Goal: Information Seeking & Learning: Understand process/instructions

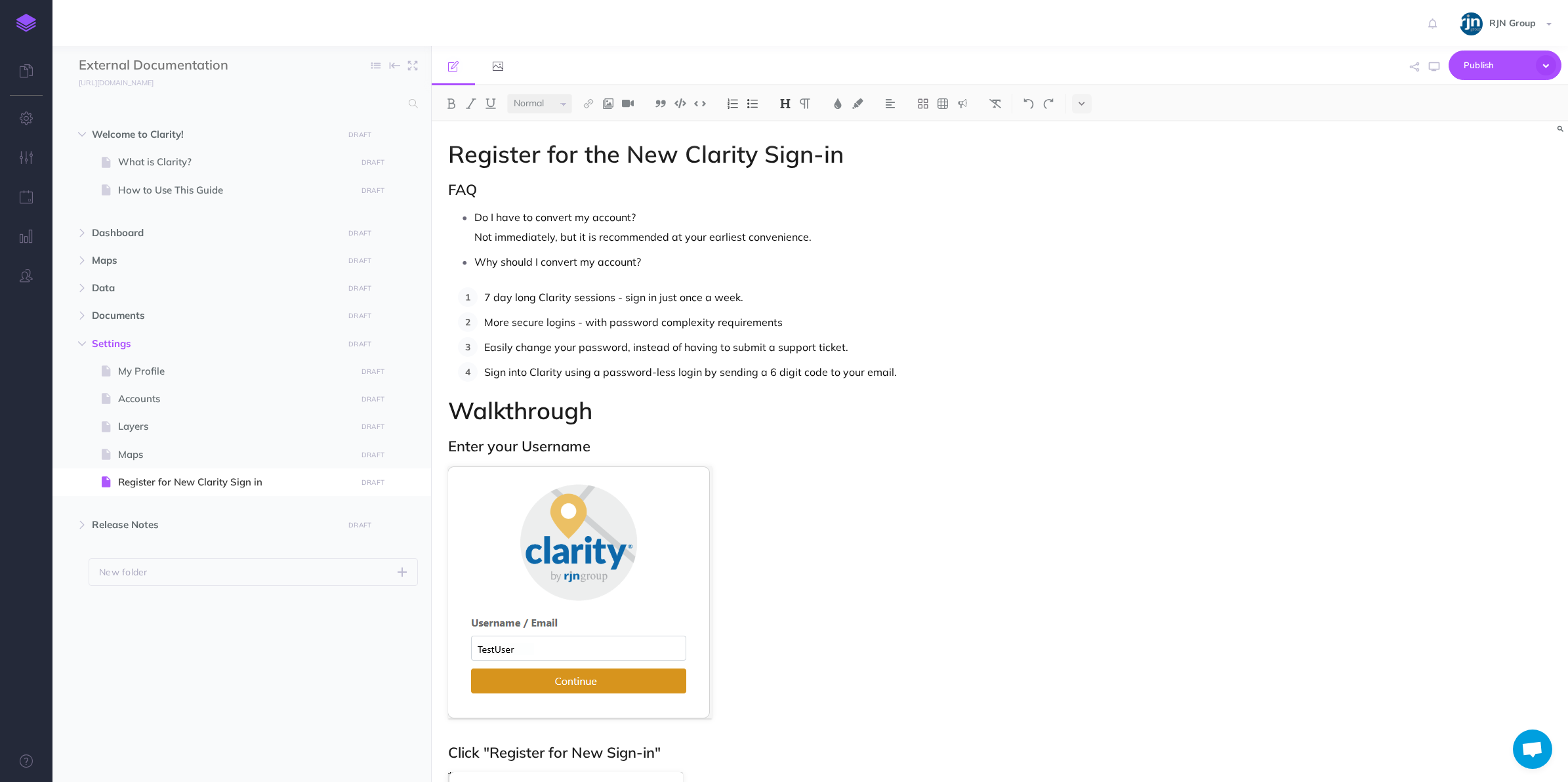
select select "null"
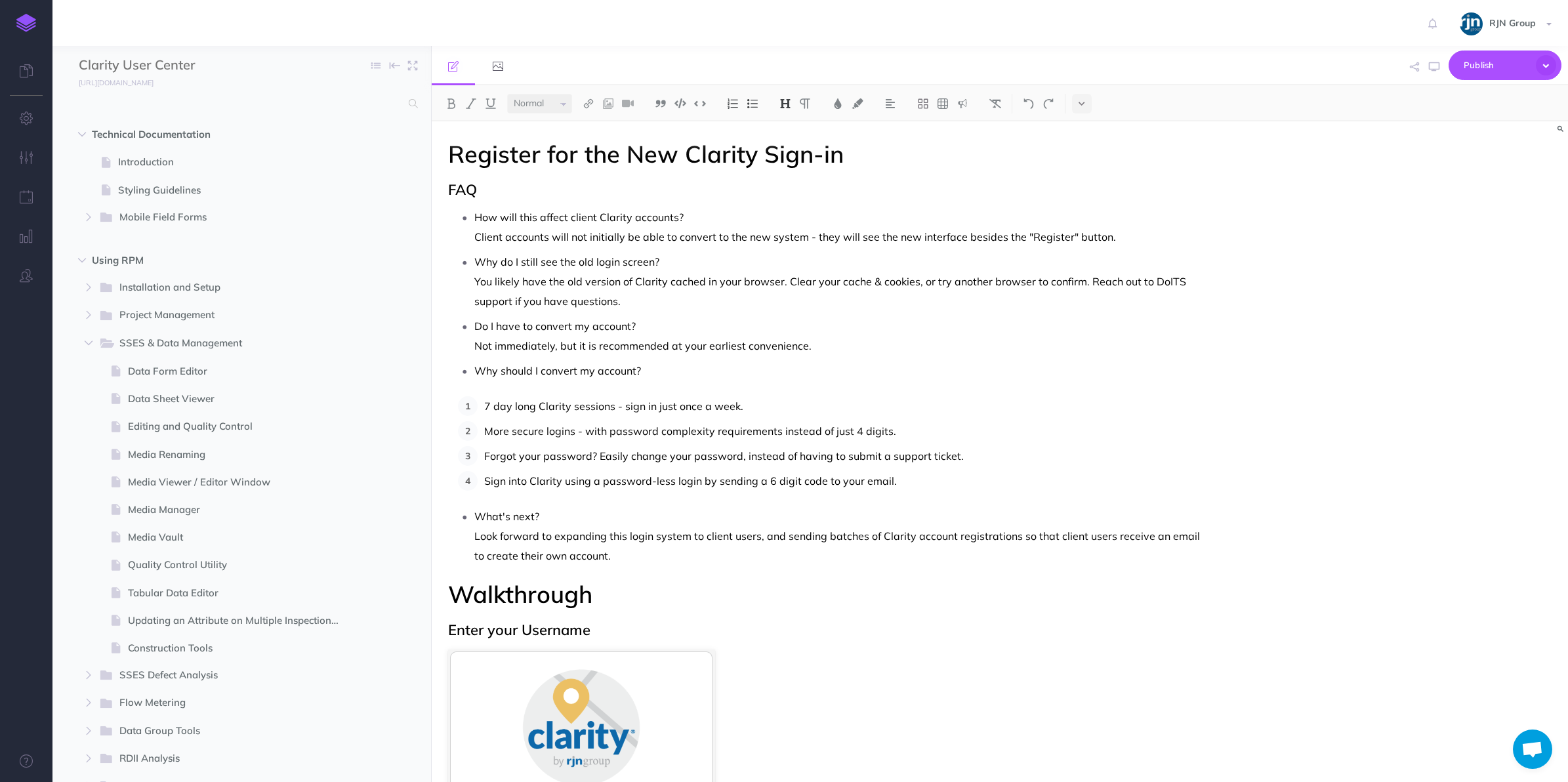
select select "null"
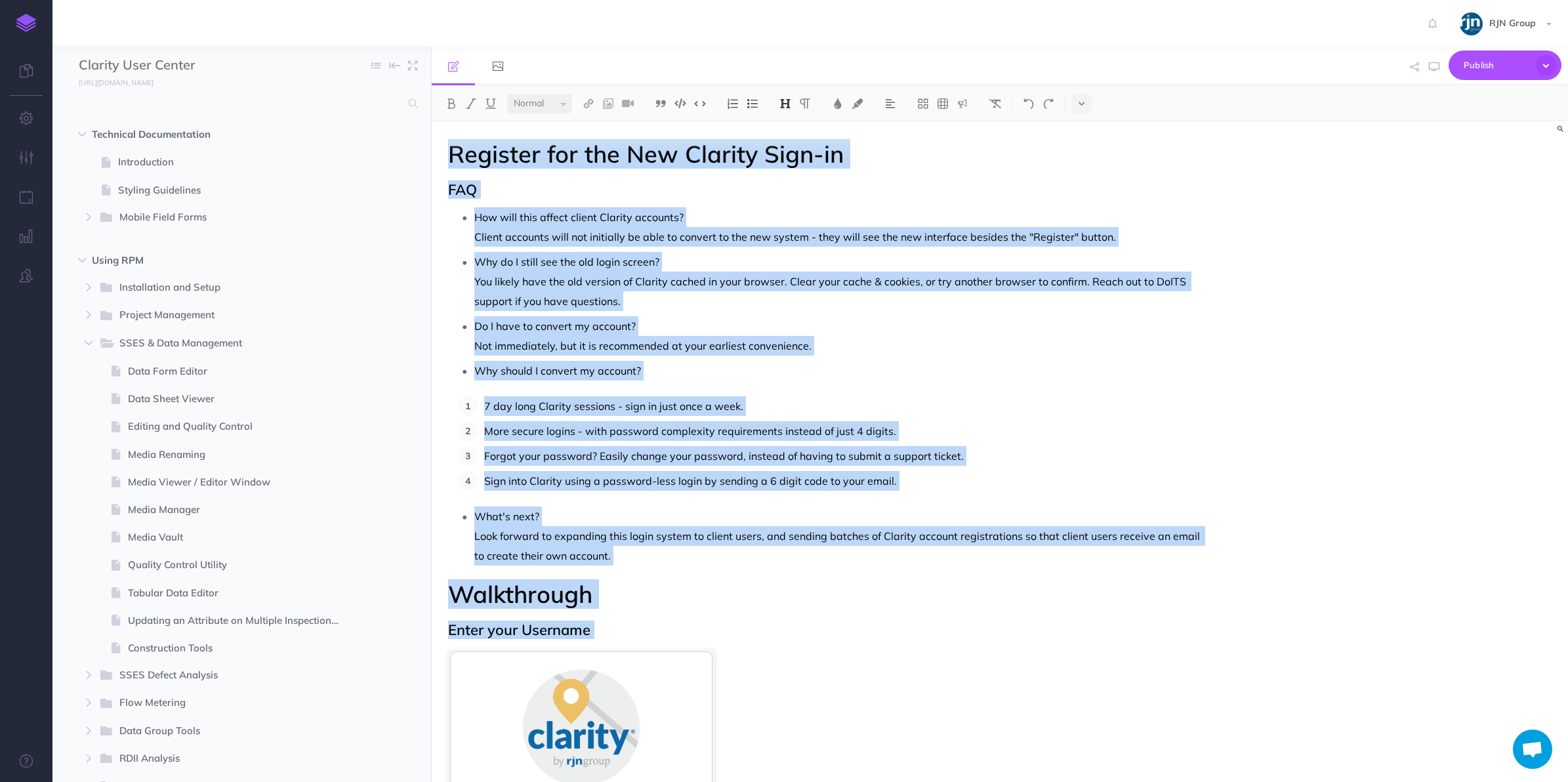
scroll to position [2275, 0]
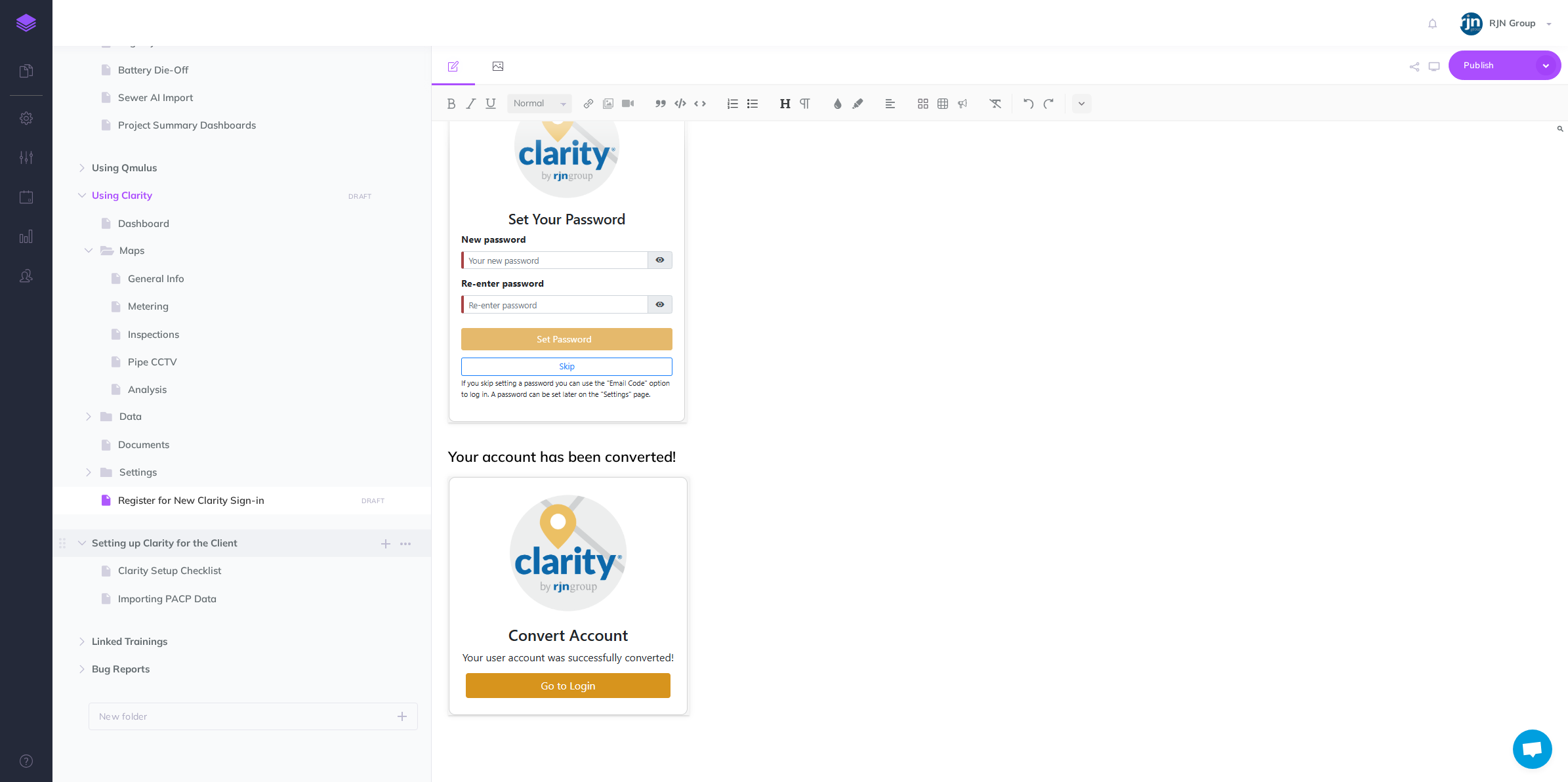
click at [261, 544] on span "Setting up Clarity for the Client" at bounding box center [214, 543] width 244 height 16
select select "null"
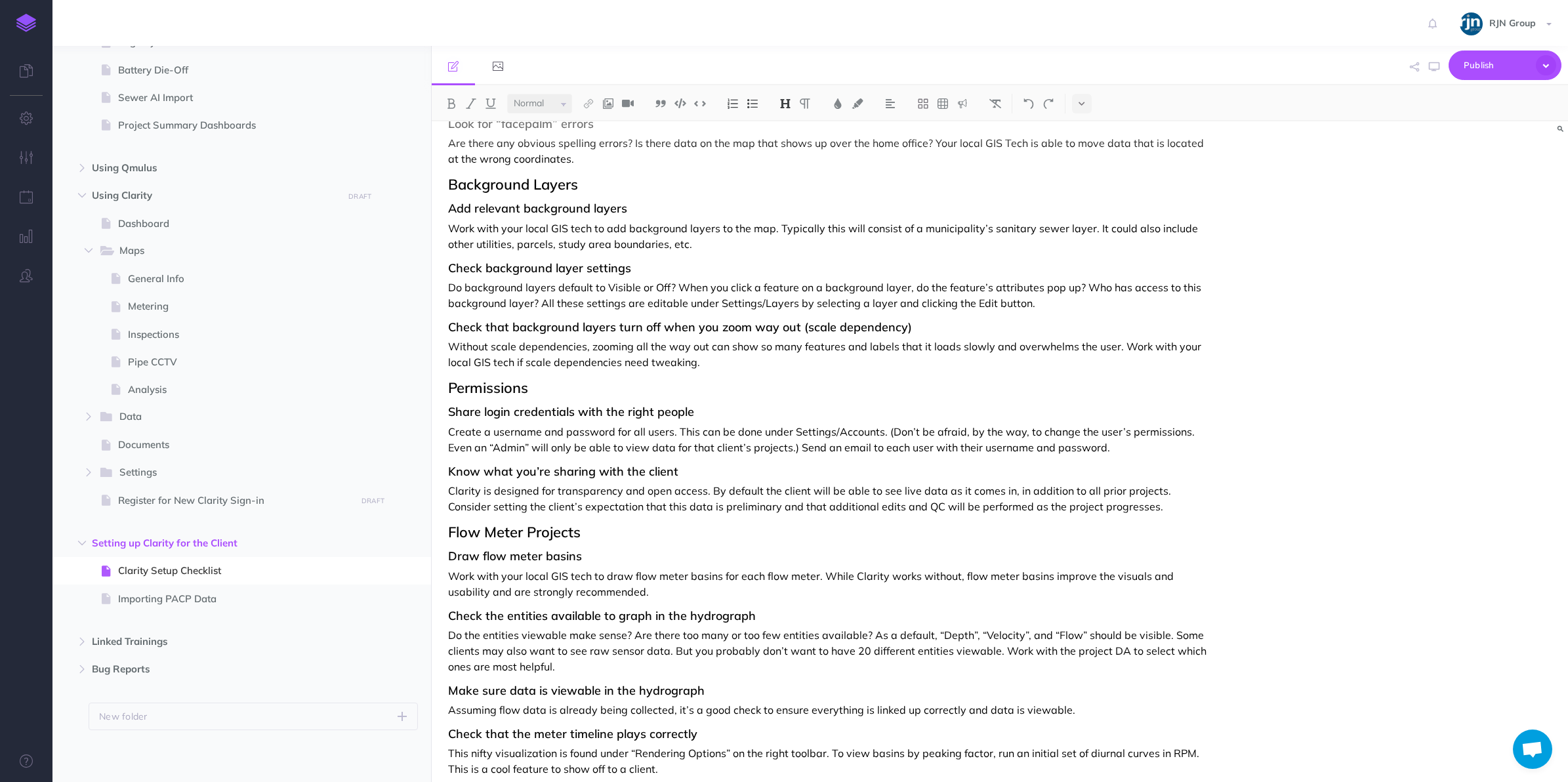
scroll to position [379, 0]
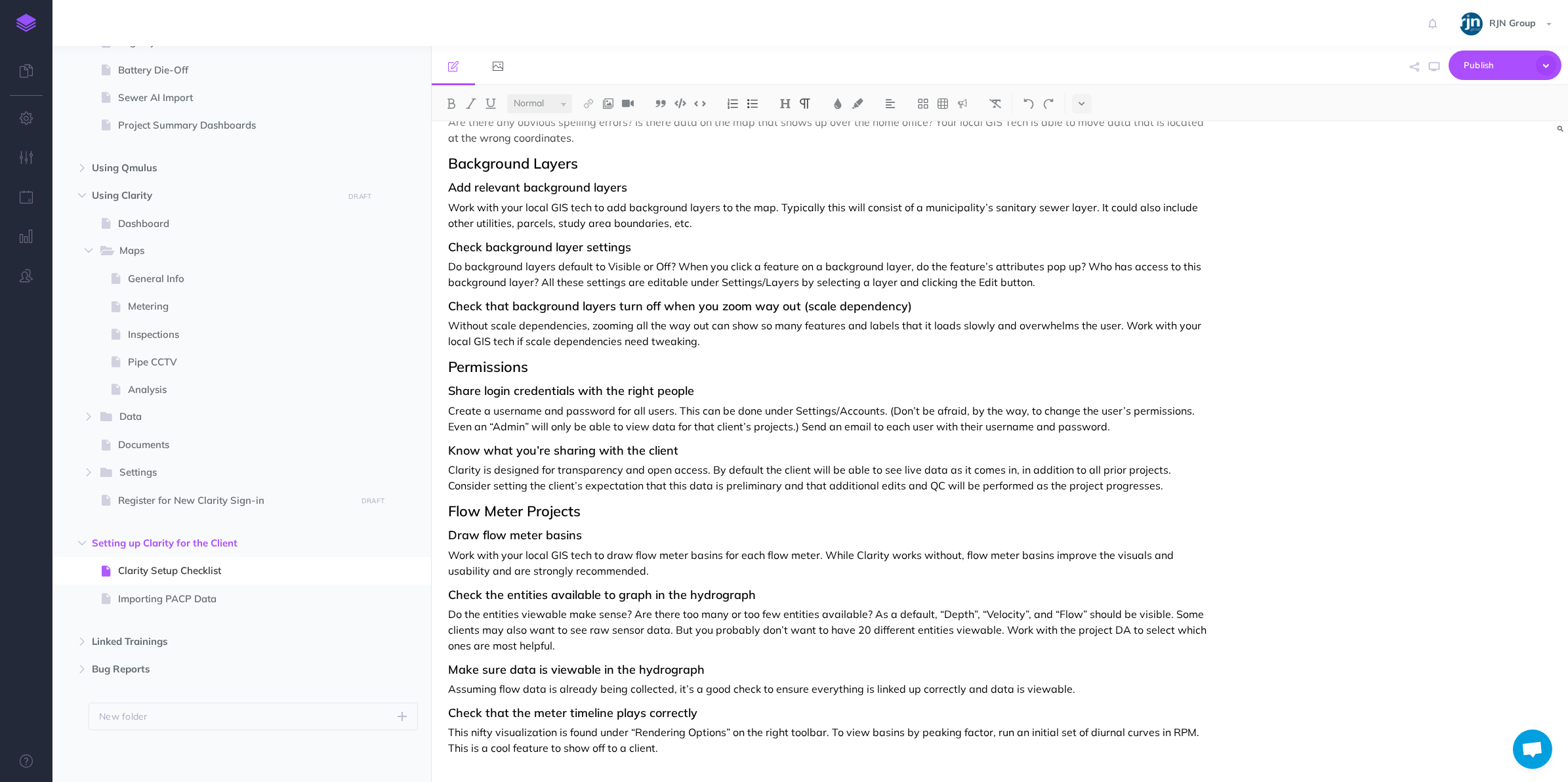
click at [661, 410] on p "Create a username and password for all users. This can be done under Settings/A…" at bounding box center [830, 418] width 763 height 31
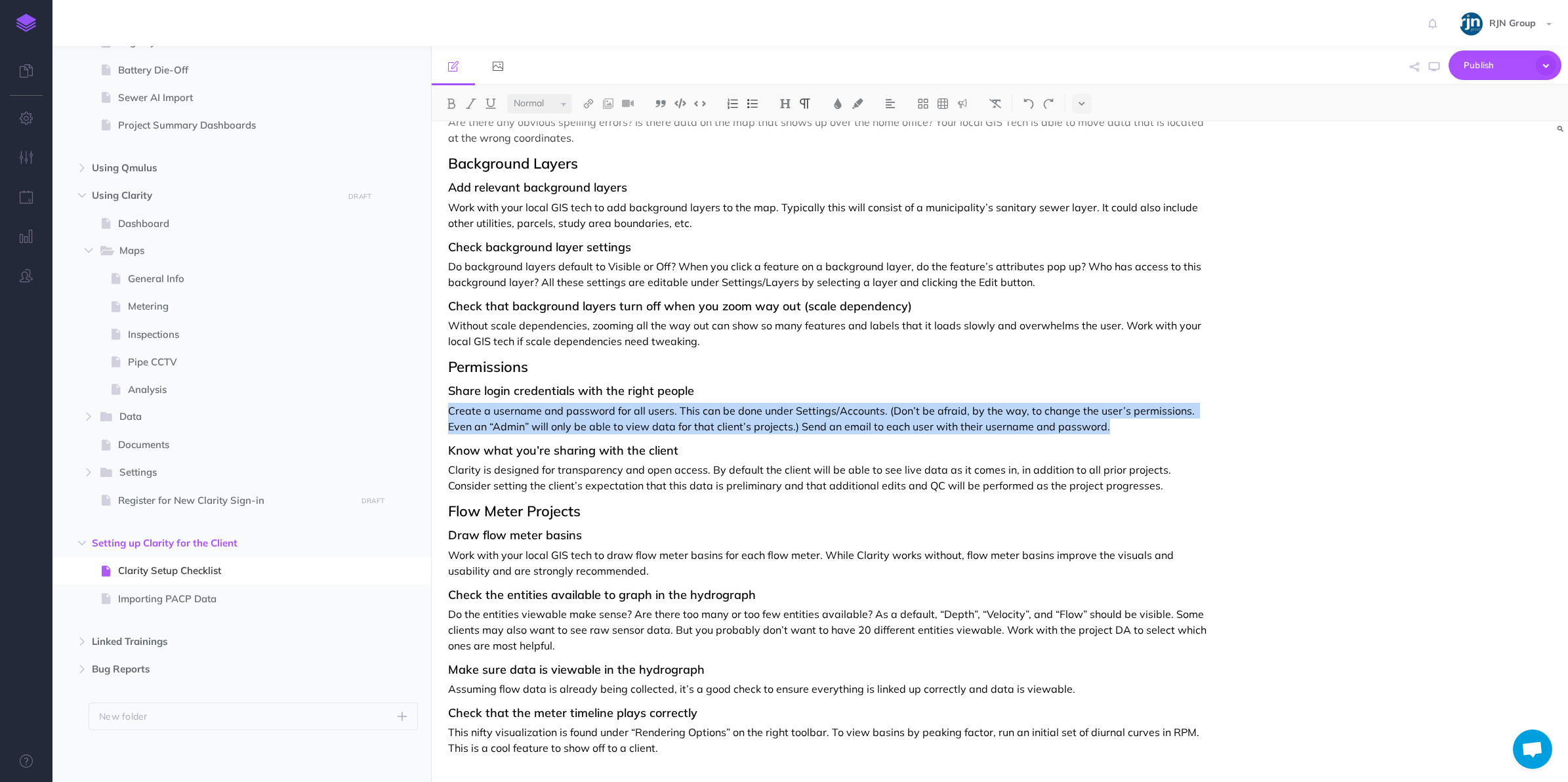
click at [661, 410] on p "Create a username and password for all users. This can be done under Settings/A…" at bounding box center [830, 418] width 763 height 31
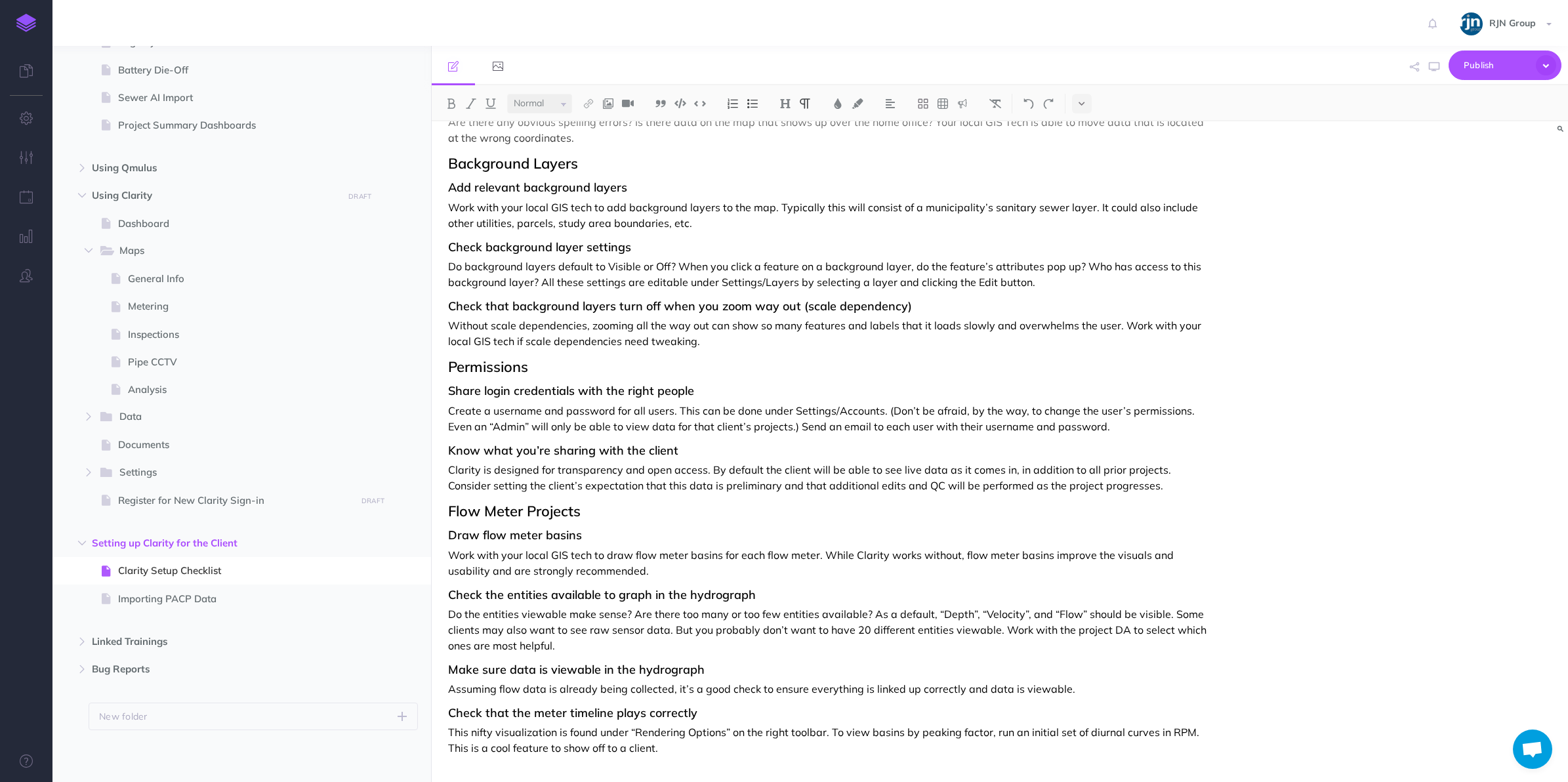
click at [680, 451] on h3 "Know what you’re sharing with the client" at bounding box center [830, 451] width 763 height 13
click at [969, 470] on p "Clarity is designed for transparency and open access. By default the client wil…" at bounding box center [830, 477] width 763 height 31
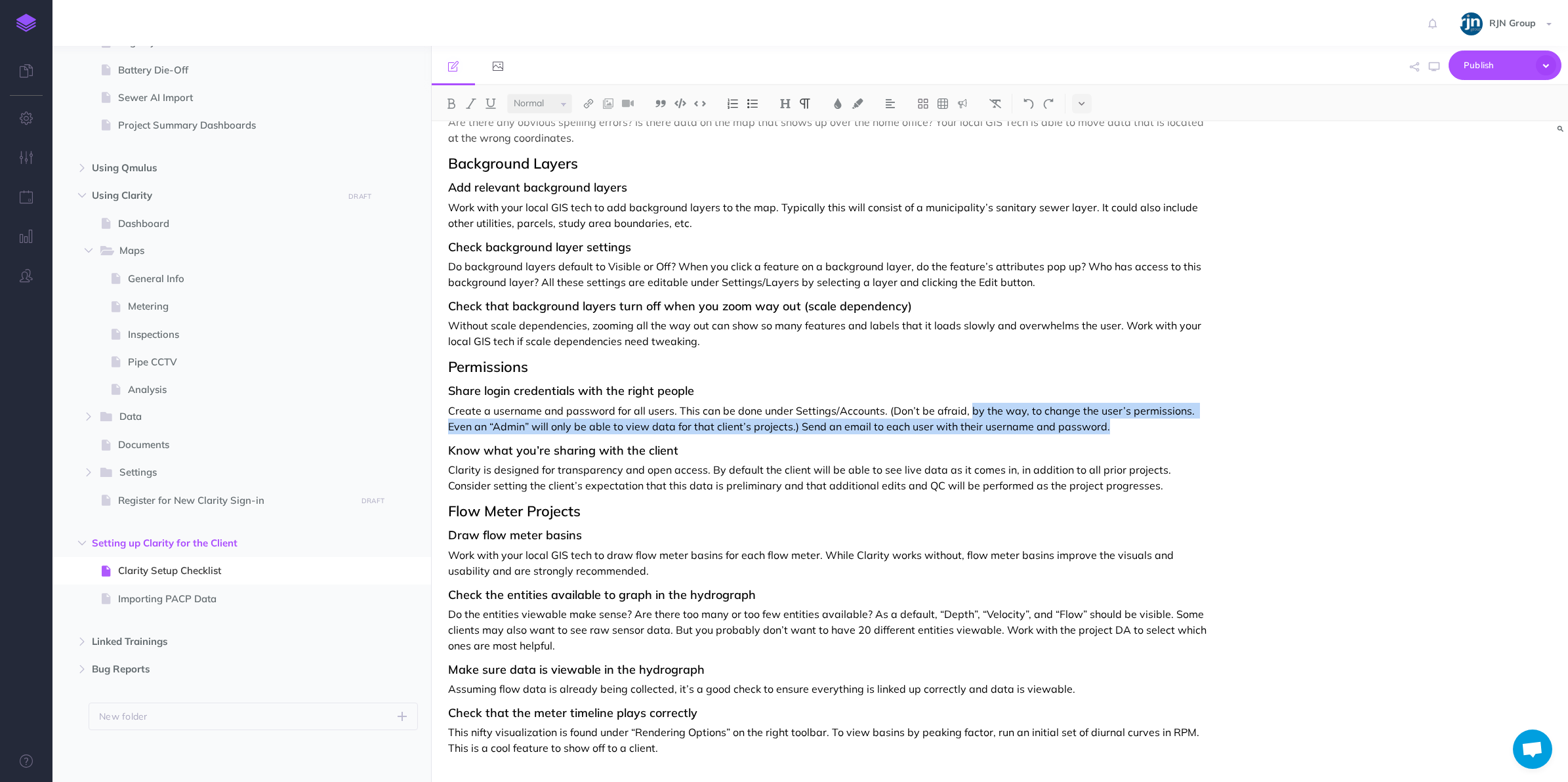
drag, startPoint x: 1110, startPoint y: 422, endPoint x: 965, endPoint y: 397, distance: 147.1
click at [965, 397] on div "Clarity Setup Checklist Are you looking to share Clarity with your client? Grea…" at bounding box center [830, 262] width 796 height 1039
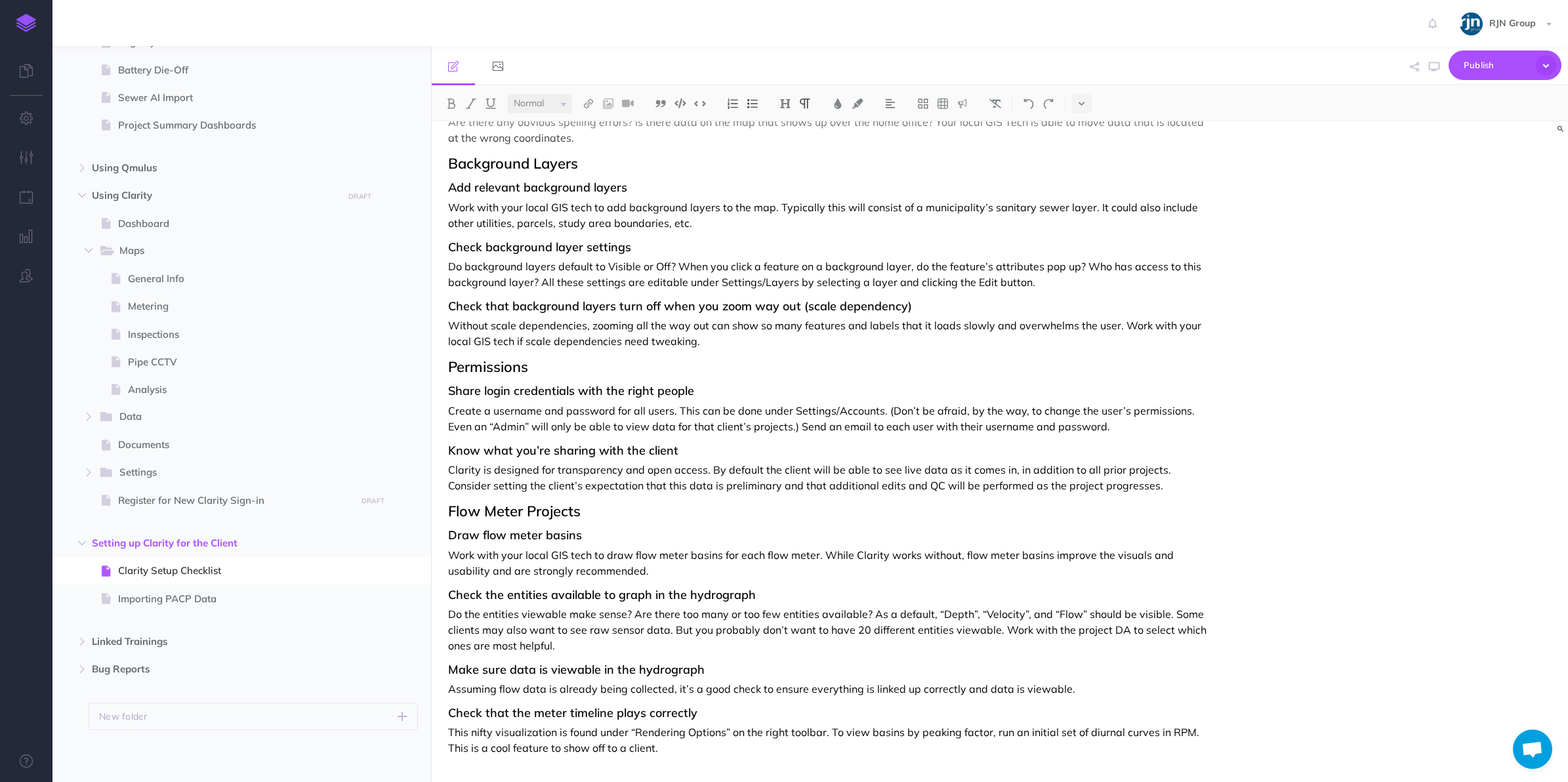
click at [1117, 451] on h3 "Know what you’re sharing with the client" at bounding box center [830, 451] width 763 height 13
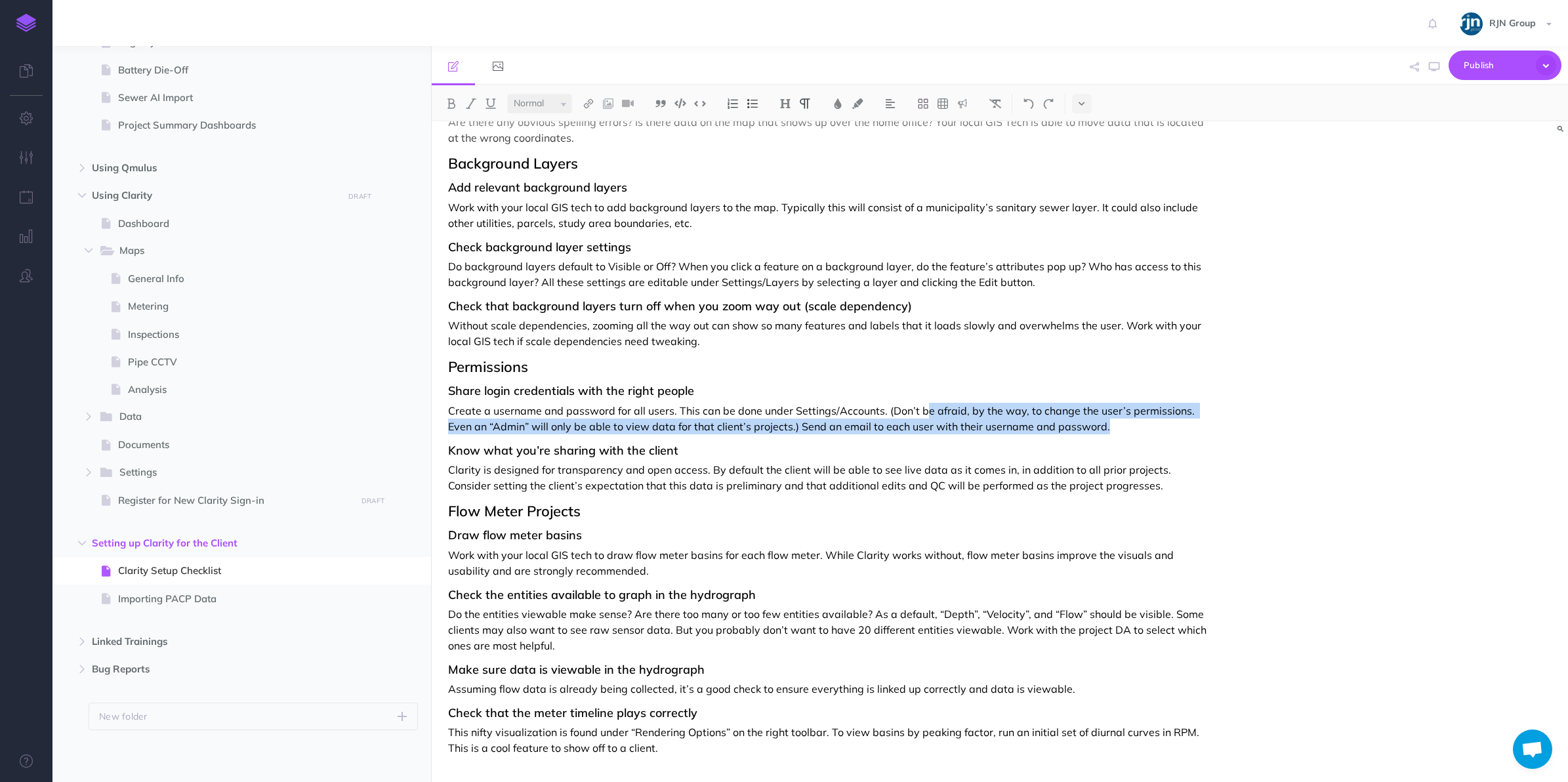
drag, startPoint x: 1107, startPoint y: 428, endPoint x: 919, endPoint y: 410, distance: 188.9
click at [919, 410] on p "Create a username and password for all users. This can be done under Settings/A…" at bounding box center [830, 418] width 763 height 31
click at [870, 420] on p "Create a username and password for all users. This can be done under Settings/A…" at bounding box center [830, 418] width 763 height 31
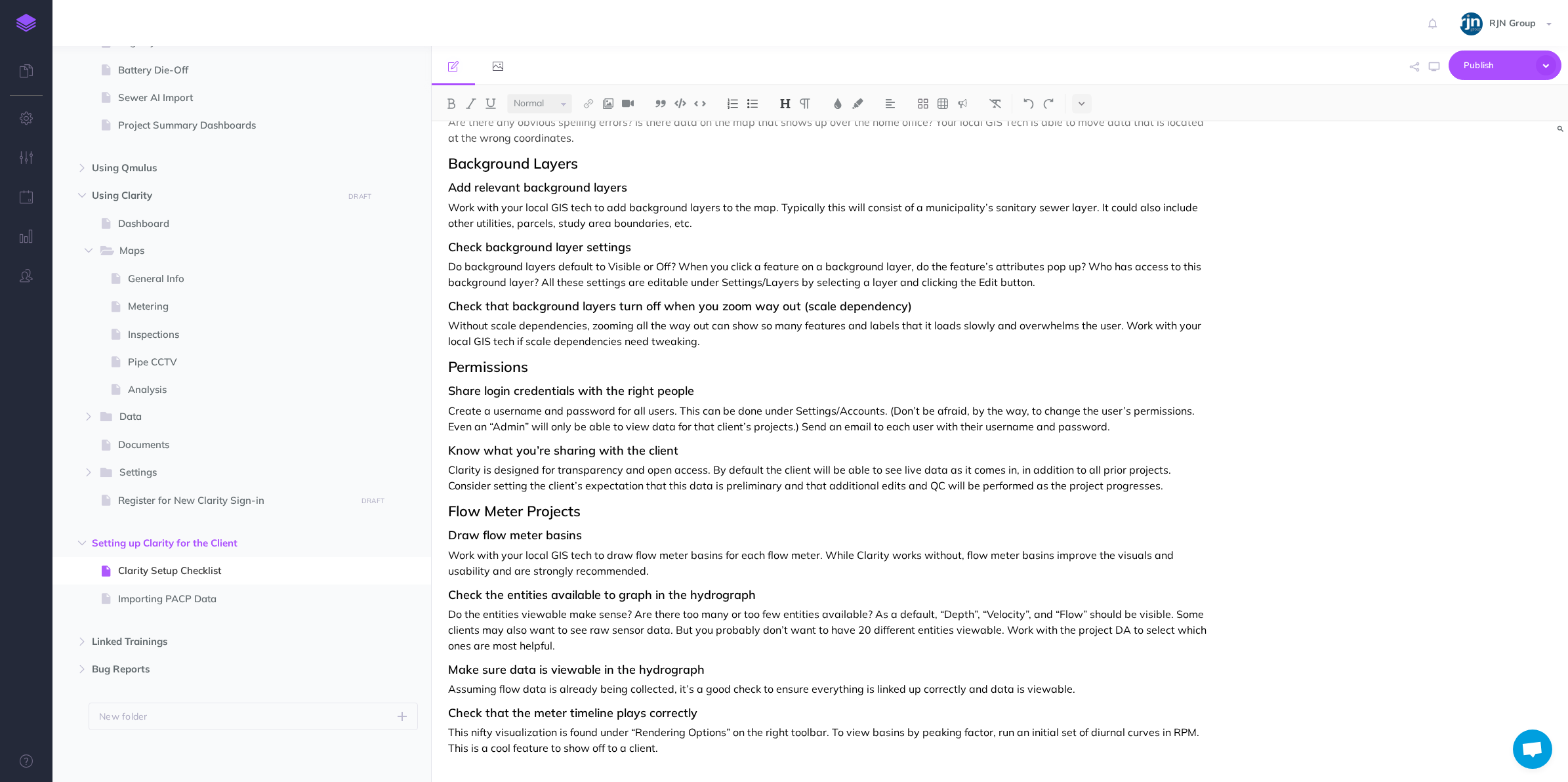
click at [615, 515] on h2 "Flow Meter Projects" at bounding box center [830, 511] width 763 height 16
click at [609, 574] on p "Work with your local GIS tech to draw flow meter basins for each flow meter. Wh…" at bounding box center [830, 562] width 763 height 31
click at [617, 624] on p "Do the entities viewable make sense? Are there too many or too few entities ava…" at bounding box center [830, 630] width 763 height 47
click at [607, 719] on div "Clarity Setup Checklist Are you looking to share Clarity with your client? Grea…" at bounding box center [830, 262] width 796 height 1039
click at [631, 700] on div "Clarity Setup Checklist Are you looking to share Clarity with your client? Grea…" at bounding box center [830, 262] width 796 height 1039
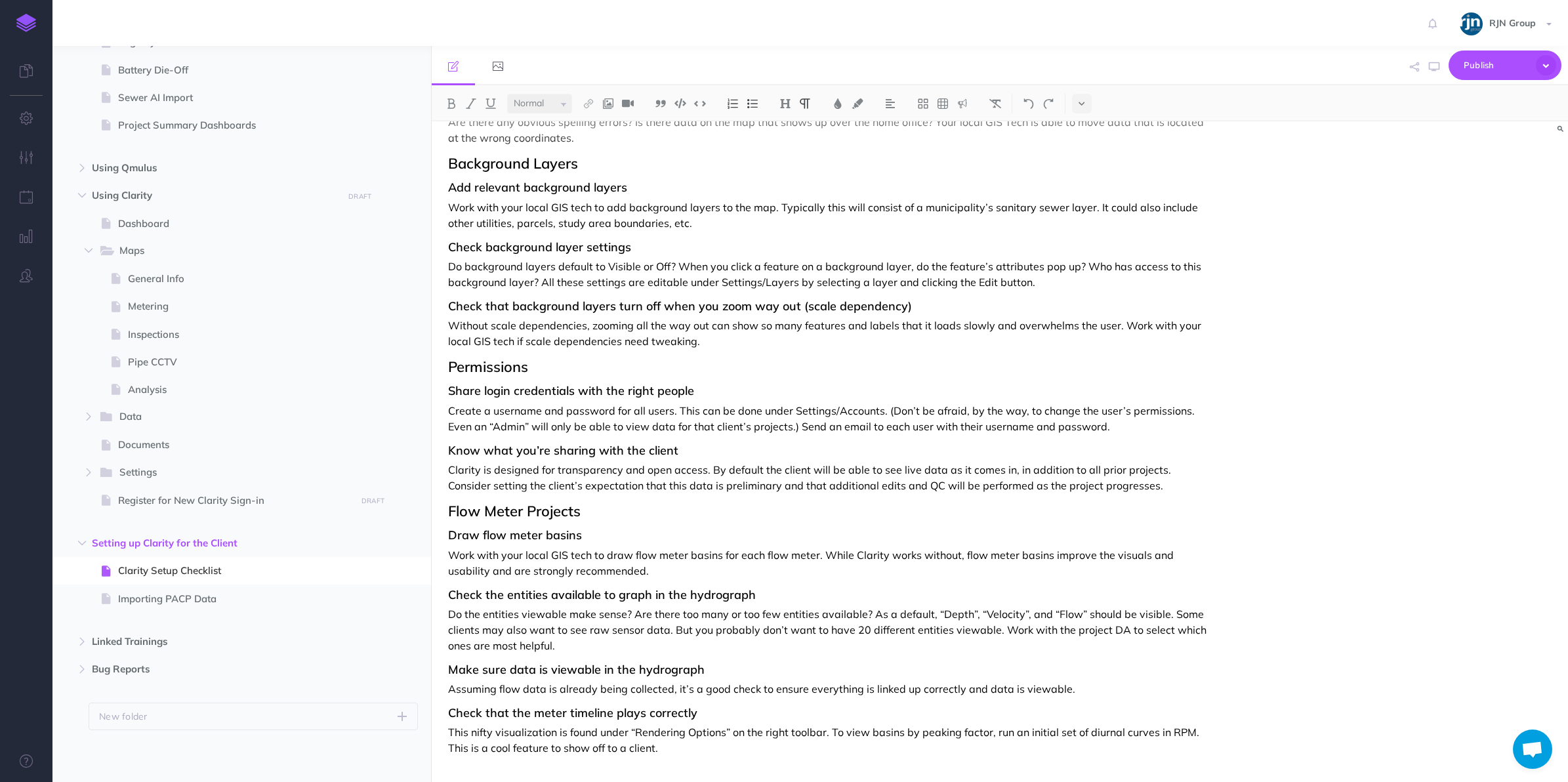
click at [633, 463] on p "Clarity is designed for transparency and open access. By default the client wil…" at bounding box center [830, 477] width 763 height 31
click at [758, 436] on div "Clarity Setup Checklist Are you looking to share Clarity with your client? Grea…" at bounding box center [830, 262] width 796 height 1039
click at [806, 438] on div "Clarity Setup Checklist Are you looking to share Clarity with your client? Grea…" at bounding box center [830, 262] width 796 height 1039
click at [851, 427] on p "Create a username and password for all users. This can be done under Settings/A…" at bounding box center [830, 418] width 763 height 31
click at [709, 388] on h3 "Share login credentials with the right people" at bounding box center [830, 391] width 763 height 13
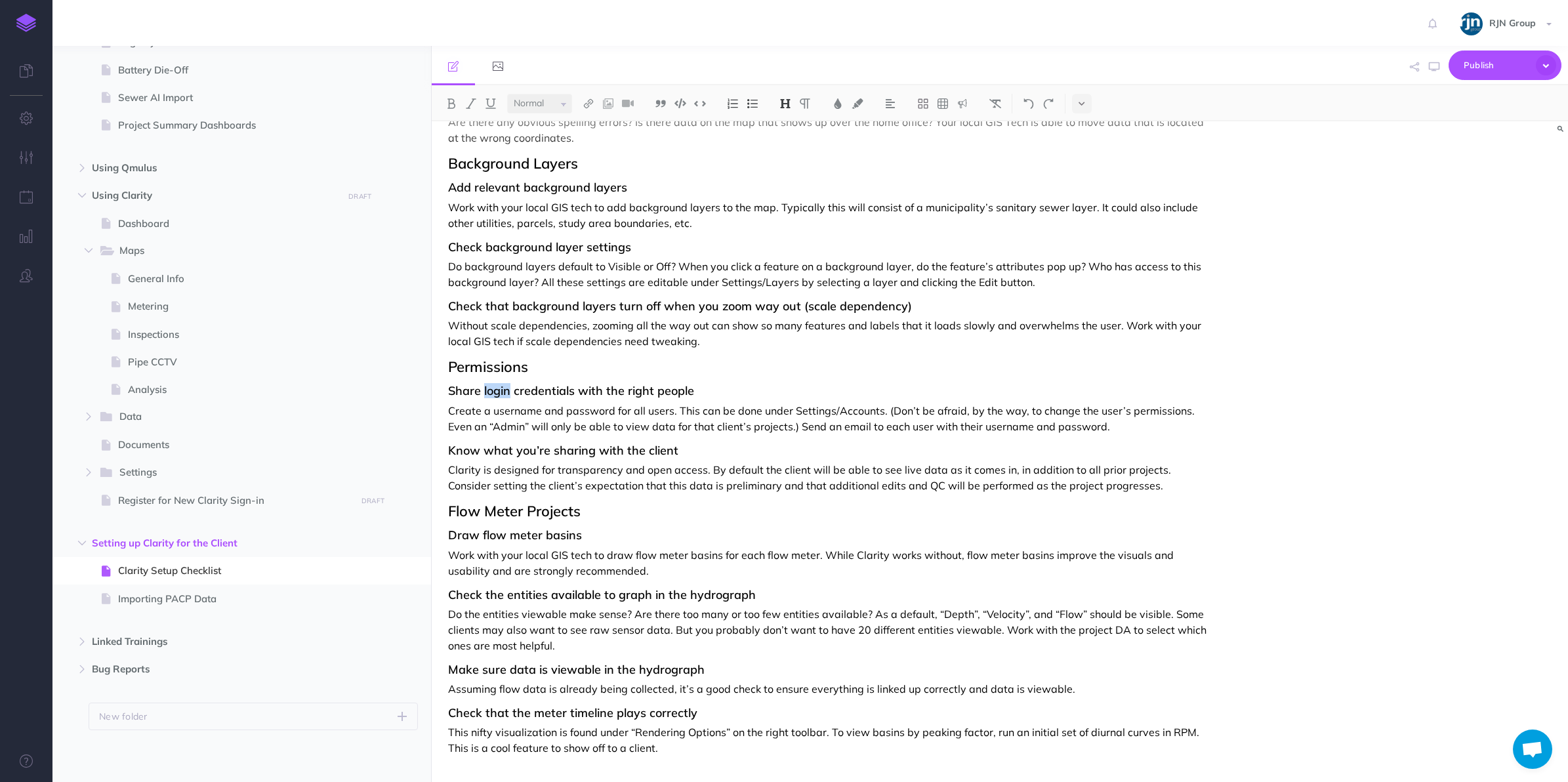
drag, startPoint x: 511, startPoint y: 392, endPoint x: 484, endPoint y: 395, distance: 27.2
click at [484, 395] on h3 "Share login credentials with the right people" at bounding box center [830, 391] width 763 height 13
click at [547, 393] on h3 "Share login credentials with the right people" at bounding box center [830, 391] width 763 height 13
click at [467, 395] on h3 "Share login credentials with the right people" at bounding box center [830, 391] width 763 height 13
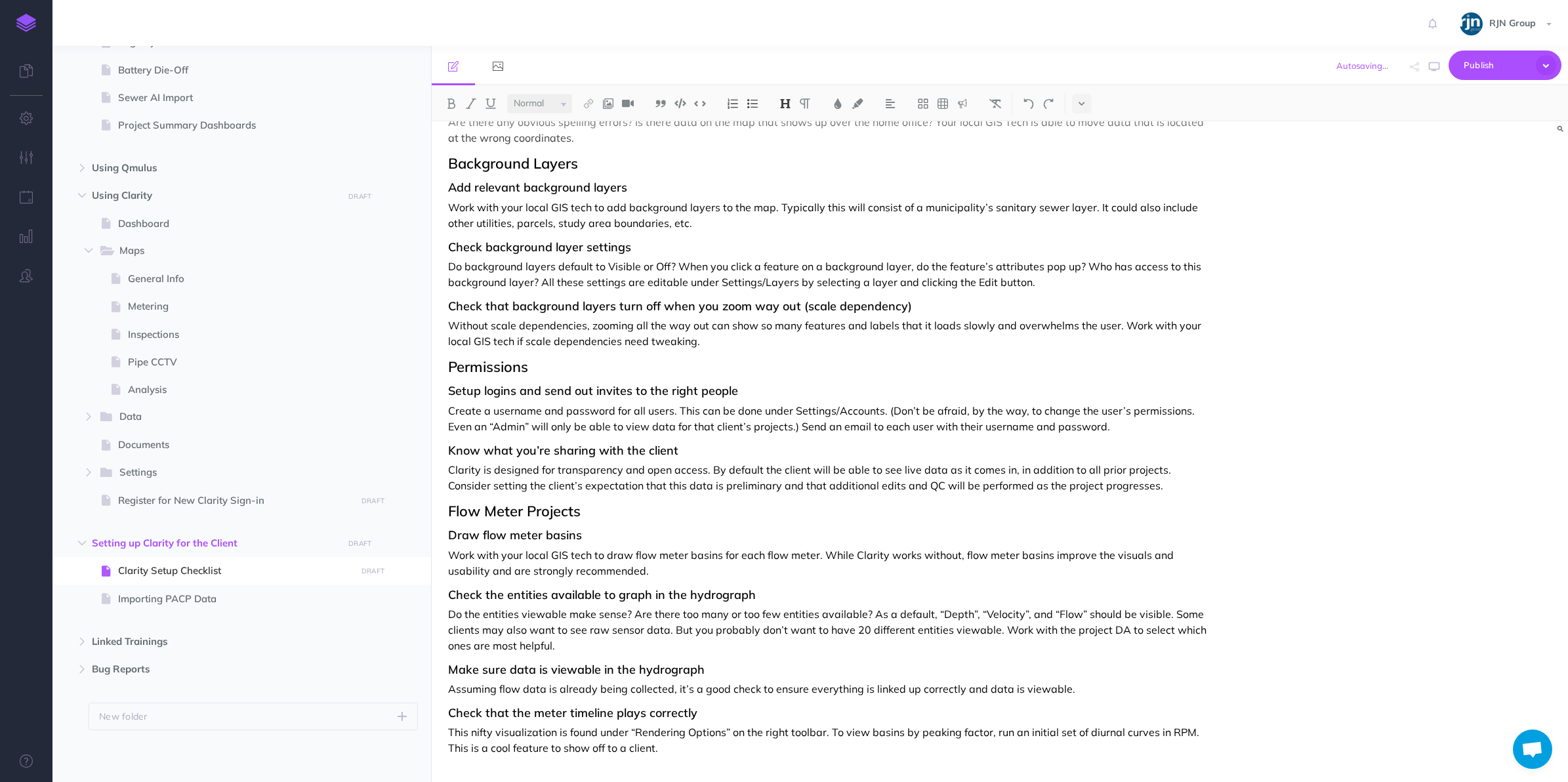
click at [569, 404] on p "Create a username and password for all users. This can be done under Settings/A…" at bounding box center [830, 418] width 763 height 31
click at [676, 407] on p "Create a username and password for all users. This can be done under Settings/A…" at bounding box center [830, 418] width 763 height 31
drag, startPoint x: 670, startPoint y: 411, endPoint x: 449, endPoint y: 417, distance: 221.1
click at [449, 417] on p "Create a username and password for all users. This can be done under Settings/A…" at bounding box center [830, 418] width 763 height 31
click at [597, 430] on p "Invite client users using their email to set up their clarity account. This can…" at bounding box center [830, 418] width 763 height 31
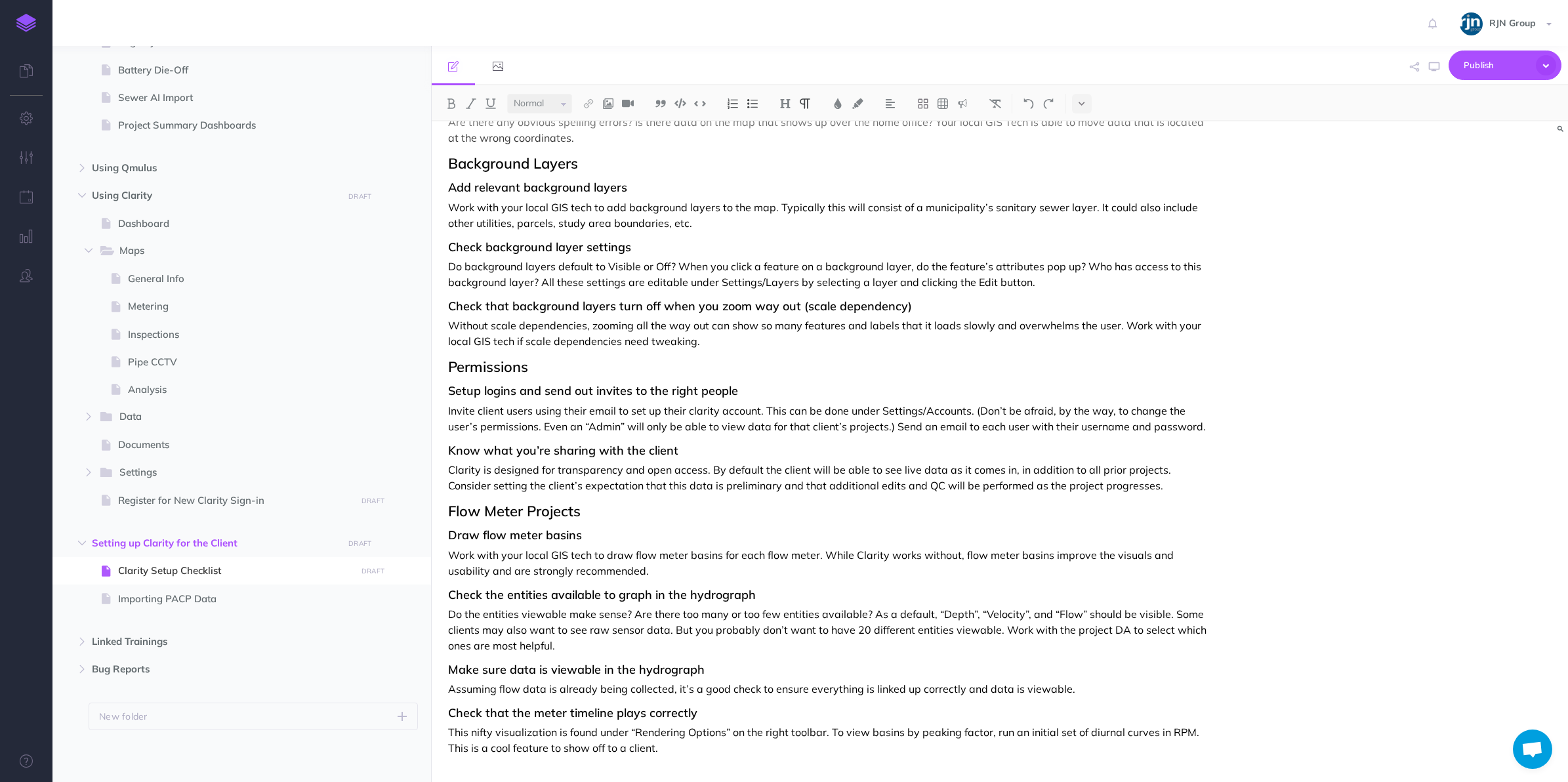
click at [864, 425] on p "Invite client users using their email to set up their clarity account. This can…" at bounding box center [830, 418] width 763 height 31
click at [887, 425] on p "Invite client users using their email to set up their clarity account. This can…" at bounding box center [830, 418] width 763 height 31
drag, startPoint x: 887, startPoint y: 425, endPoint x: 1159, endPoint y: 433, distance: 272.1
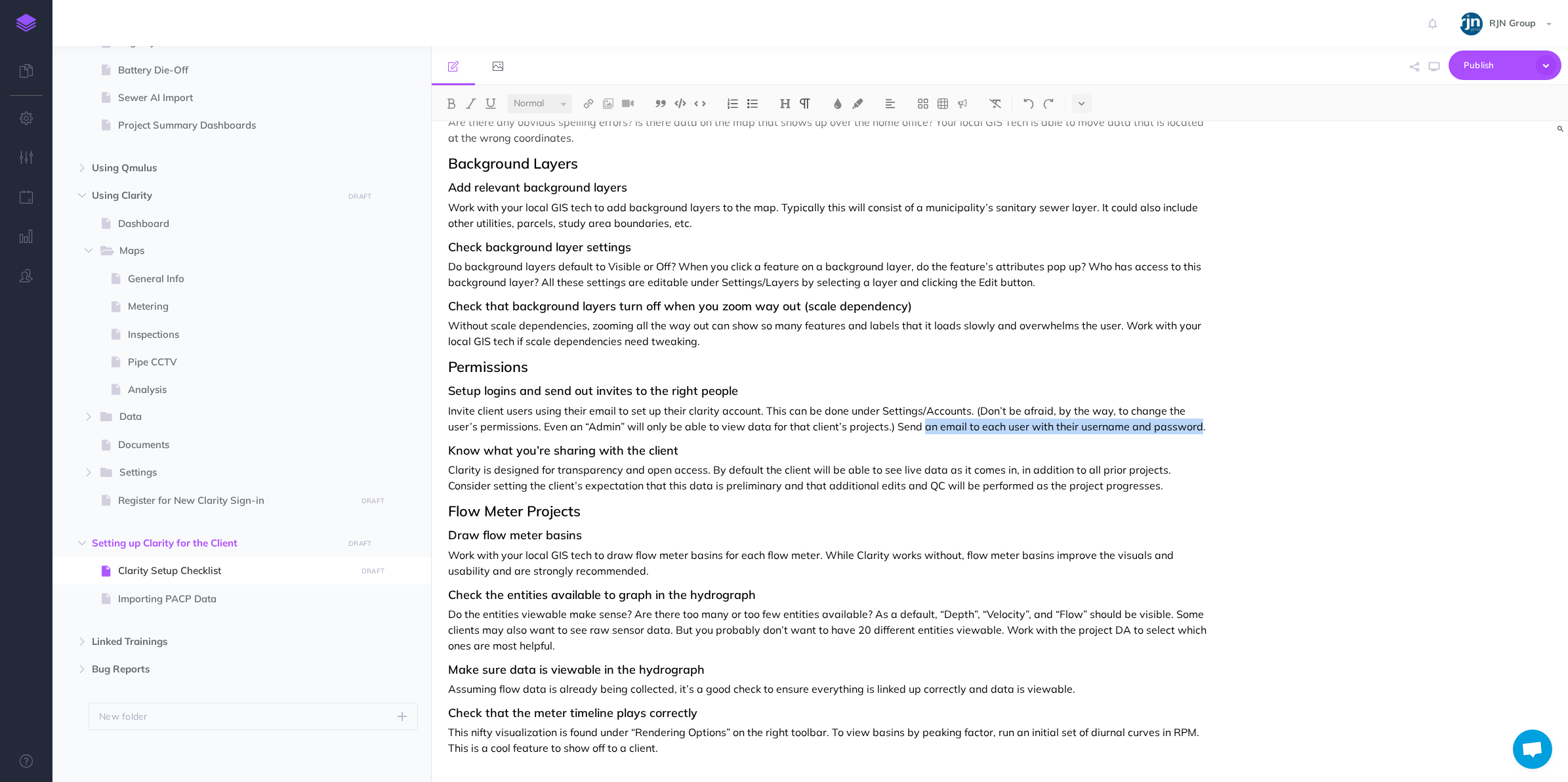
click at [1159, 433] on p "Invite client users using their email to set up their clarity account. This can…" at bounding box center [830, 418] width 763 height 31
click at [966, 405] on p "Invite client users using their email to set up their clarity account. This can…" at bounding box center [830, 418] width 763 height 31
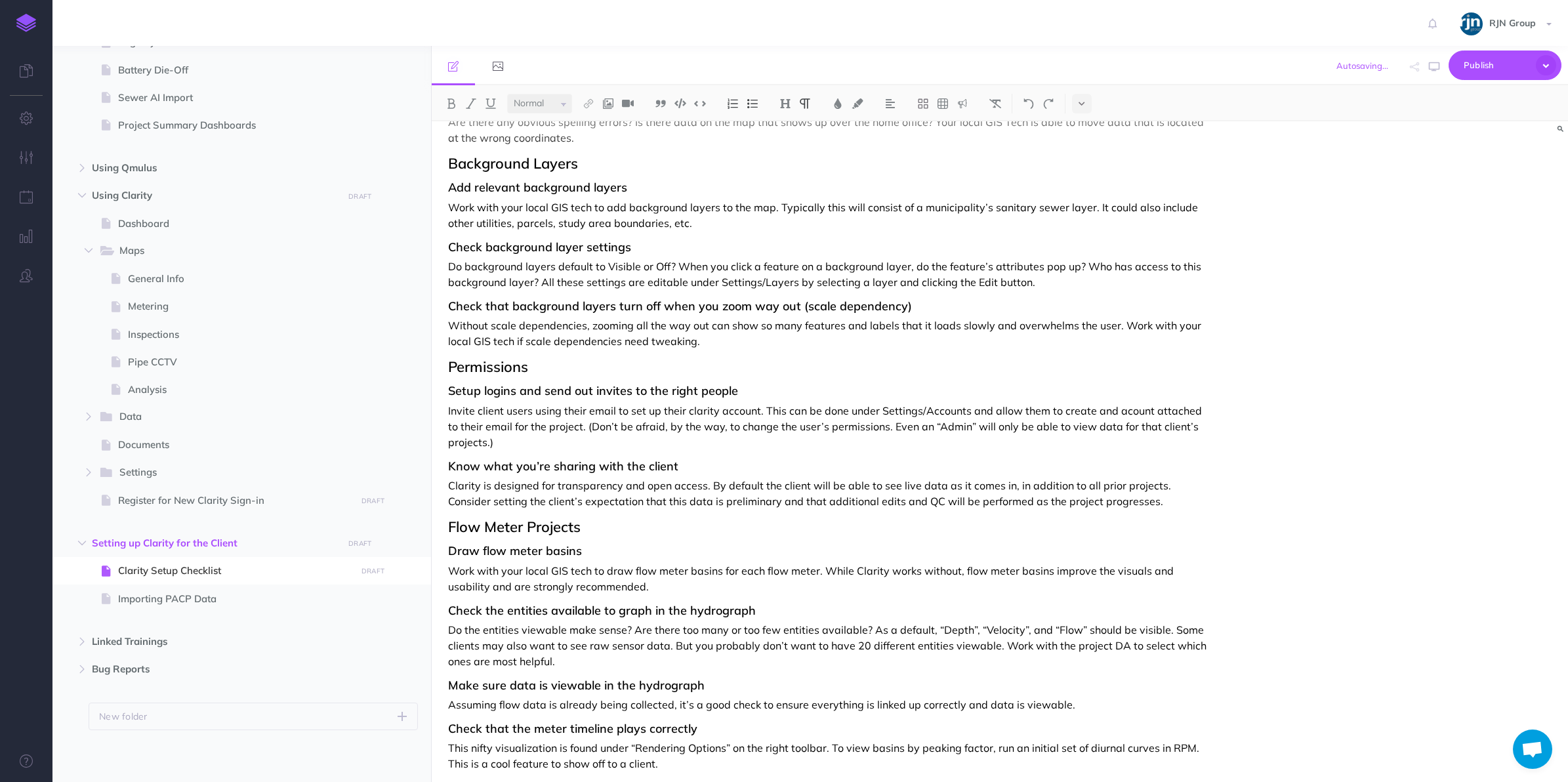
scroll to position [394, 0]
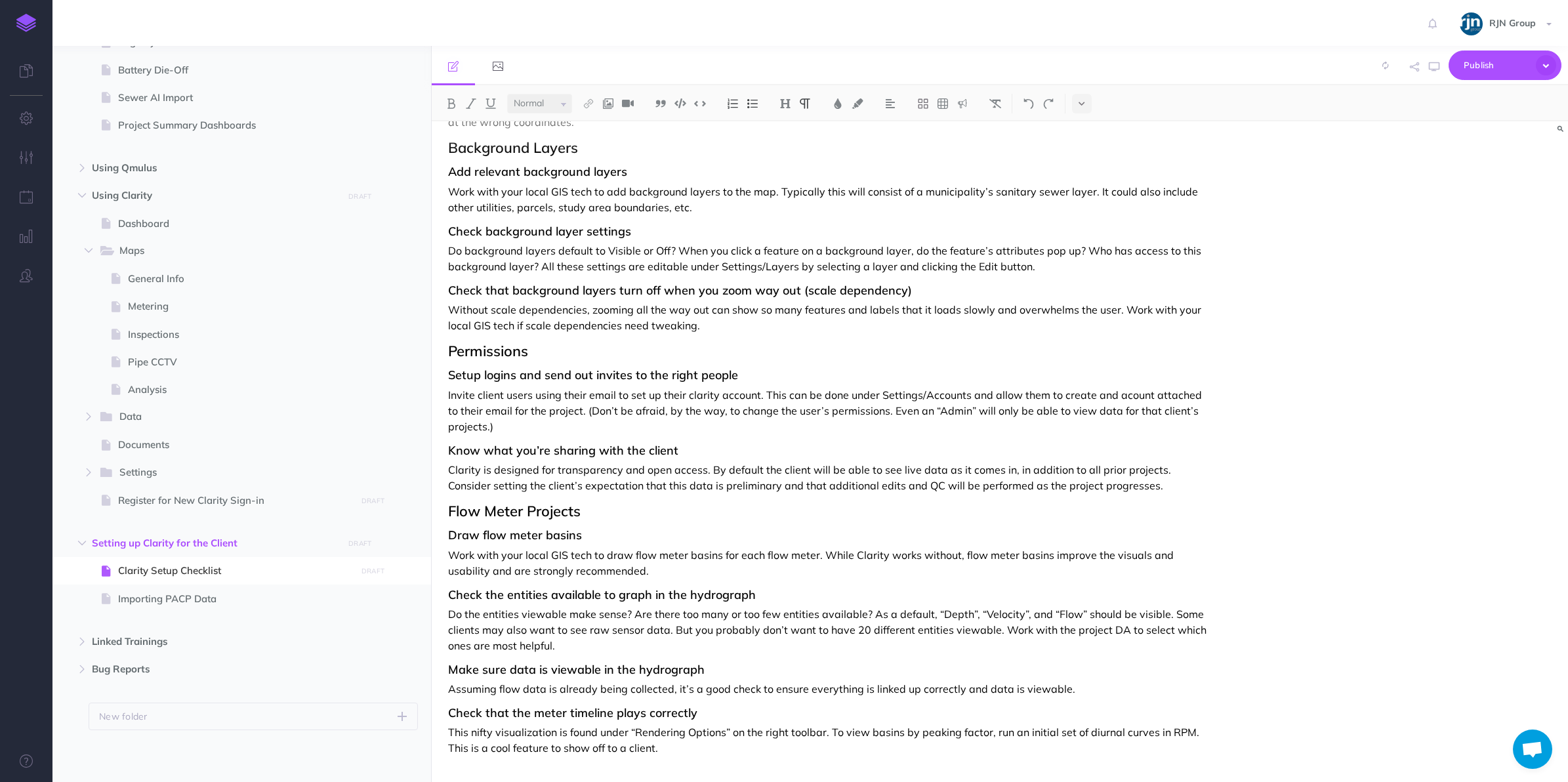
click at [655, 485] on p "Clarity is designed for transparency and open access. By default the client wil…" at bounding box center [830, 477] width 763 height 31
click at [1101, 489] on p "Clarity is designed for transparency and open access. By default the client wil…" at bounding box center [830, 477] width 763 height 31
click at [1161, 471] on p "Clarity is designed for transparency and open access. By default, the client wi…" at bounding box center [830, 477] width 763 height 31
click at [1109, 492] on p "Clarity is designed for transparency and open access. By default, the client wi…" at bounding box center [830, 477] width 763 height 31
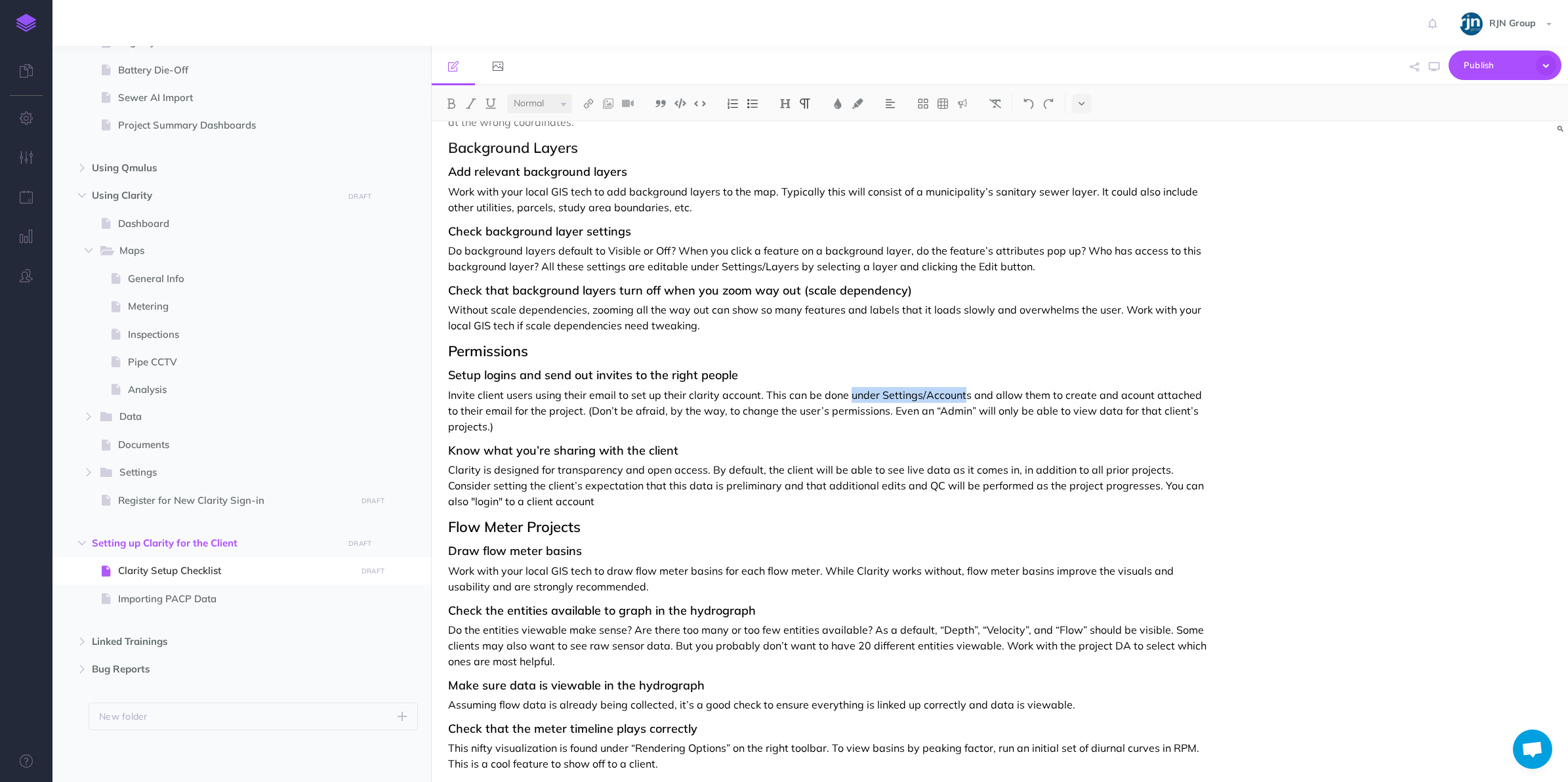
drag, startPoint x: 847, startPoint y: 395, endPoint x: 961, endPoint y: 397, distance: 114.0
click at [961, 397] on p "Invite client users using their email to set up their clarity account. This can…" at bounding box center [830, 410] width 763 height 47
copy p "under Settings/Account"
click at [579, 427] on p "Invite client users using their email to set up their clarity account. This can…" at bounding box center [830, 410] width 763 height 47
click at [579, 504] on p "Clarity is designed for transparency and open access. By default, the client wi…" at bounding box center [830, 485] width 763 height 47
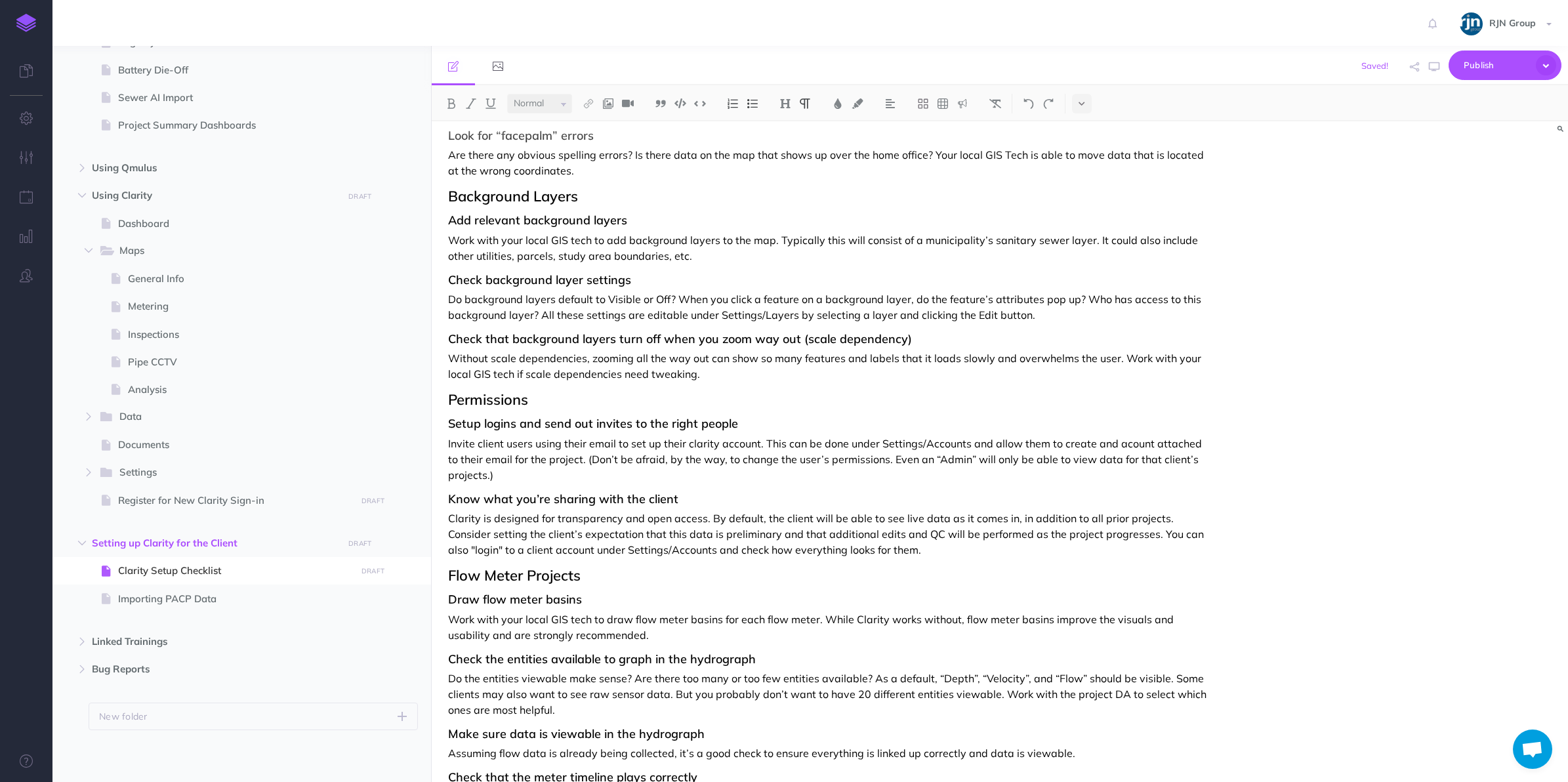
scroll to position [345, 0]
click at [387, 544] on icon "button" at bounding box center [386, 544] width 9 height 16
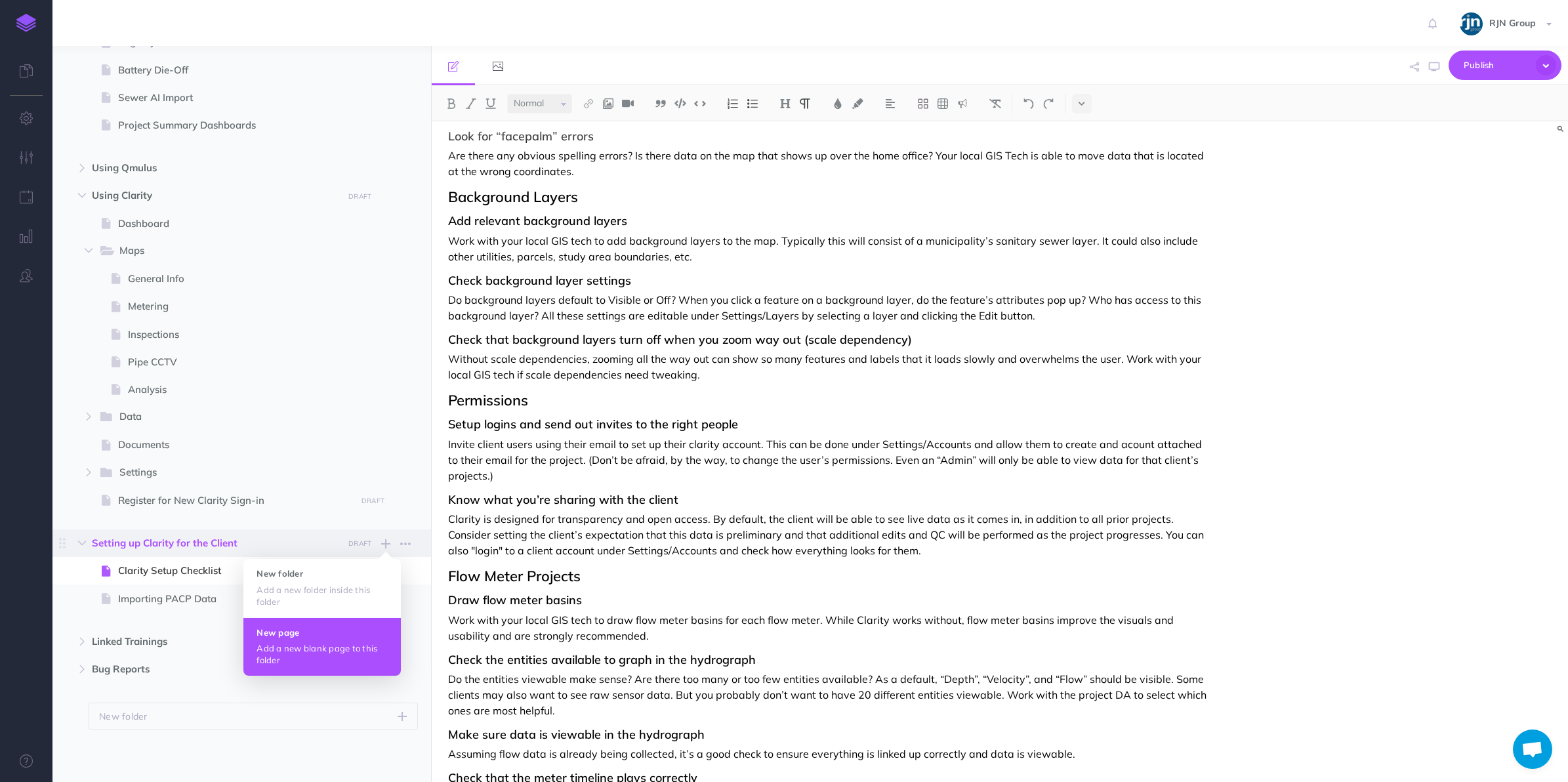
click at [325, 664] on p "Add a new blank page to this folder" at bounding box center [322, 654] width 131 height 23
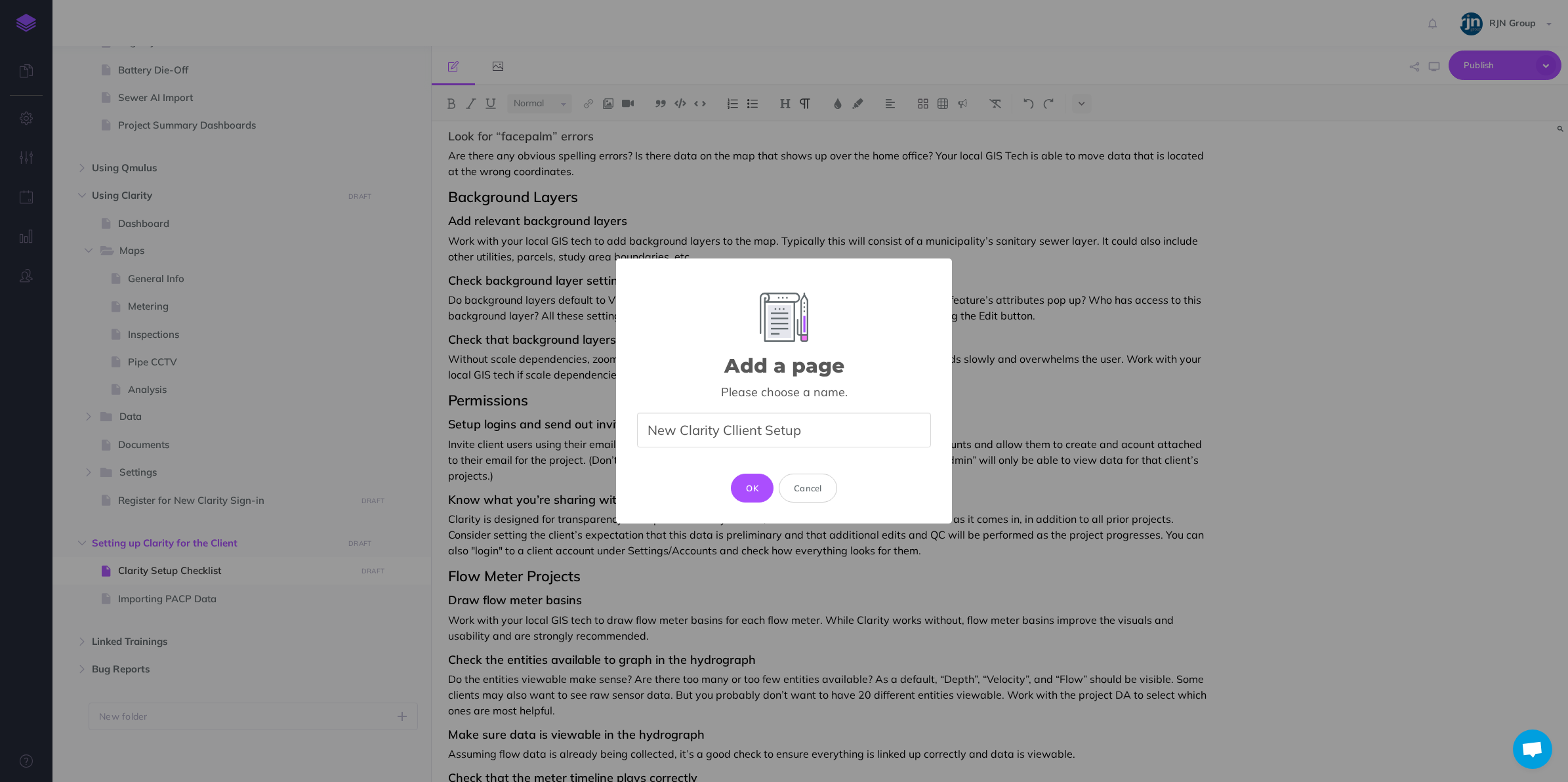
click at [680, 432] on input "New Clarity Cllient Setup" at bounding box center [784, 430] width 294 height 35
click at [835, 432] on input "New Clarity Client Setup" at bounding box center [784, 430] width 294 height 35
type input "New Clarity Client Setup"
click at [758, 487] on button "OK" at bounding box center [752, 488] width 43 height 29
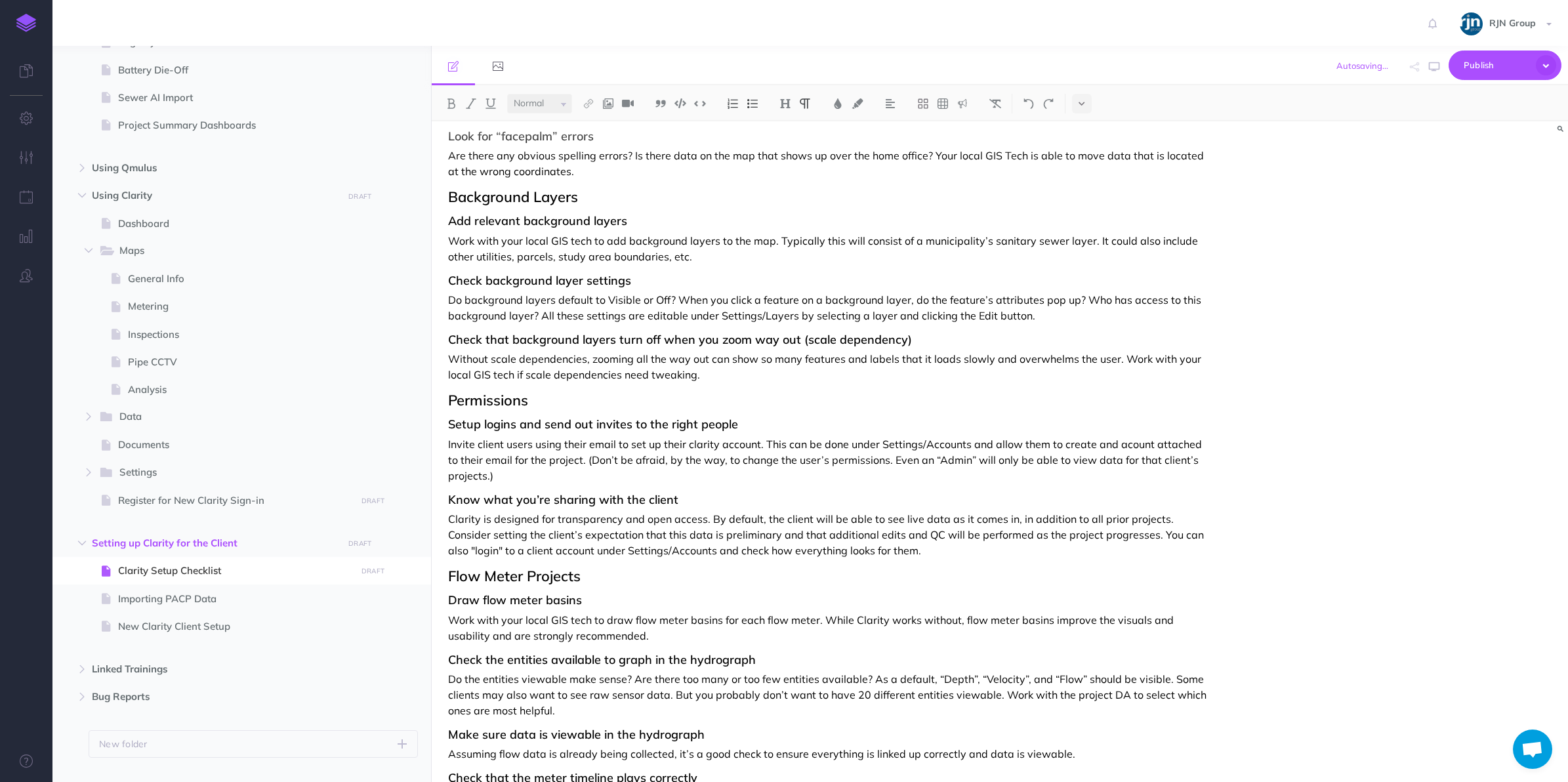
select select "null"
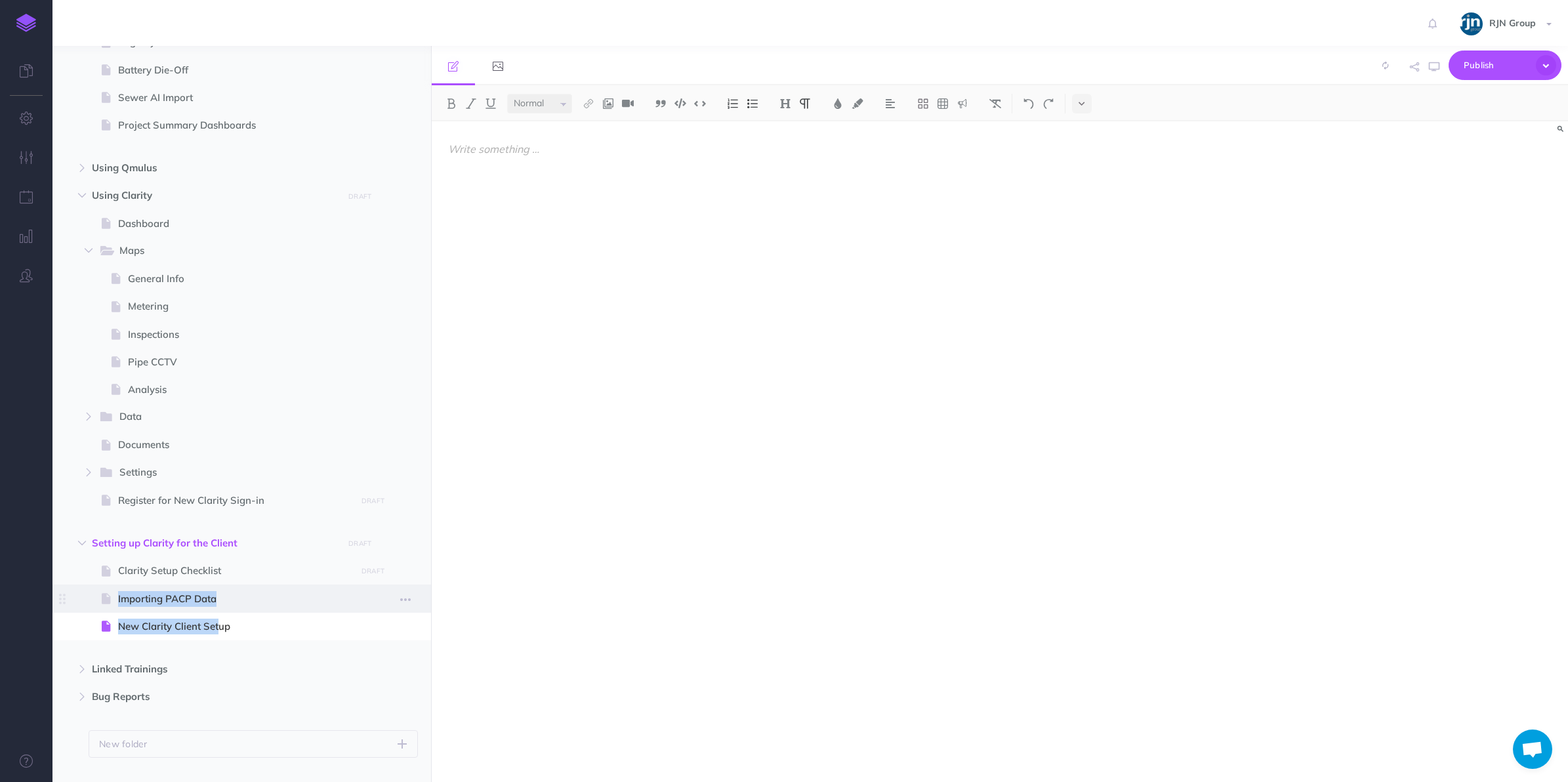
drag, startPoint x: 191, startPoint y: 618, endPoint x: 178, endPoint y: 584, distance: 36.4
click at [178, 584] on ul "Clarity Setup Checklist DRAFT Publish these changes Nevermind Publish Page hist…" at bounding box center [253, 601] width 330 height 89
drag, startPoint x: 178, startPoint y: 584, endPoint x: 69, endPoint y: 624, distance: 116.1
click at [69, 624] on ul "Technical Documentation New folder Add a new folder inside this folder New page…" at bounding box center [242, 53] width 379 height 1409
drag, startPoint x: 69, startPoint y: 624, endPoint x: 70, endPoint y: 596, distance: 28.0
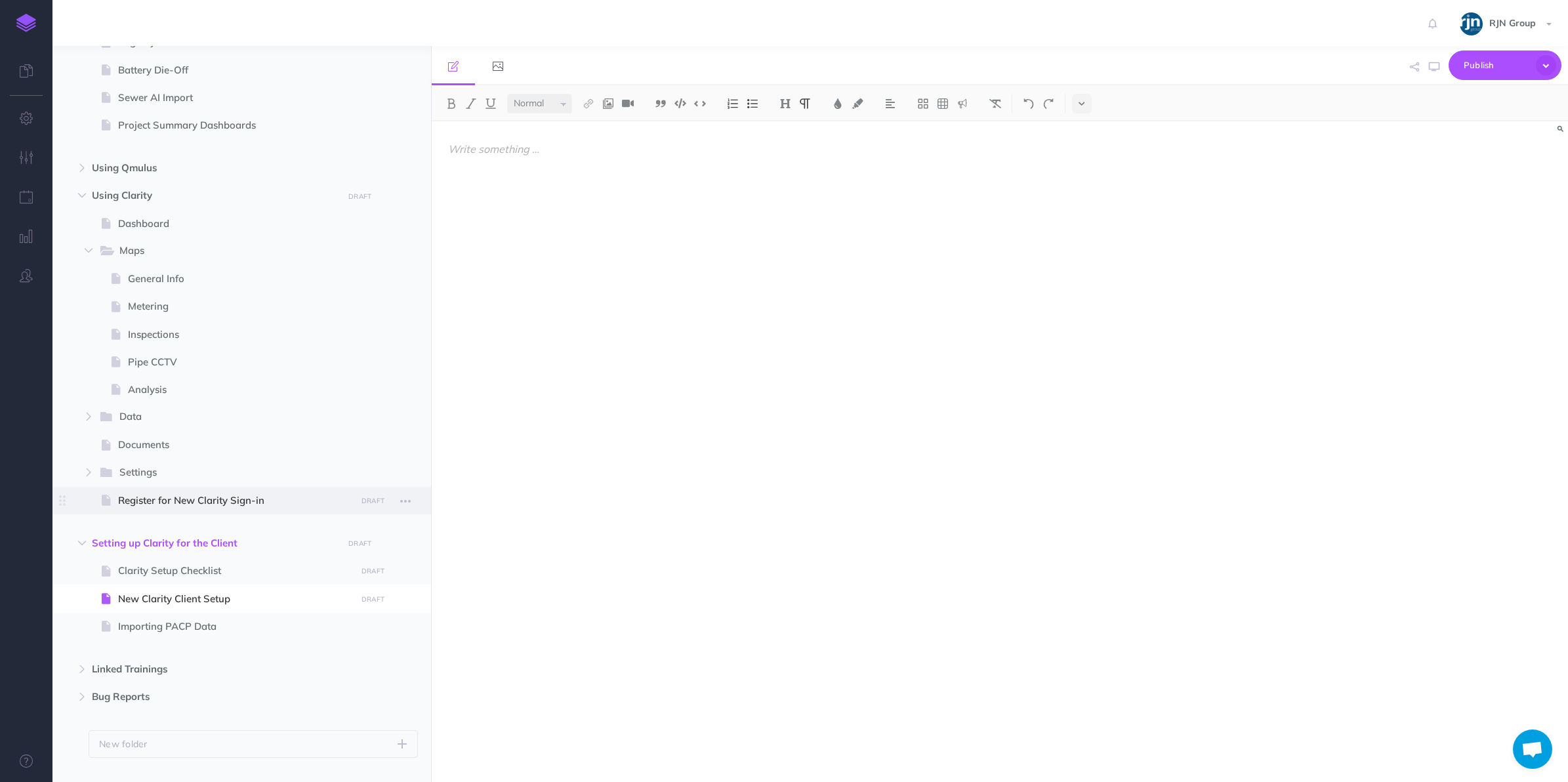
click at [270, 499] on span "Register for New Clarity Sign-in" at bounding box center [235, 500] width 234 height 16
select select "null"
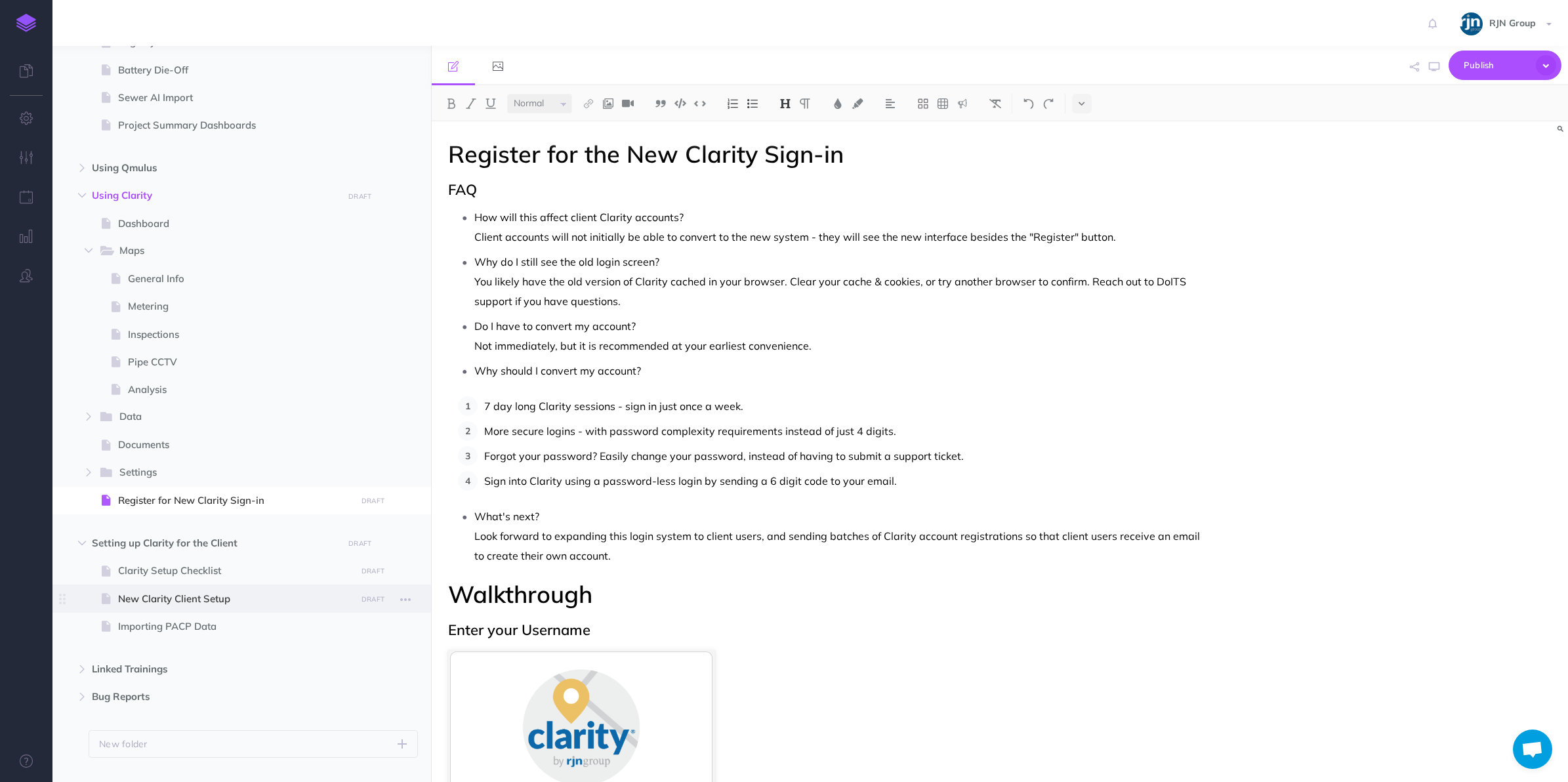
click at [280, 604] on span "New Clarity Client Setup" at bounding box center [235, 599] width 234 height 16
select select "null"
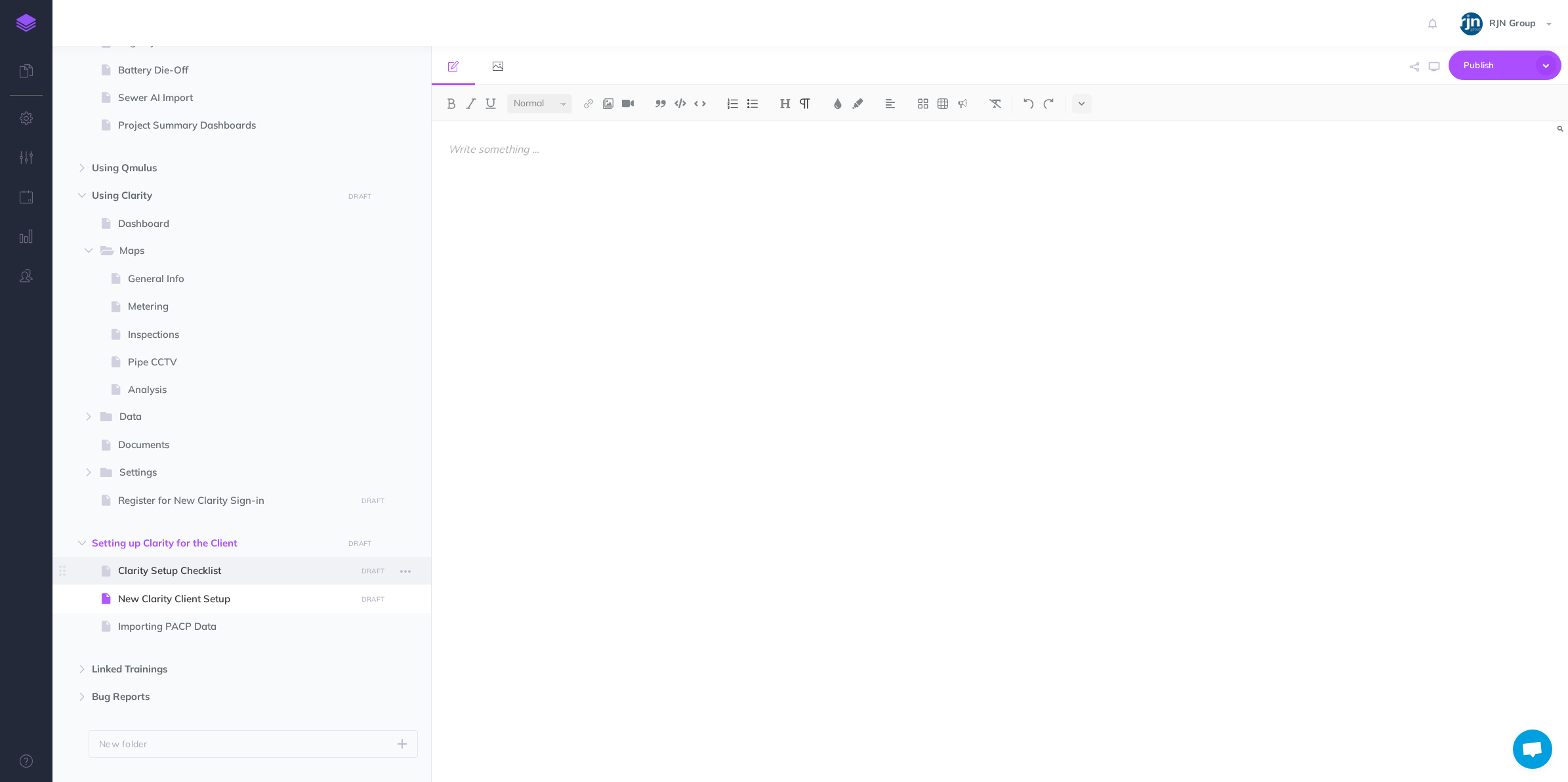
click at [208, 578] on span at bounding box center [242, 570] width 379 height 27
select select "null"
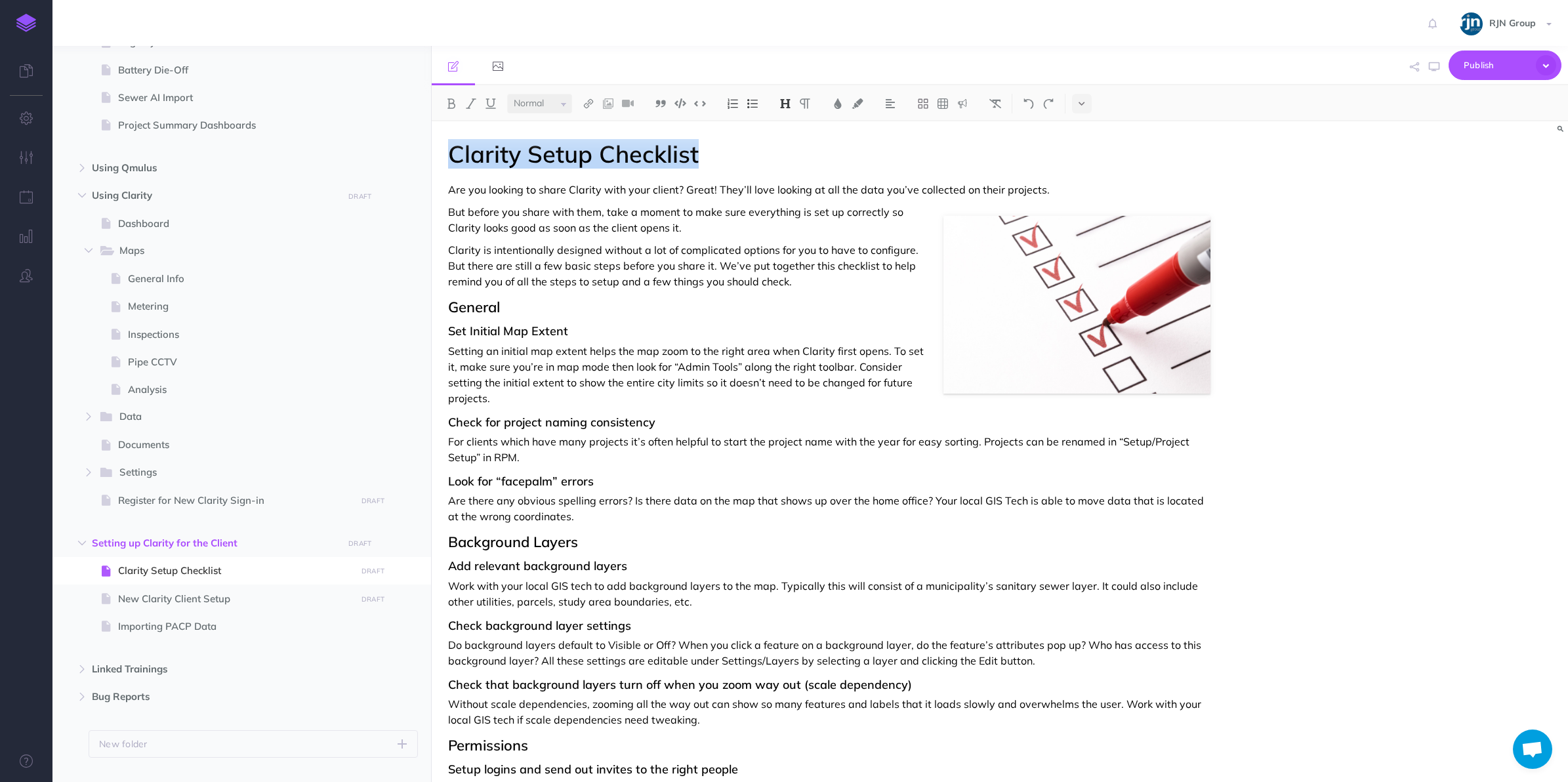
drag, startPoint x: 706, startPoint y: 153, endPoint x: 437, endPoint y: 150, distance: 269.0
click at [437, 150] on div "Clarity Setup Checklist Are you looking to share Clarity with your client? Grea…" at bounding box center [830, 656] width 796 height 1070
copy h1 "Clarity Setup Checklist"
click at [279, 599] on span "New Clarity Client Setup" at bounding box center [235, 599] width 234 height 16
select select "null"
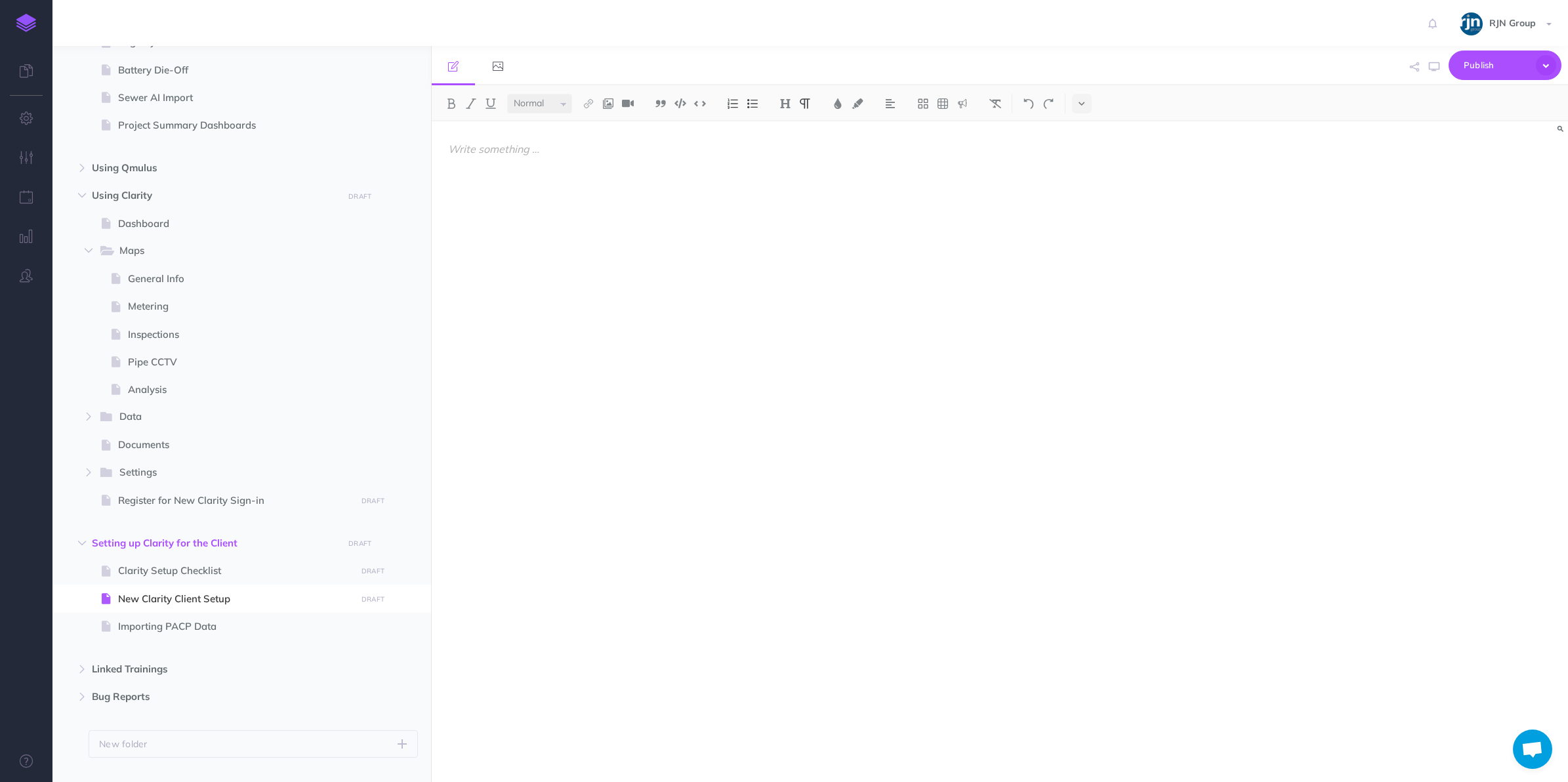
paste div
click at [532, 160] on div at bounding box center [830, 445] width 796 height 648
click at [448, 152] on h1 "Clarity Setup Checklist" at bounding box center [830, 154] width 763 height 26
click at [175, 438] on span "Documents" at bounding box center [235, 445] width 234 height 16
select select "null"
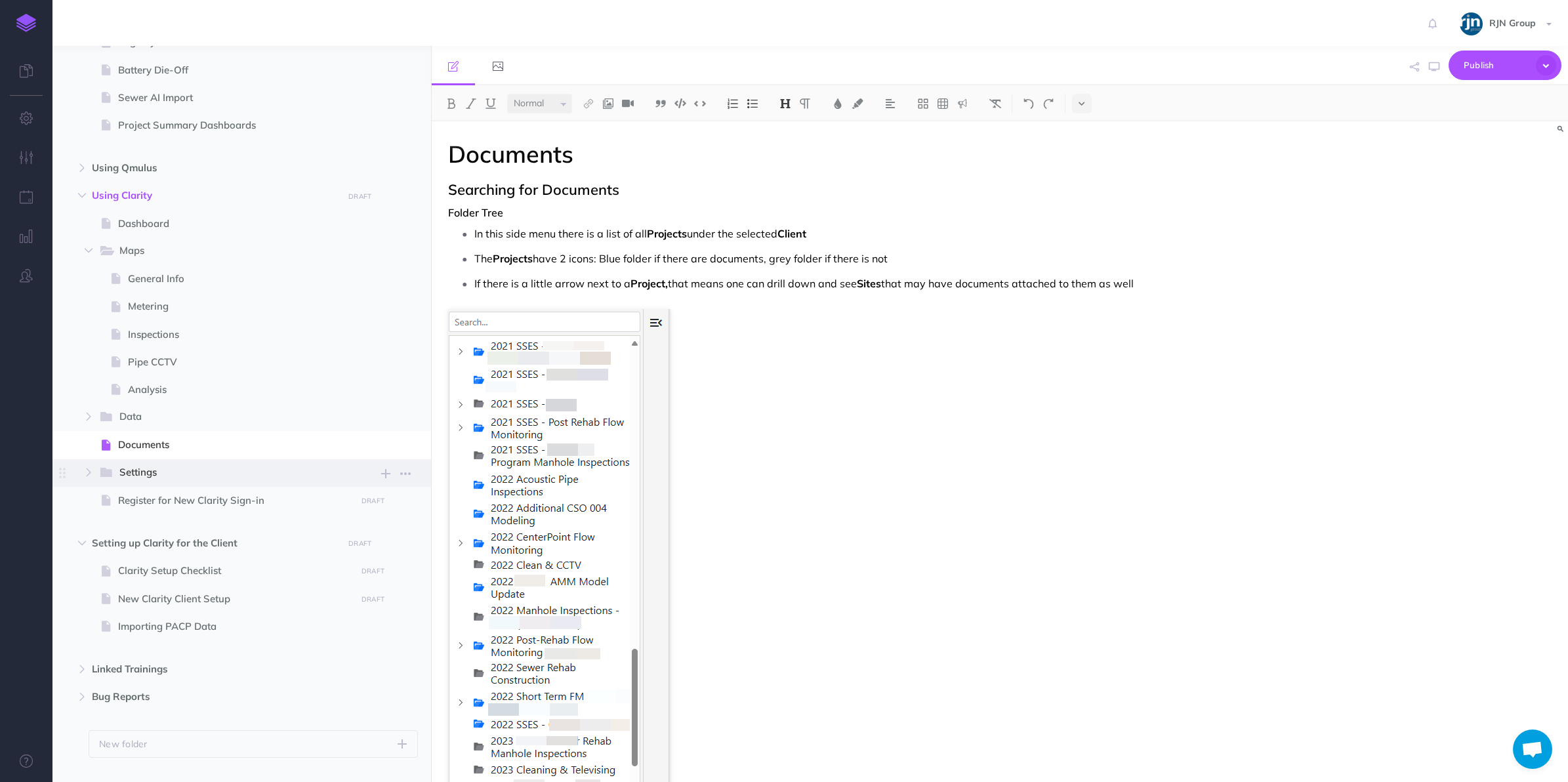
click at [175, 473] on span "Settings" at bounding box center [226, 473] width 213 height 17
select select "null"
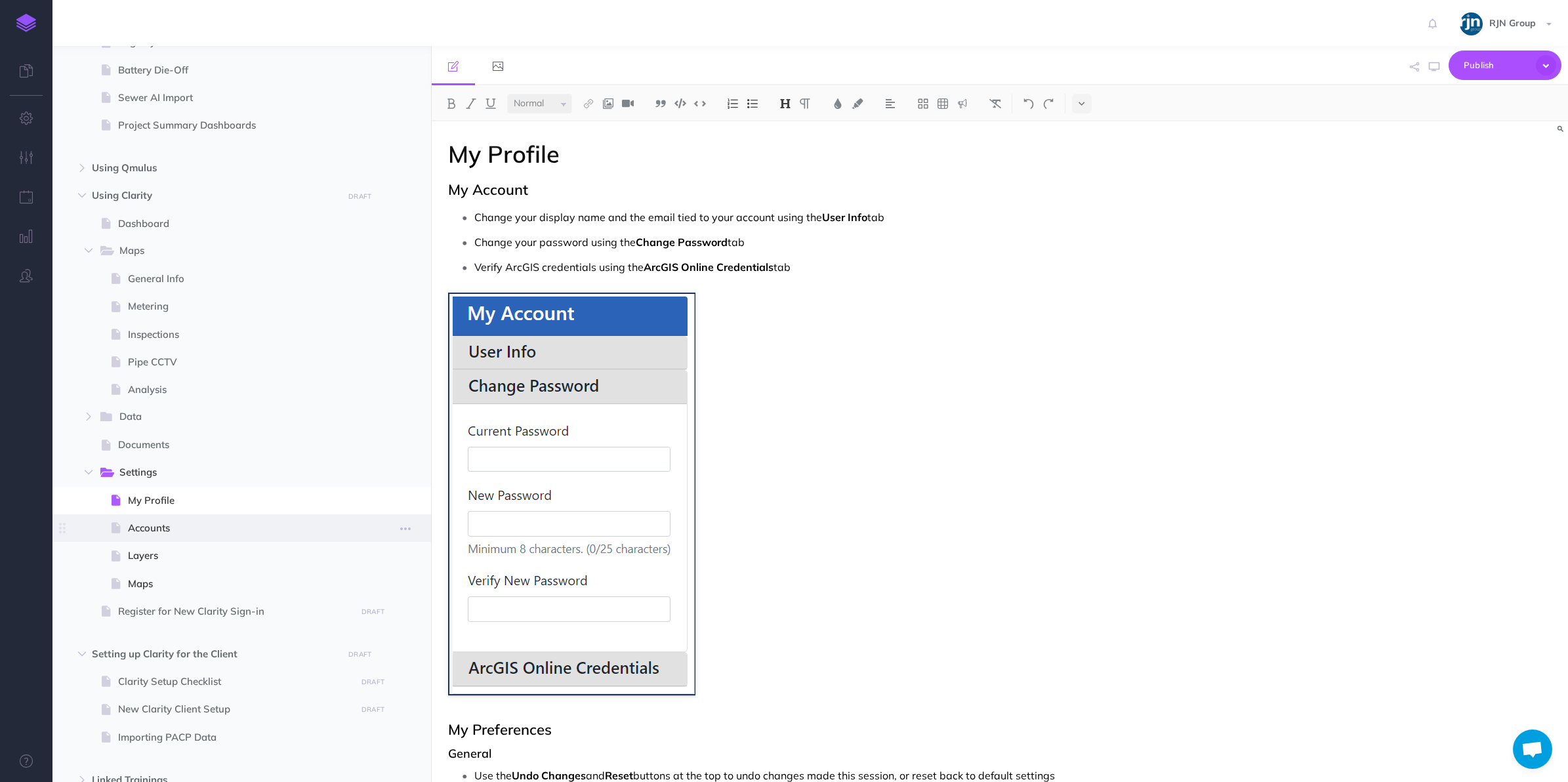
click at [182, 529] on span "Accounts" at bounding box center [240, 528] width 224 height 16
select select "null"
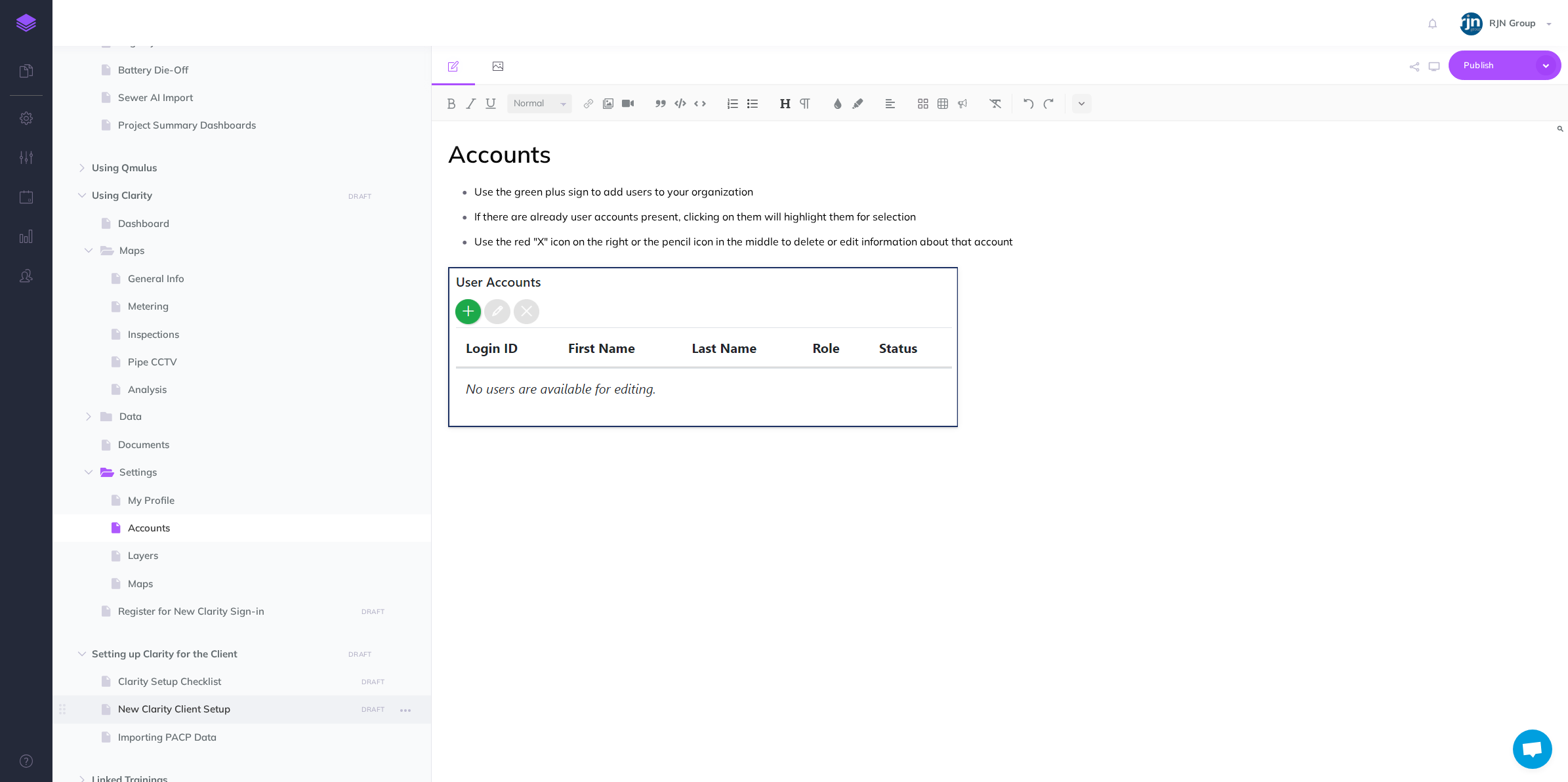
click at [208, 703] on span "New Clarity Client Setup" at bounding box center [235, 709] width 234 height 16
select select "null"
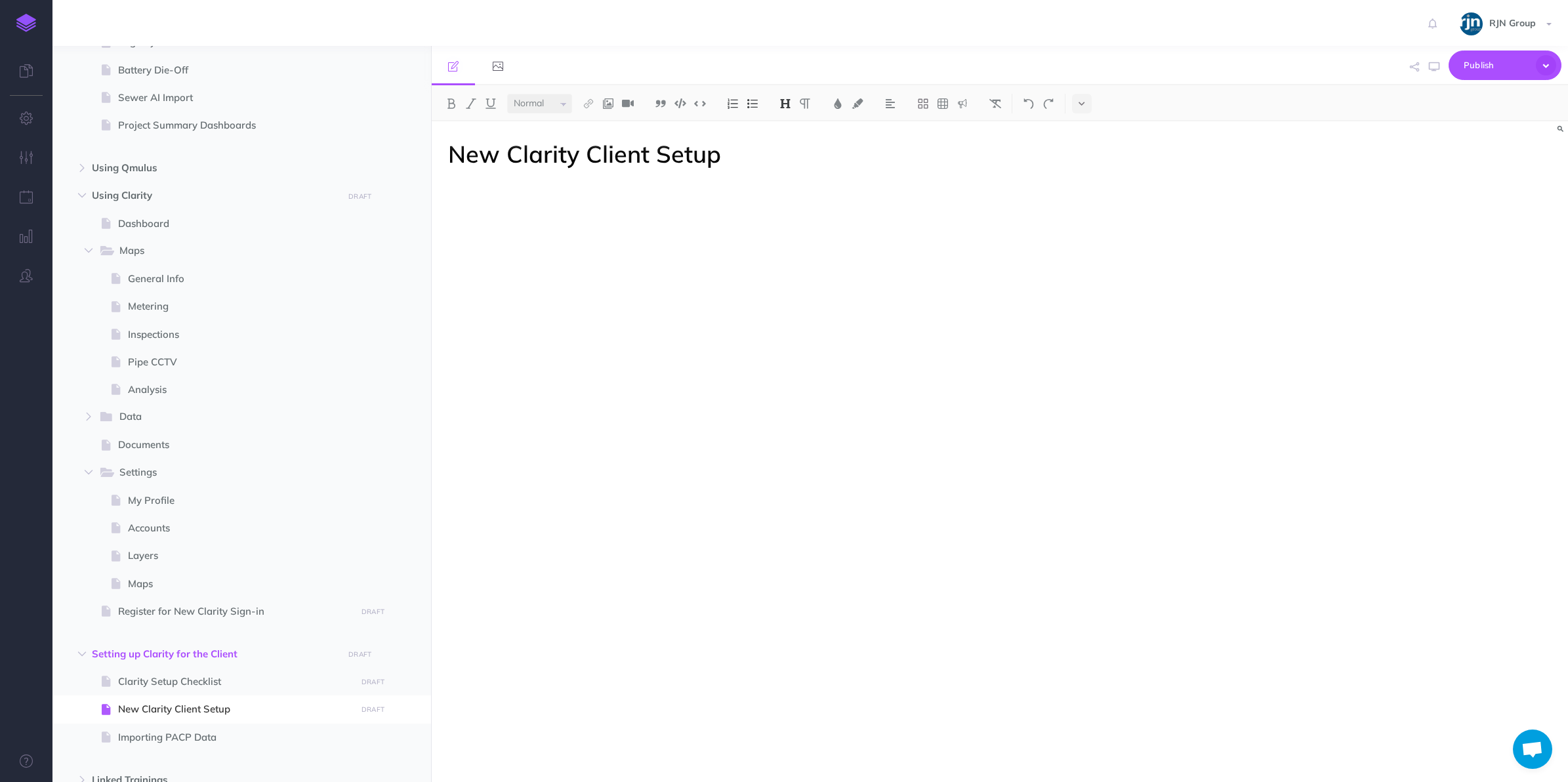
click at [720, 160] on h1 "New Clarity Client Setup" at bounding box center [830, 154] width 763 height 26
click at [408, 713] on icon "button" at bounding box center [405, 711] width 11 height 16
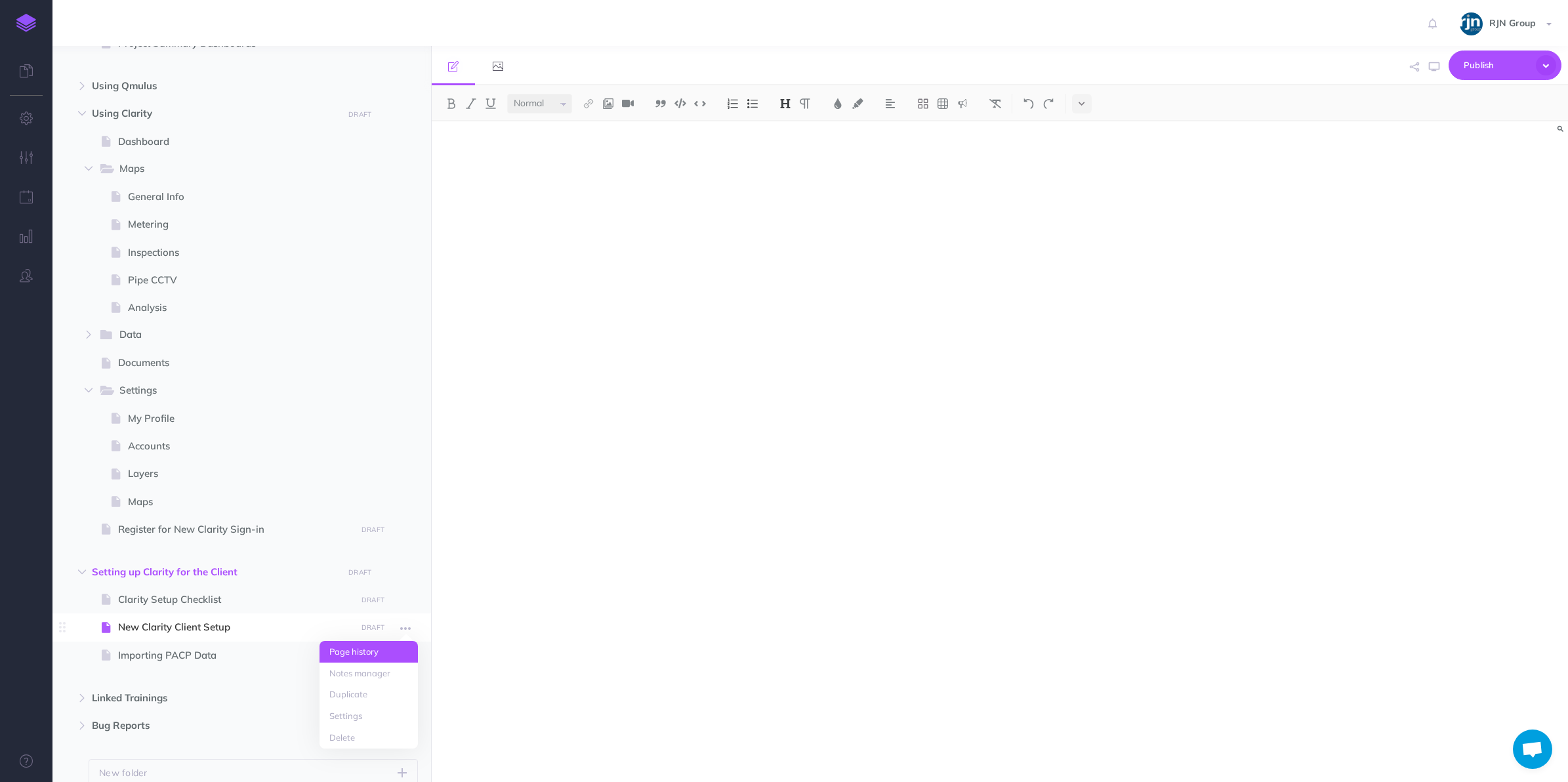
scroll to position [856, 0]
click at [374, 731] on link "Delete" at bounding box center [369, 735] width 99 height 22
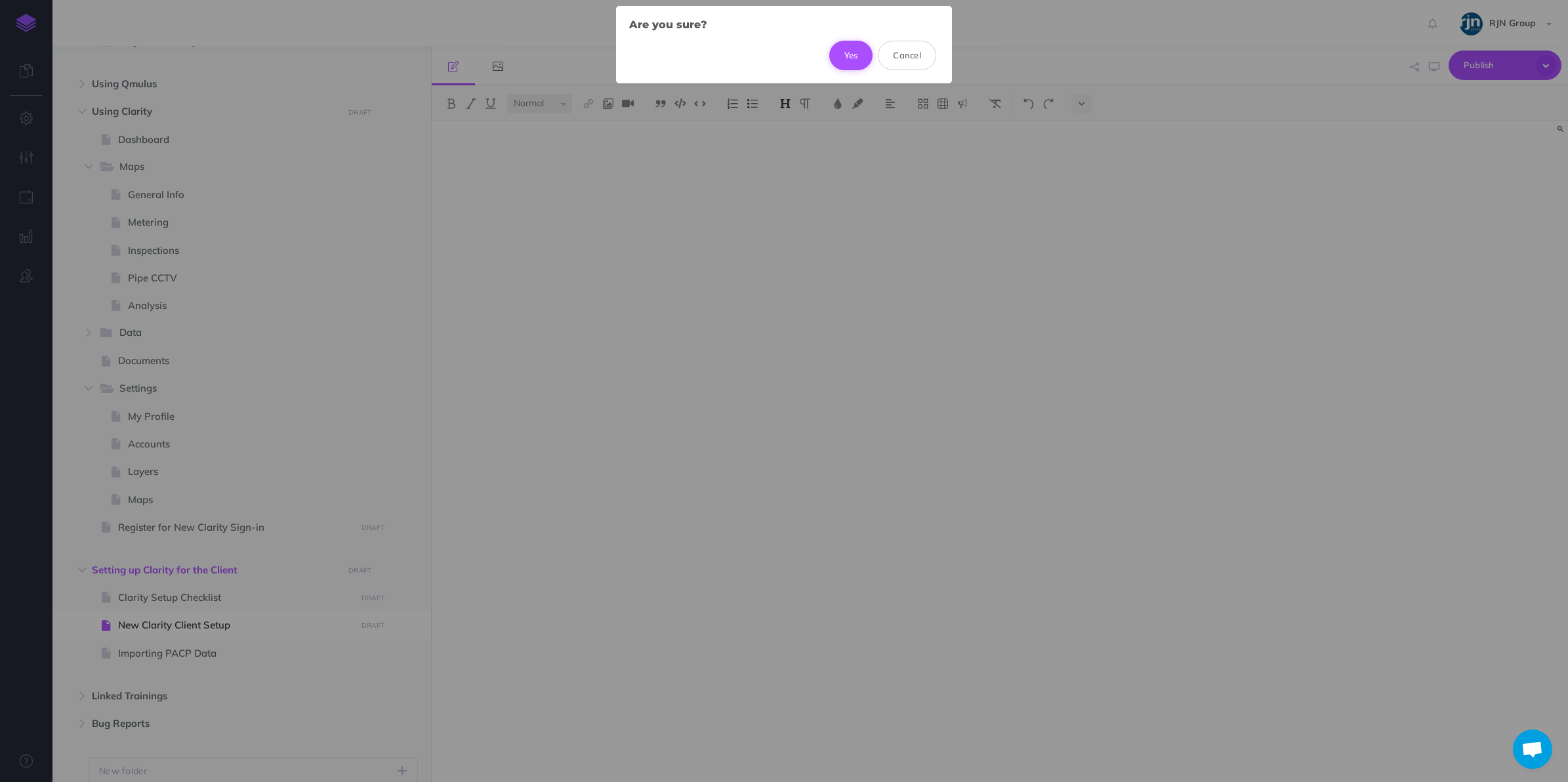
click at [858, 58] on button "Yes" at bounding box center [852, 55] width 44 height 29
select select "null"
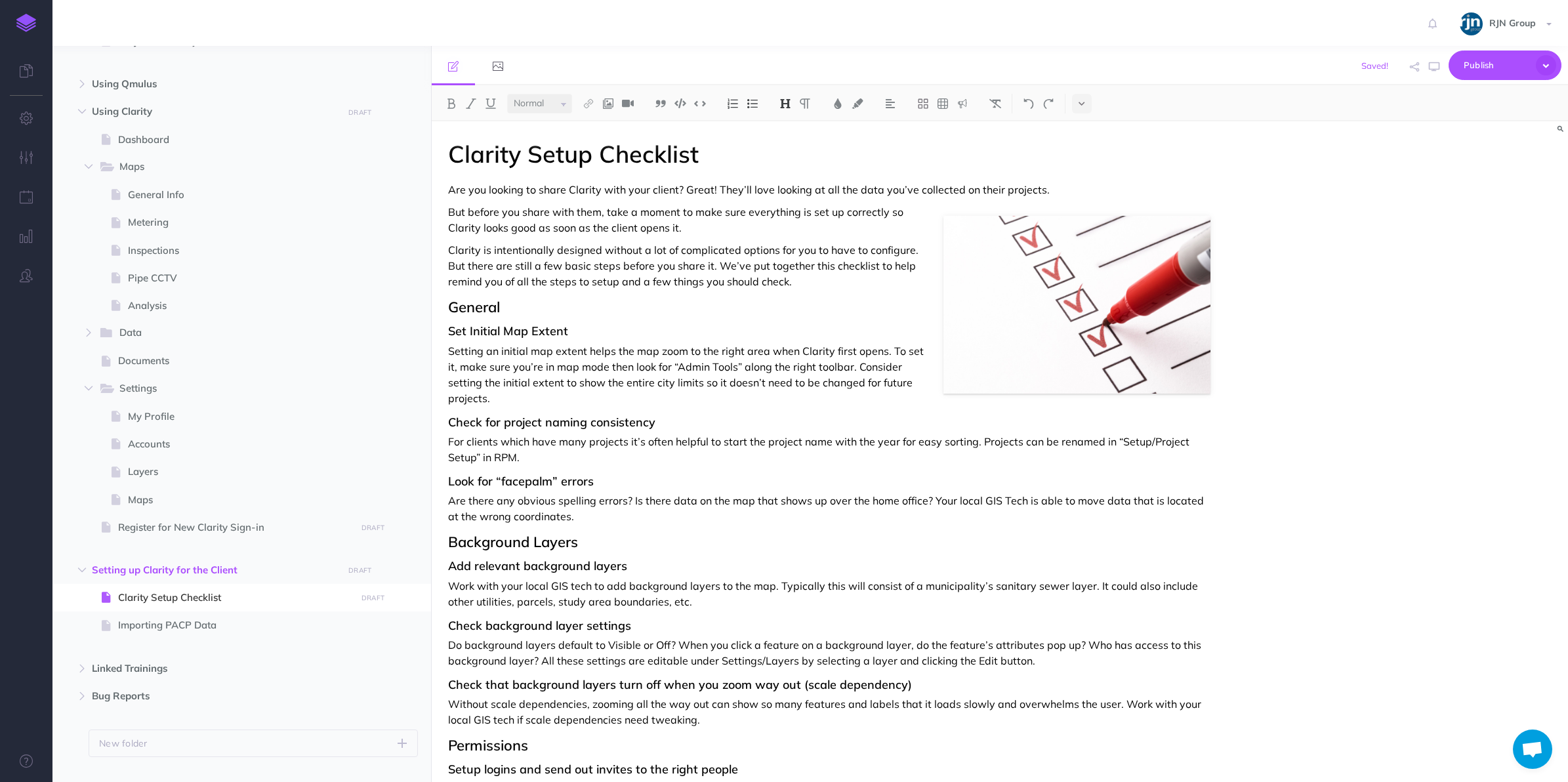
scroll to position [410, 0]
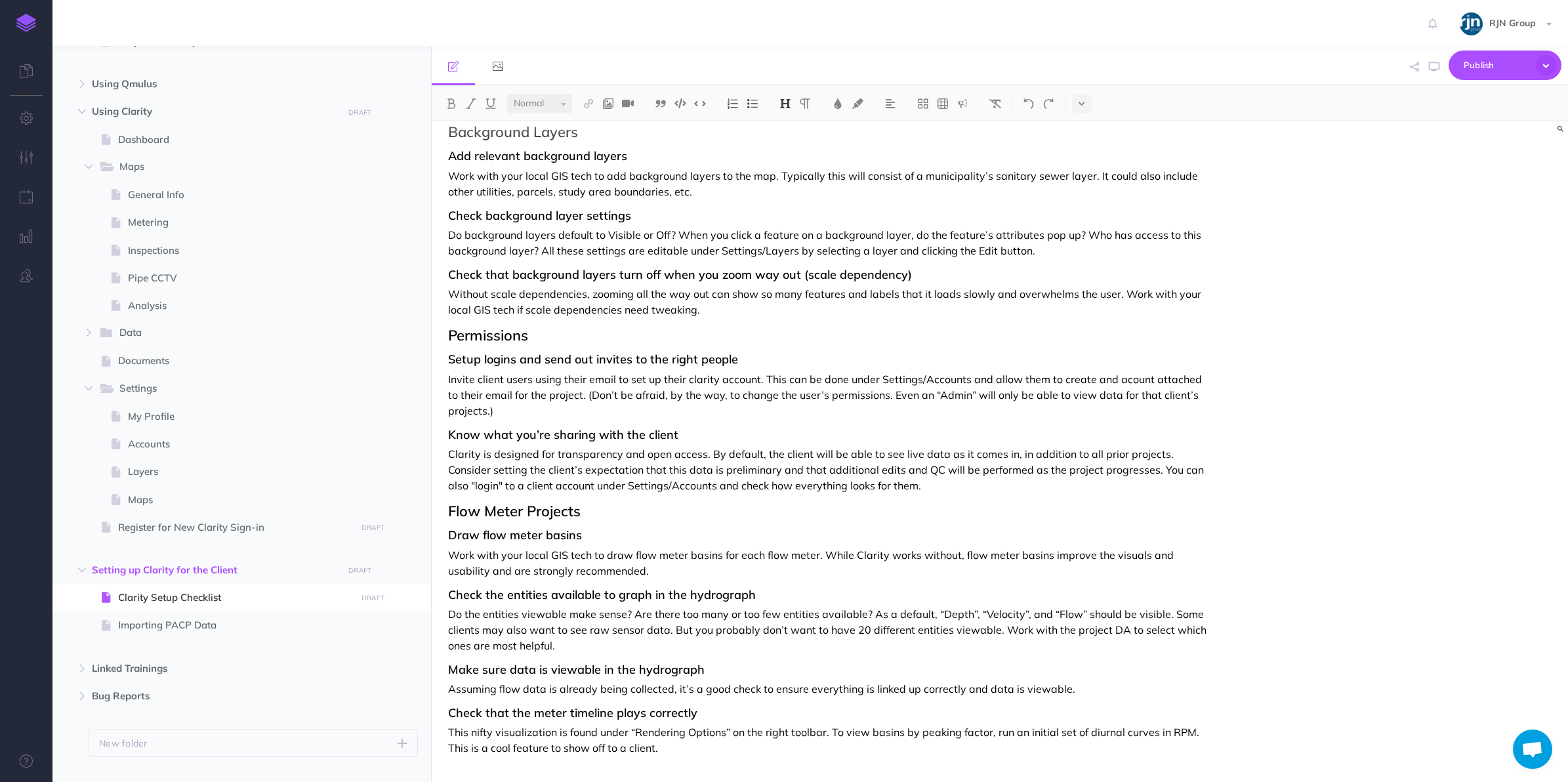
click at [562, 353] on h3 "Setup logins and send out invites to the right people" at bounding box center [830, 359] width 763 height 13
click at [545, 348] on div "Clarity Setup Checklist Are you looking to share Clarity with your client? Grea…" at bounding box center [830, 246] width 796 height 1070
click at [553, 339] on h2 "Permissions" at bounding box center [830, 335] width 763 height 16
drag, startPoint x: 543, startPoint y: 339, endPoint x: 579, endPoint y: 332, distance: 36.7
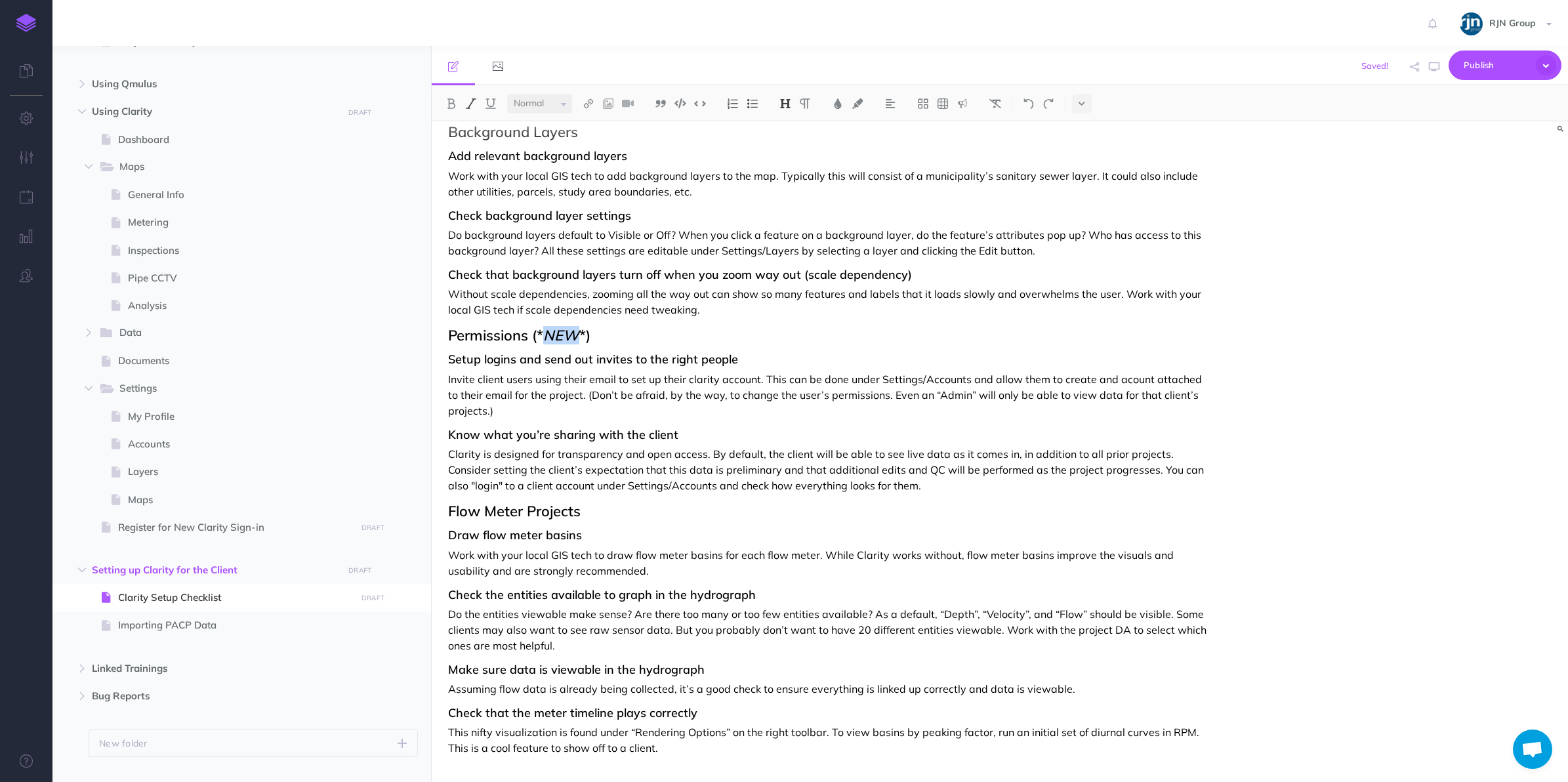
click at [579, 332] on h2 "Permissions (* NEW *)" at bounding box center [830, 335] width 763 height 16
click at [475, 96] on button at bounding box center [471, 104] width 20 height 20
click at [615, 336] on h2 "Permissions (*NEW*)" at bounding box center [830, 335] width 763 height 16
click at [596, 341] on h2 "Permissions (*NEW*)" at bounding box center [830, 335] width 763 height 16
click at [187, 441] on span "Accounts" at bounding box center [240, 444] width 224 height 16
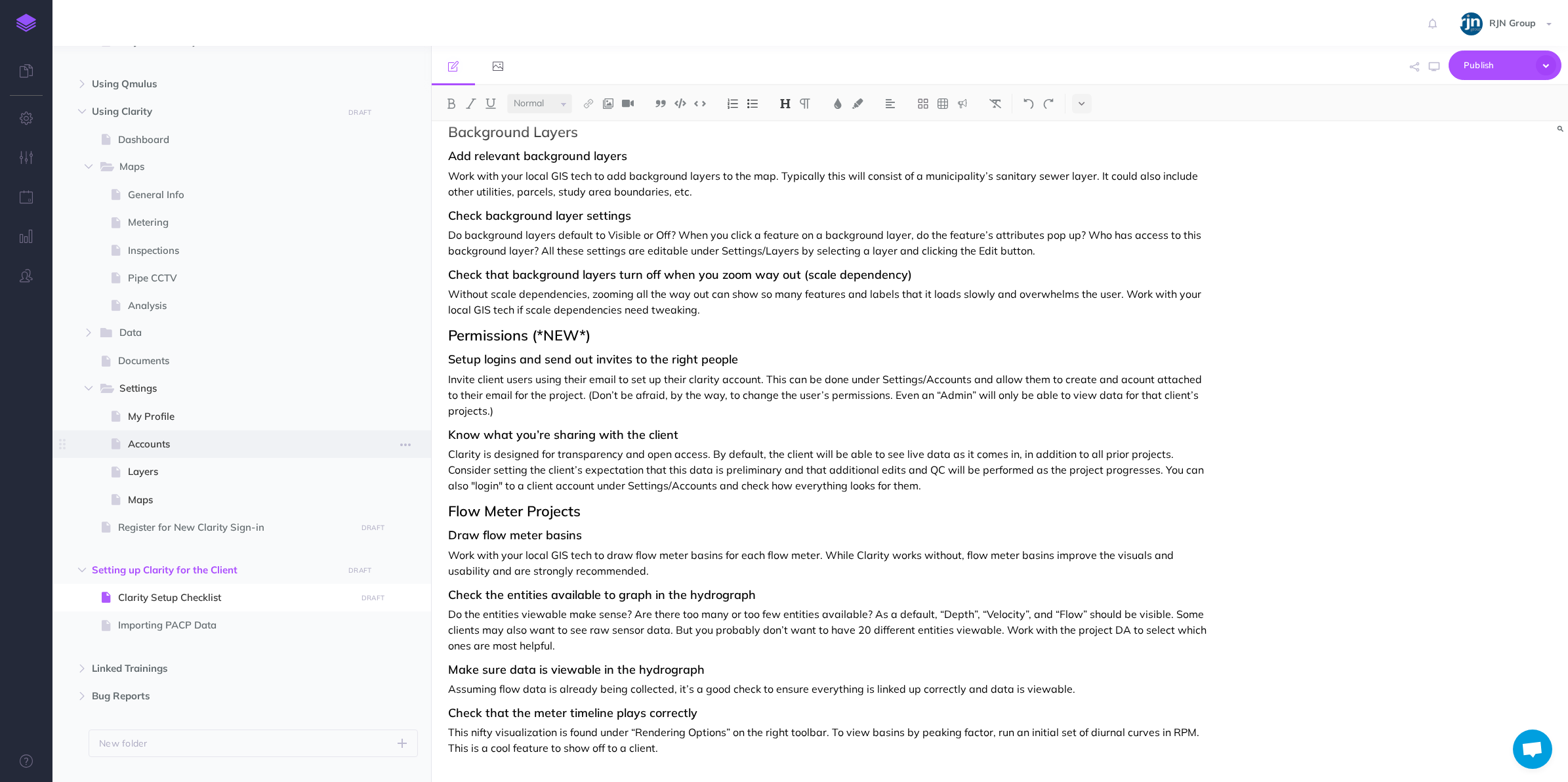
select select "null"
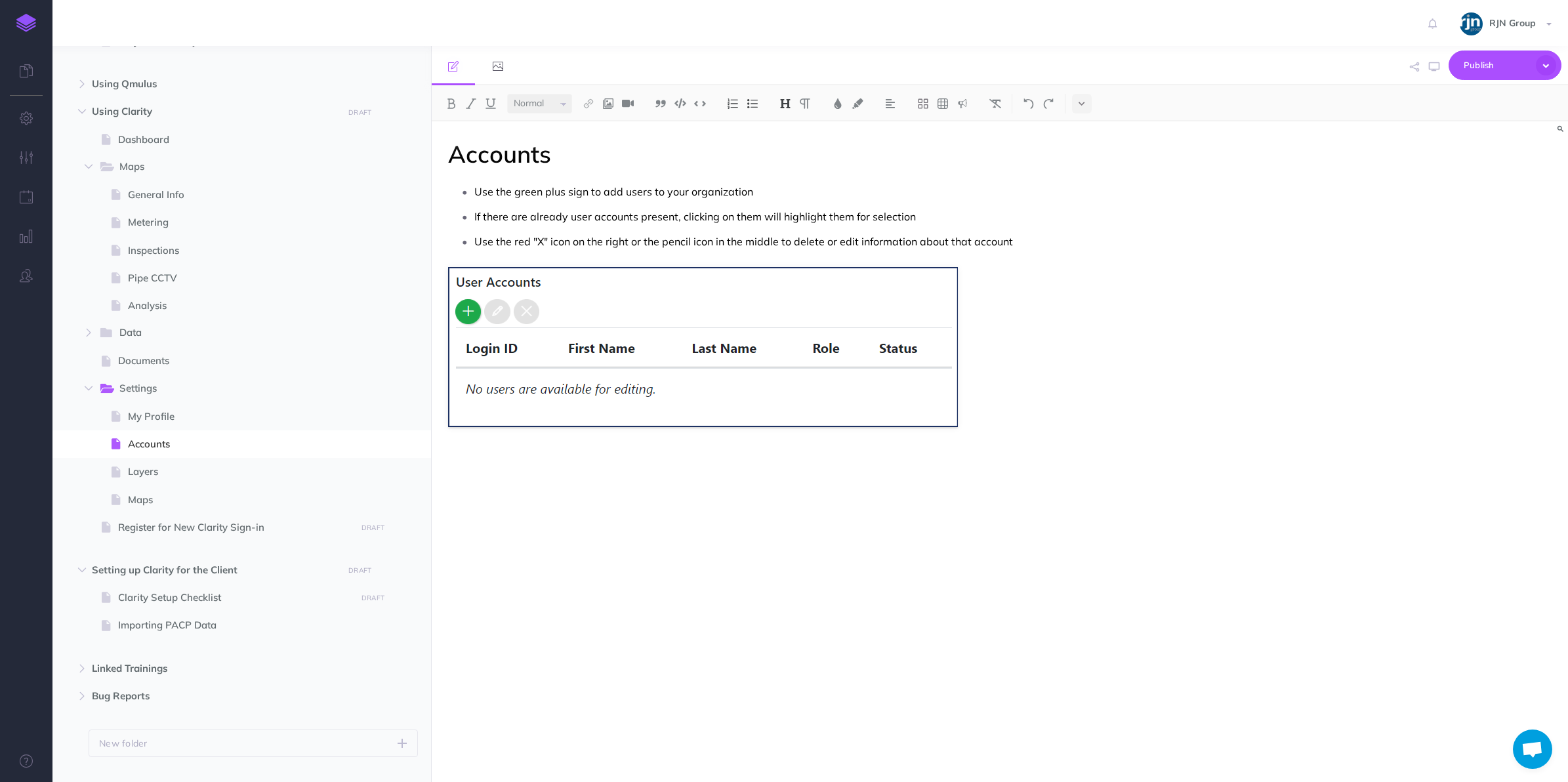
click at [569, 220] on p "If there are already user accounts present, clicking on them will highlight the…" at bounding box center [843, 216] width 737 height 20
click at [245, 598] on span "Clarity Setup Checklist" at bounding box center [235, 598] width 234 height 16
select select "null"
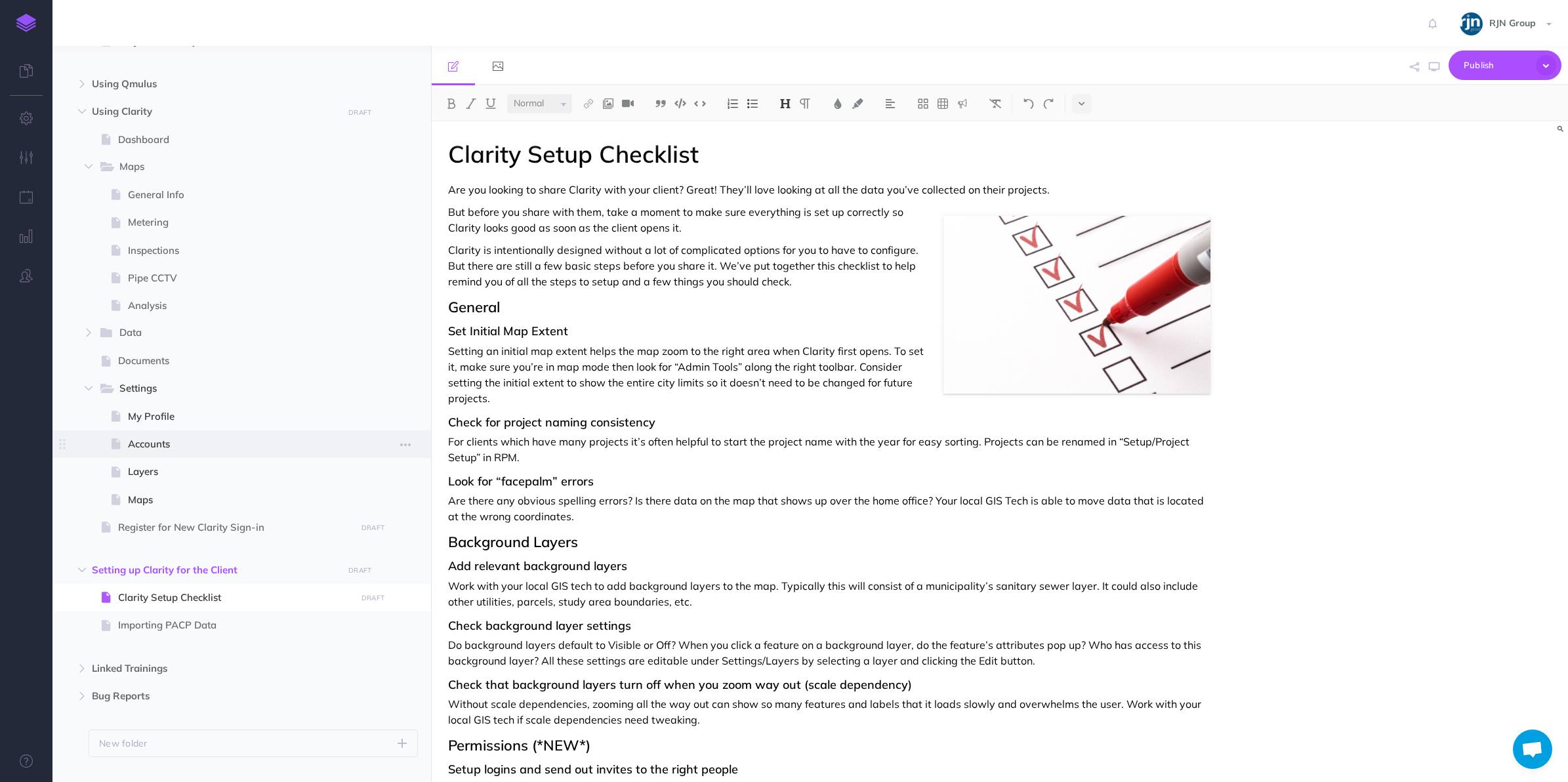
click at [213, 436] on span "Accounts" at bounding box center [240, 444] width 224 height 16
select select "null"
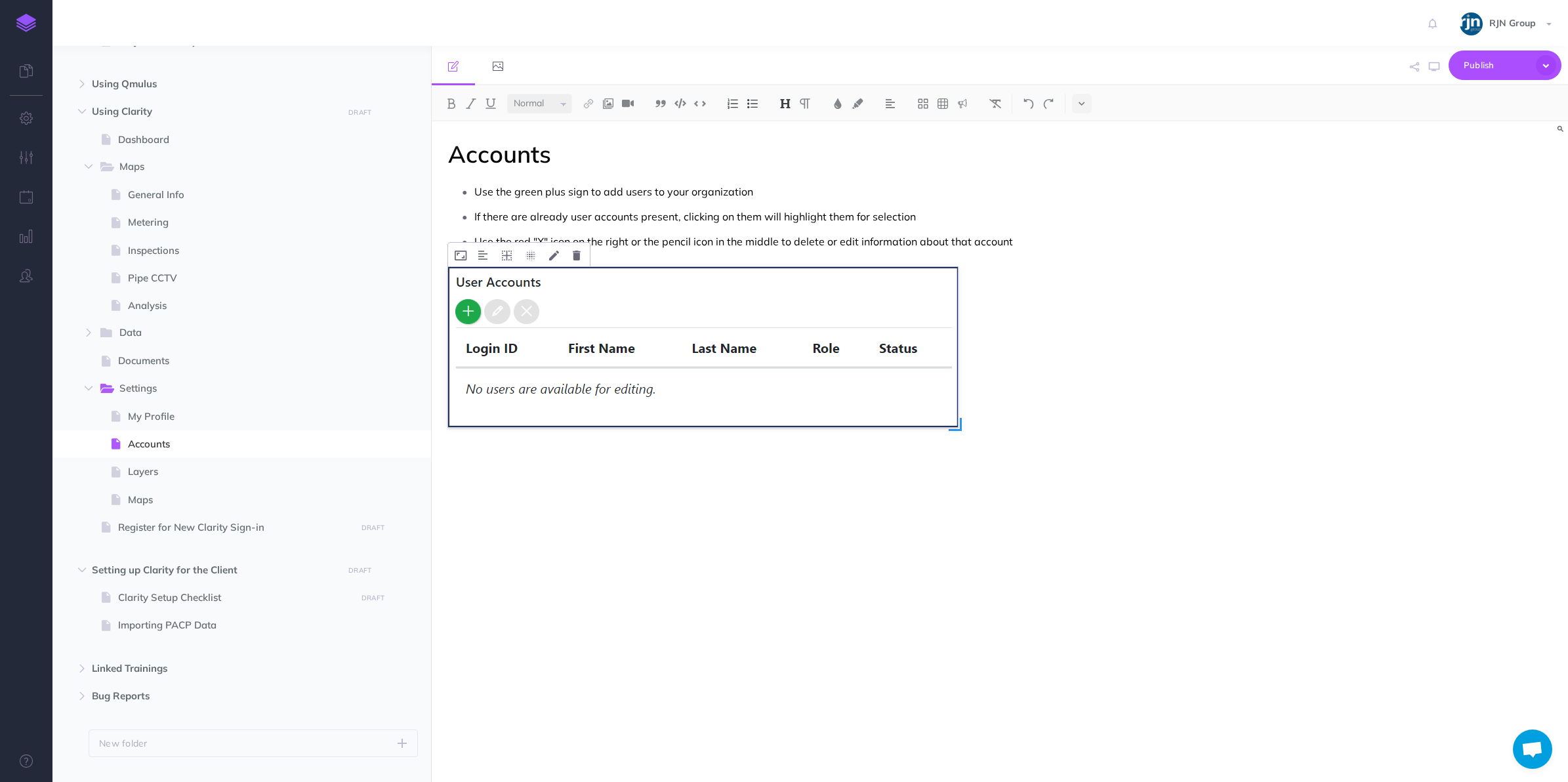
click at [586, 342] on img at bounding box center [703, 347] width 510 height 160
click at [573, 256] on icon at bounding box center [577, 255] width 8 height 10
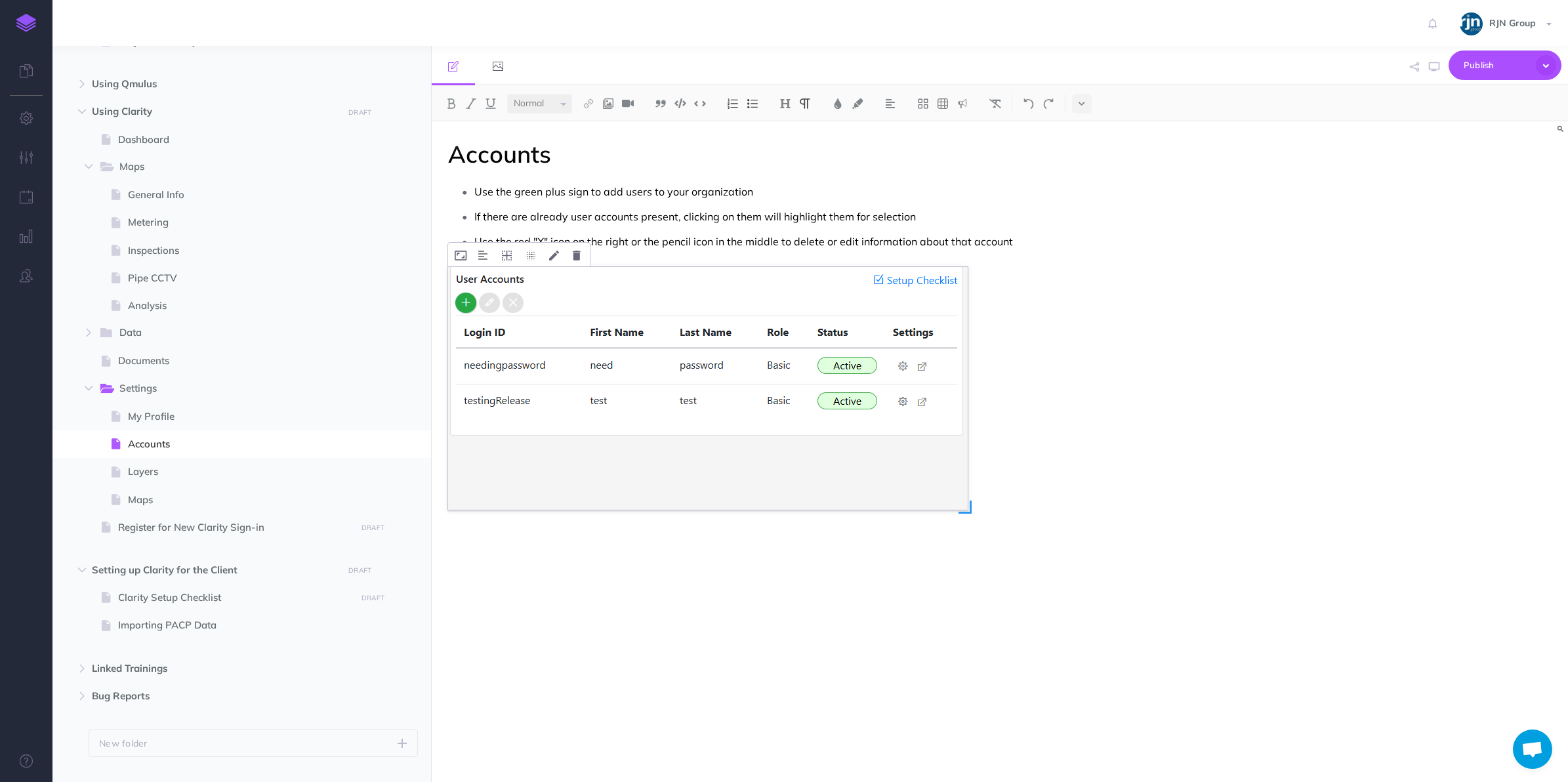
click at [694, 459] on img at bounding box center [708, 388] width 520 height 243
click at [1192, 403] on figure at bounding box center [830, 388] width 763 height 243
click at [799, 224] on p "If there are already user accounts present, clicking on them will highlight the…" at bounding box center [843, 216] width 737 height 20
click at [760, 201] on p "Use the green plus sign to add users to your organization" at bounding box center [843, 192] width 737 height 20
click at [694, 207] on p "If there are already user accounts present, clicking on them will highlight the…" at bounding box center [843, 216] width 737 height 20
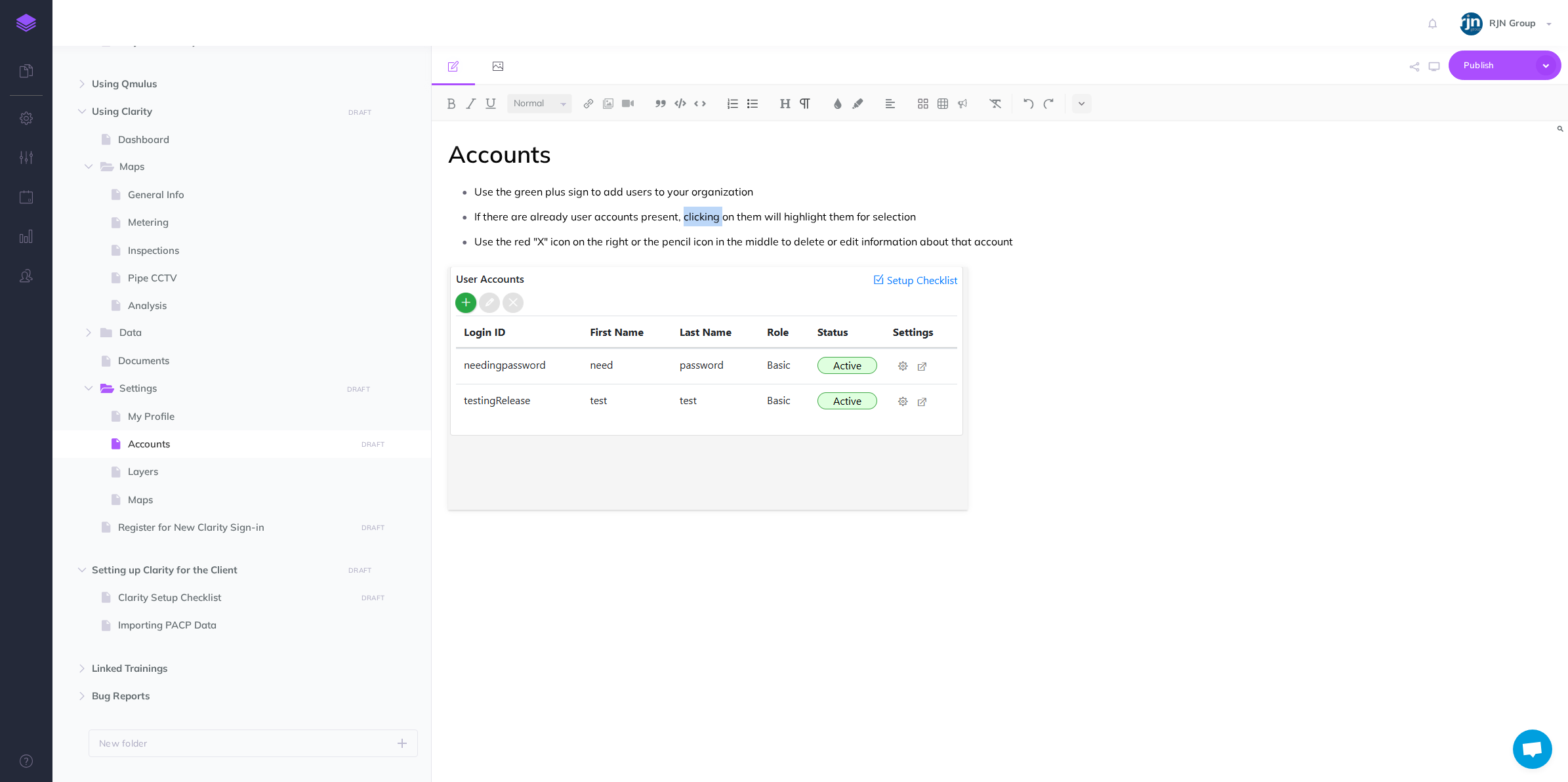
click at [694, 207] on p "If there are already user accounts present, clicking on them will highlight the…" at bounding box center [843, 216] width 737 height 20
click at [839, 236] on p "Use the red "X" icon on the right or the pencil icon in the middle to delete or…" at bounding box center [843, 242] width 737 height 20
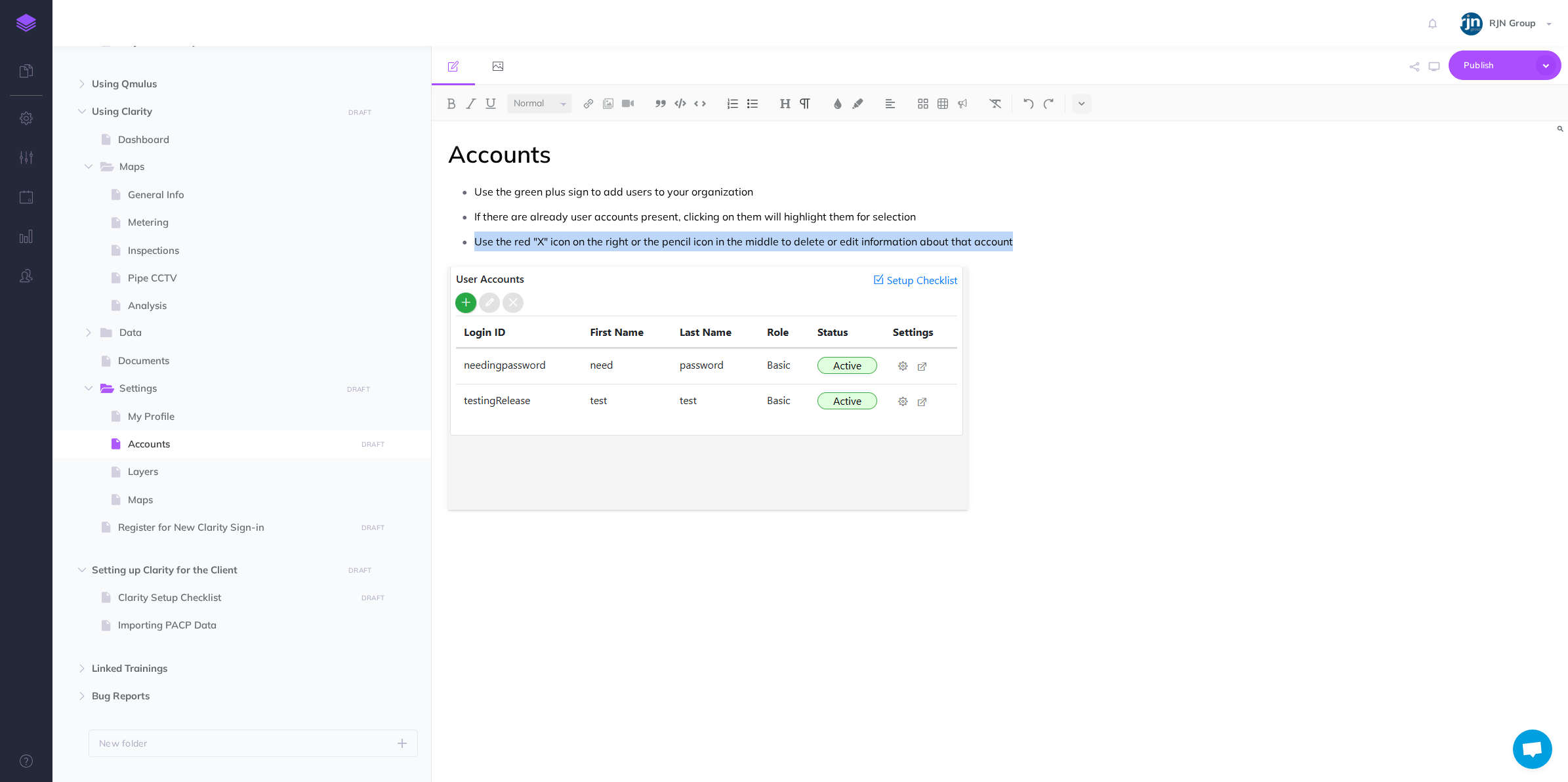
click at [839, 236] on p "Use the red "X" icon on the right or the pencil icon in the middle to delete or…" at bounding box center [843, 242] width 737 height 20
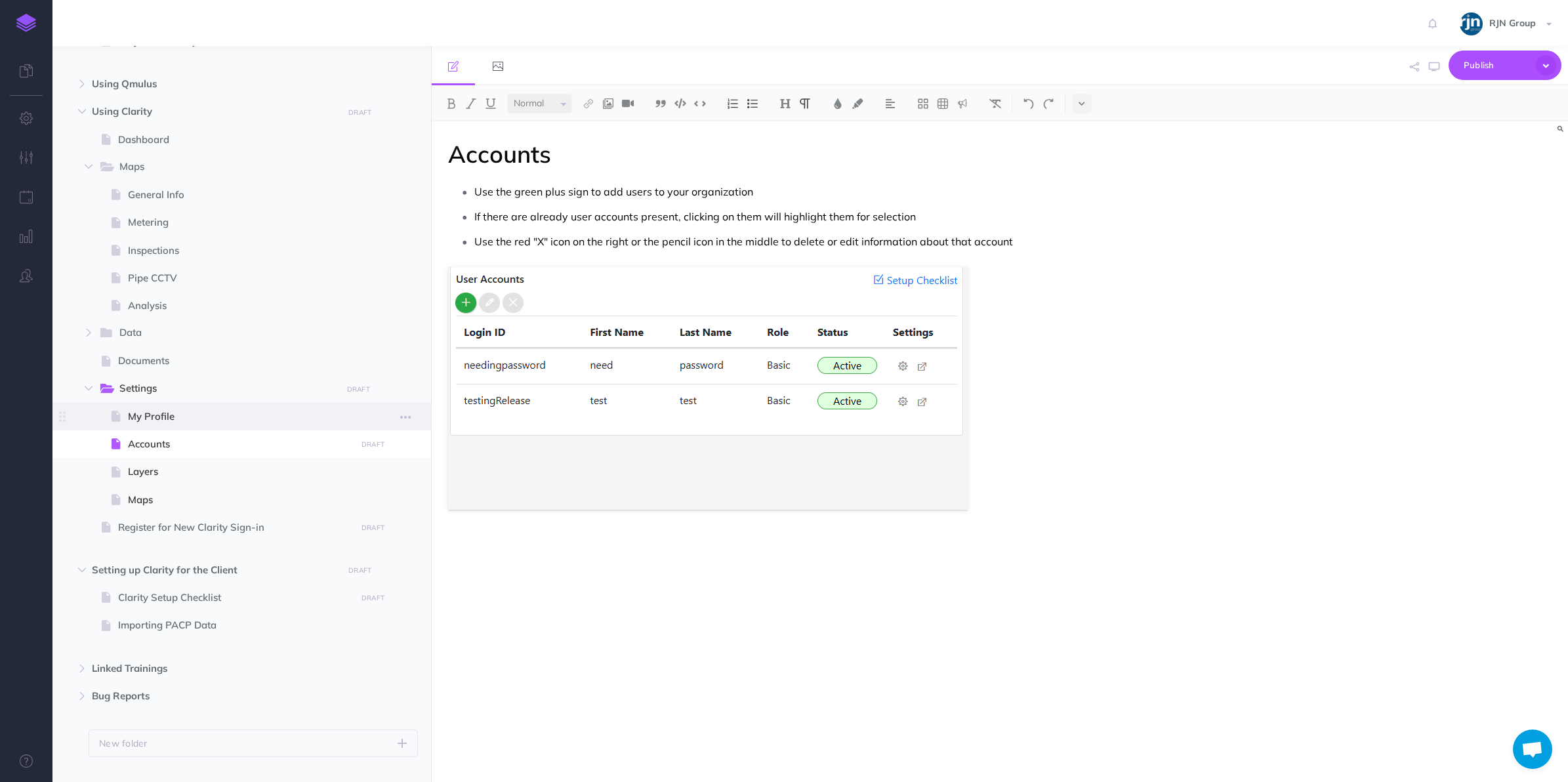
click at [201, 404] on span at bounding box center [242, 416] width 379 height 27
select select "null"
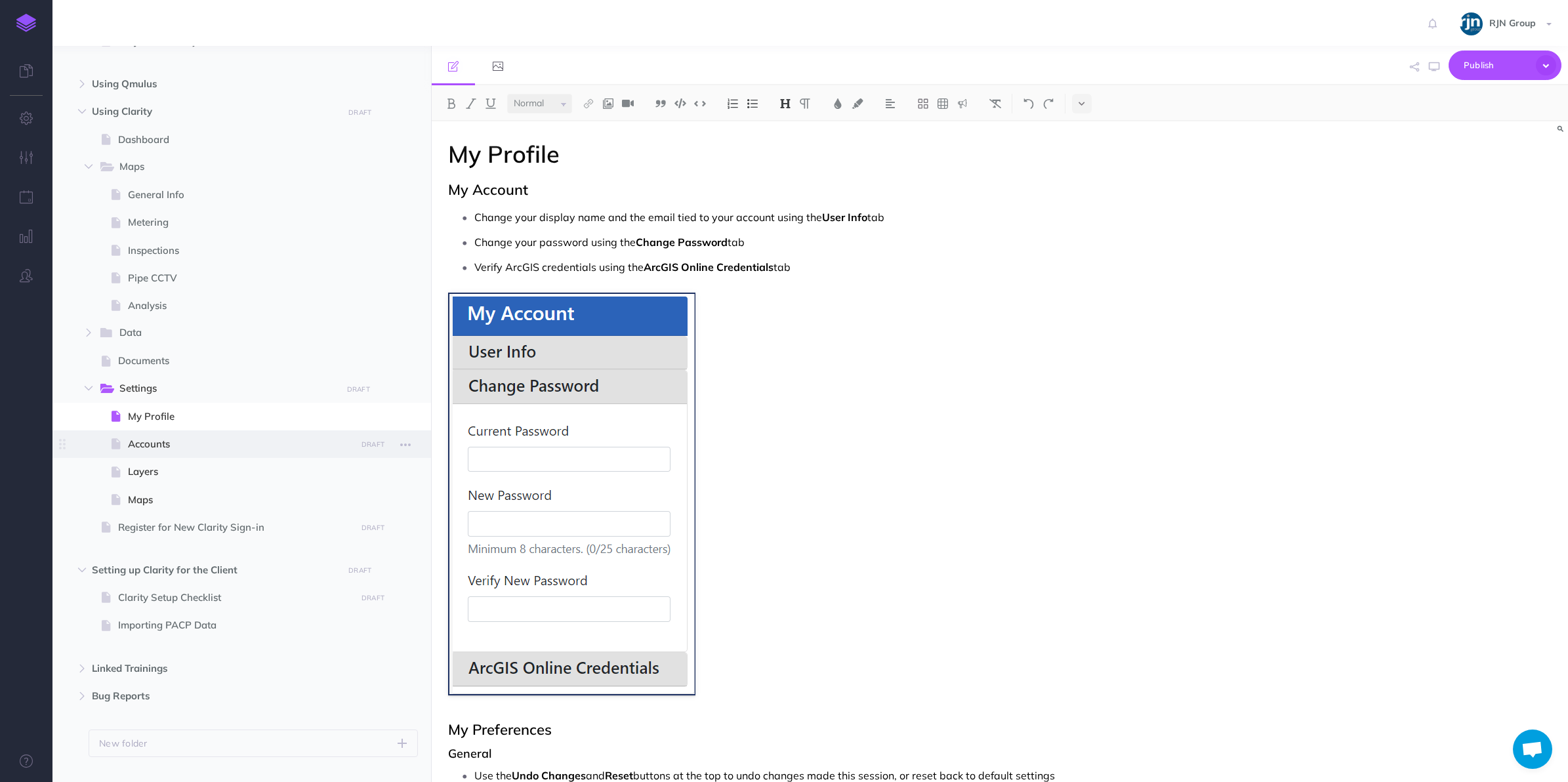
click at [190, 433] on span at bounding box center [242, 444] width 379 height 27
select select "null"
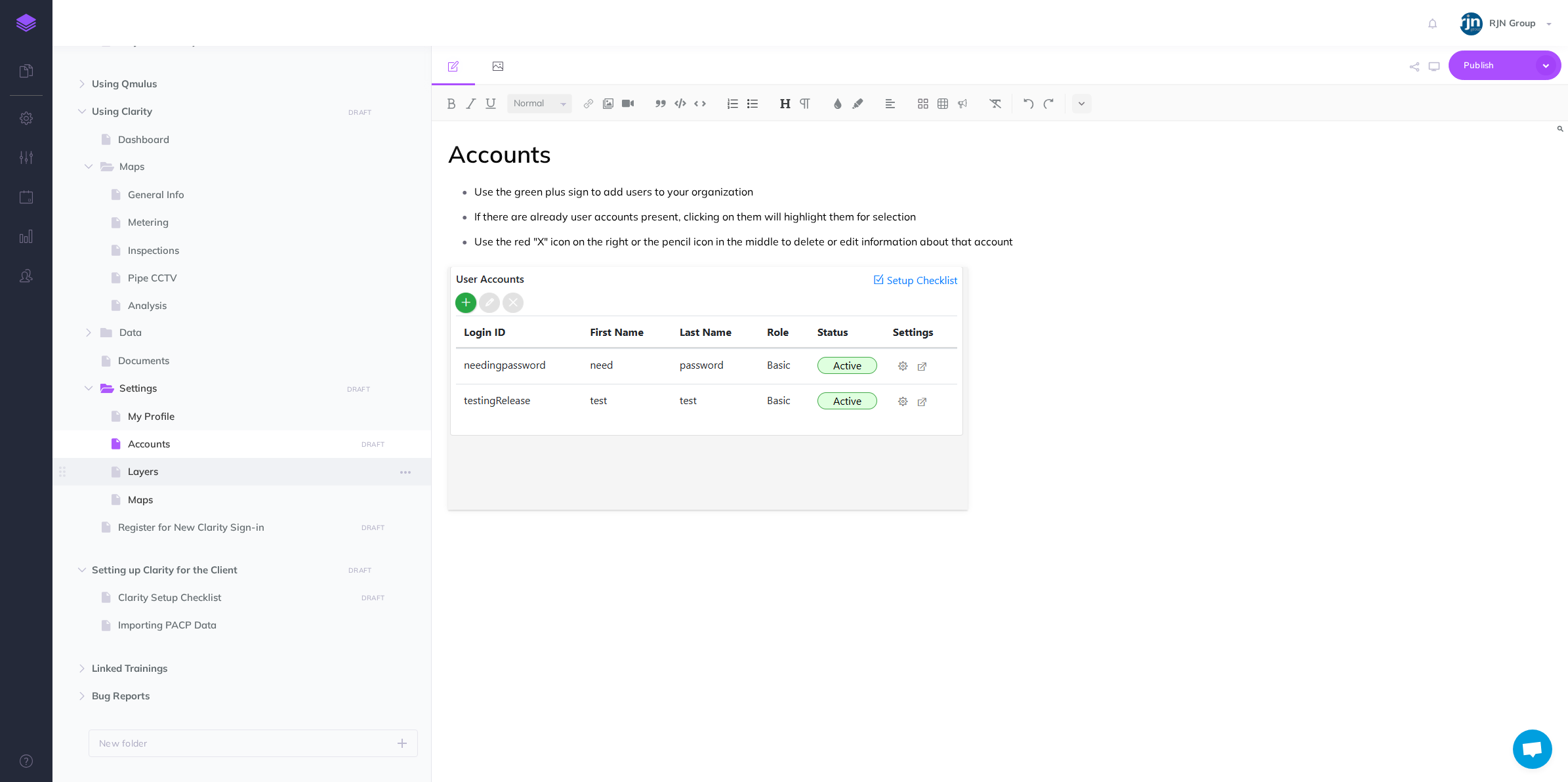
click at [182, 471] on span "Layers" at bounding box center [240, 472] width 224 height 16
select select "null"
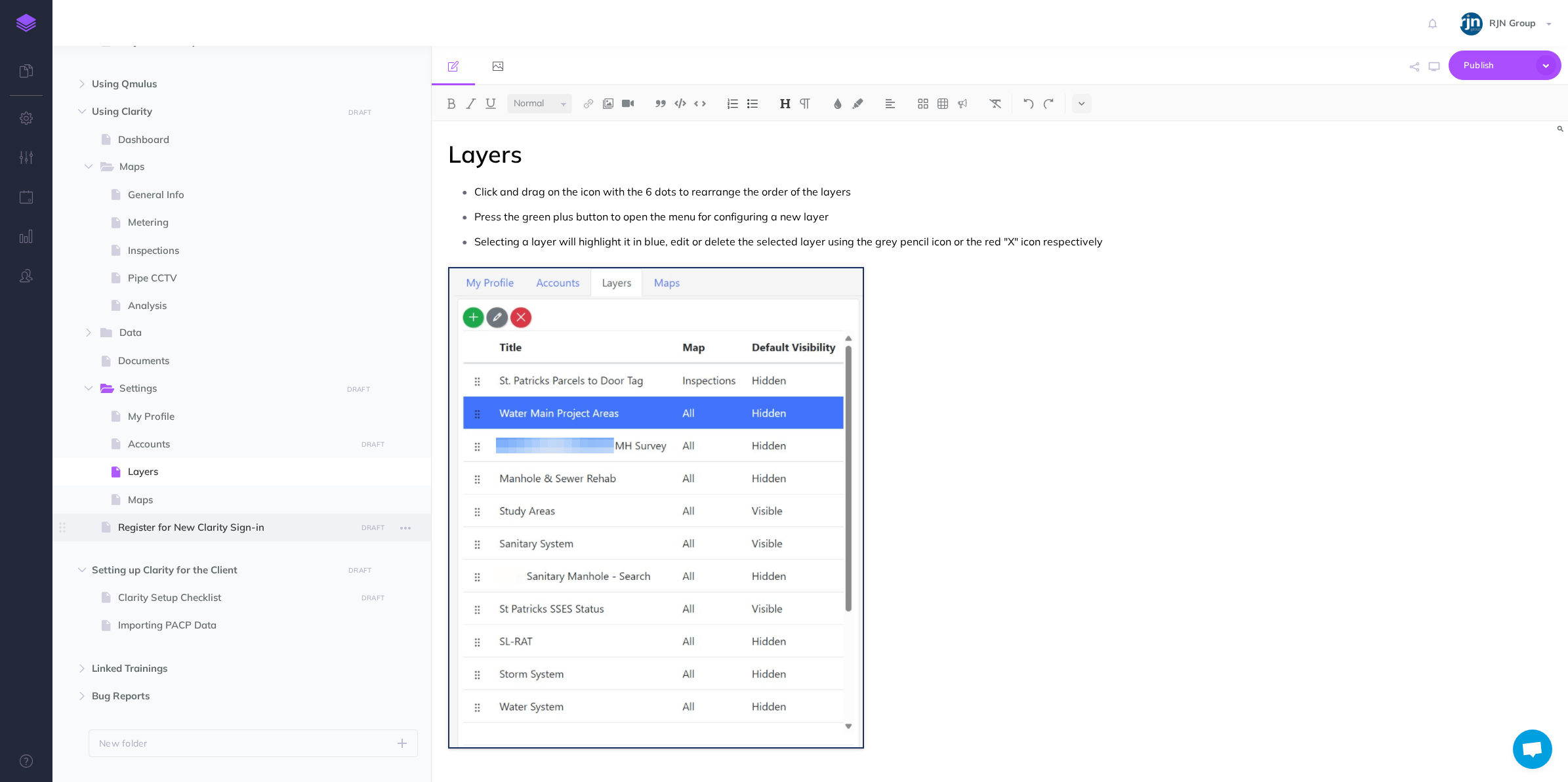
click at [184, 516] on span at bounding box center [242, 527] width 379 height 27
select select "null"
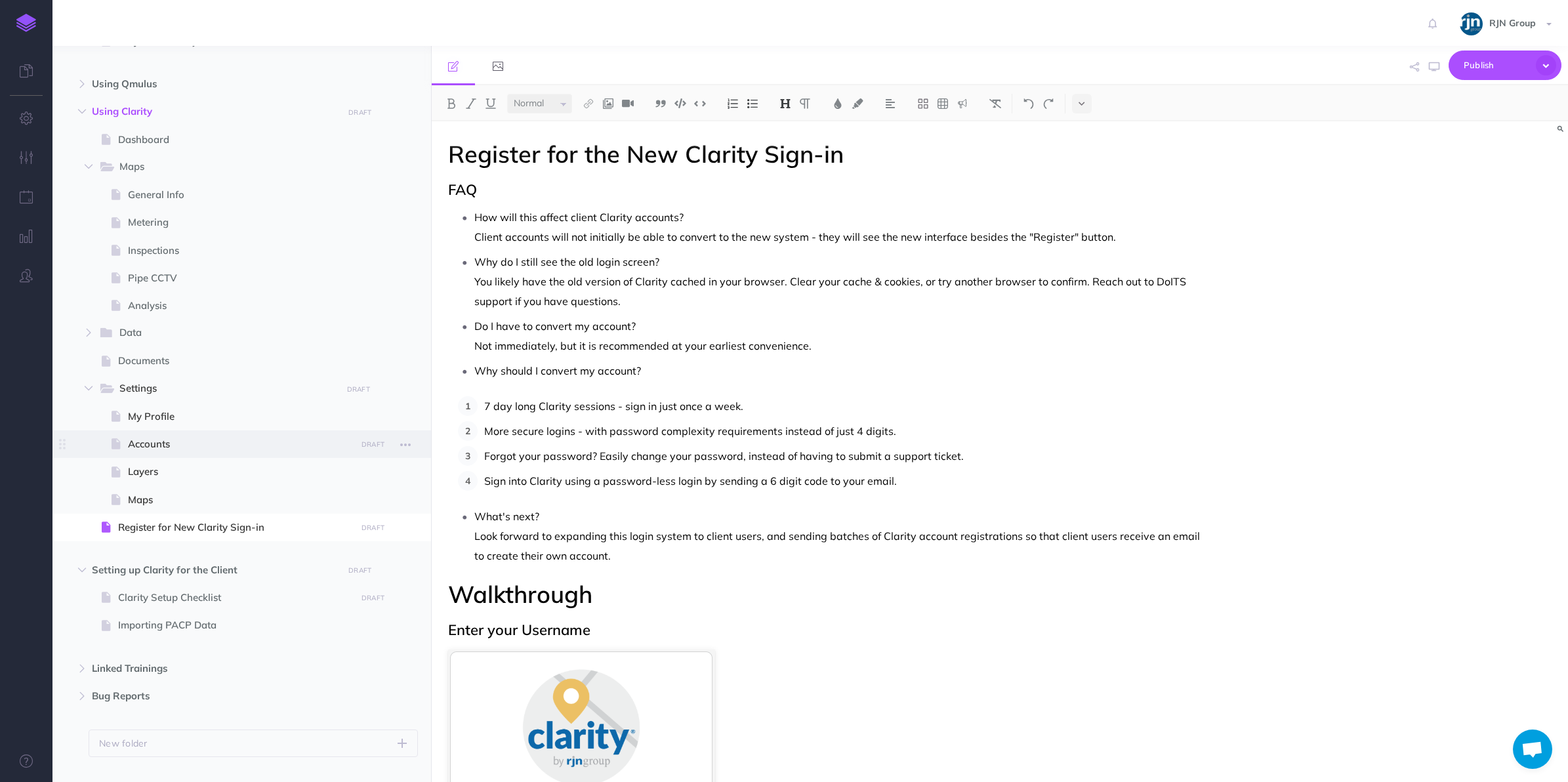
click at [204, 431] on span at bounding box center [242, 444] width 379 height 27
select select "null"
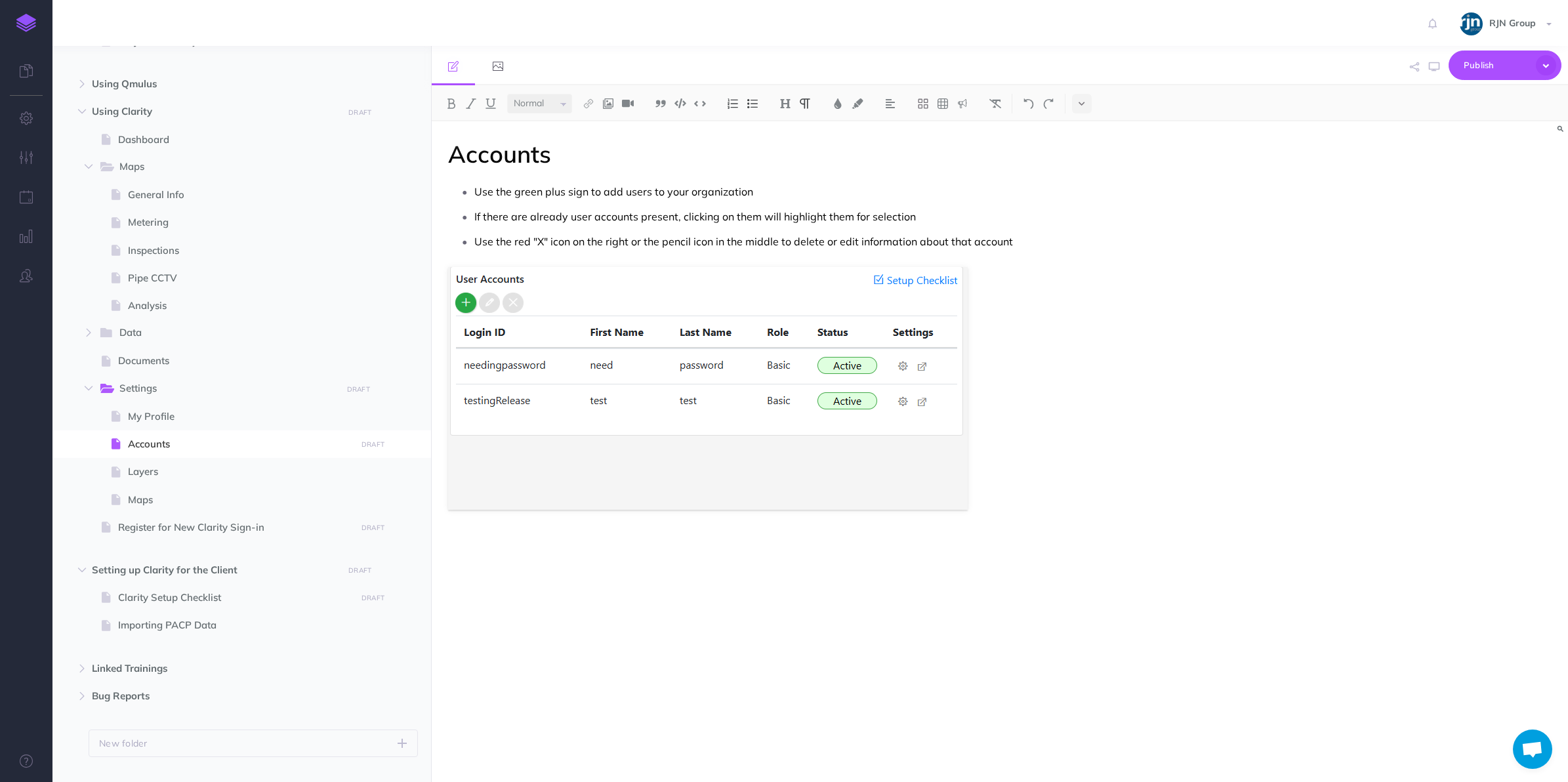
drag, startPoint x: 1019, startPoint y: 238, endPoint x: 933, endPoint y: 241, distance: 86.1
click at [933, 241] on p "Use the red "X" icon on the right or the pencil icon in the middle to delete or…" at bounding box center [843, 242] width 737 height 20
click at [1023, 244] on p "Use the red "X" icon on the right or the pencil icon in the middle to delete or…" at bounding box center [843, 242] width 737 height 20
click at [573, 172] on div "Accounts Use the green plus sign to add users to your organization If there are…" at bounding box center [830, 445] width 796 height 648
click at [1038, 244] on p "Use the red "X" icon on the right or the pencil icon in the middle to delete or…" at bounding box center [843, 242] width 737 height 20
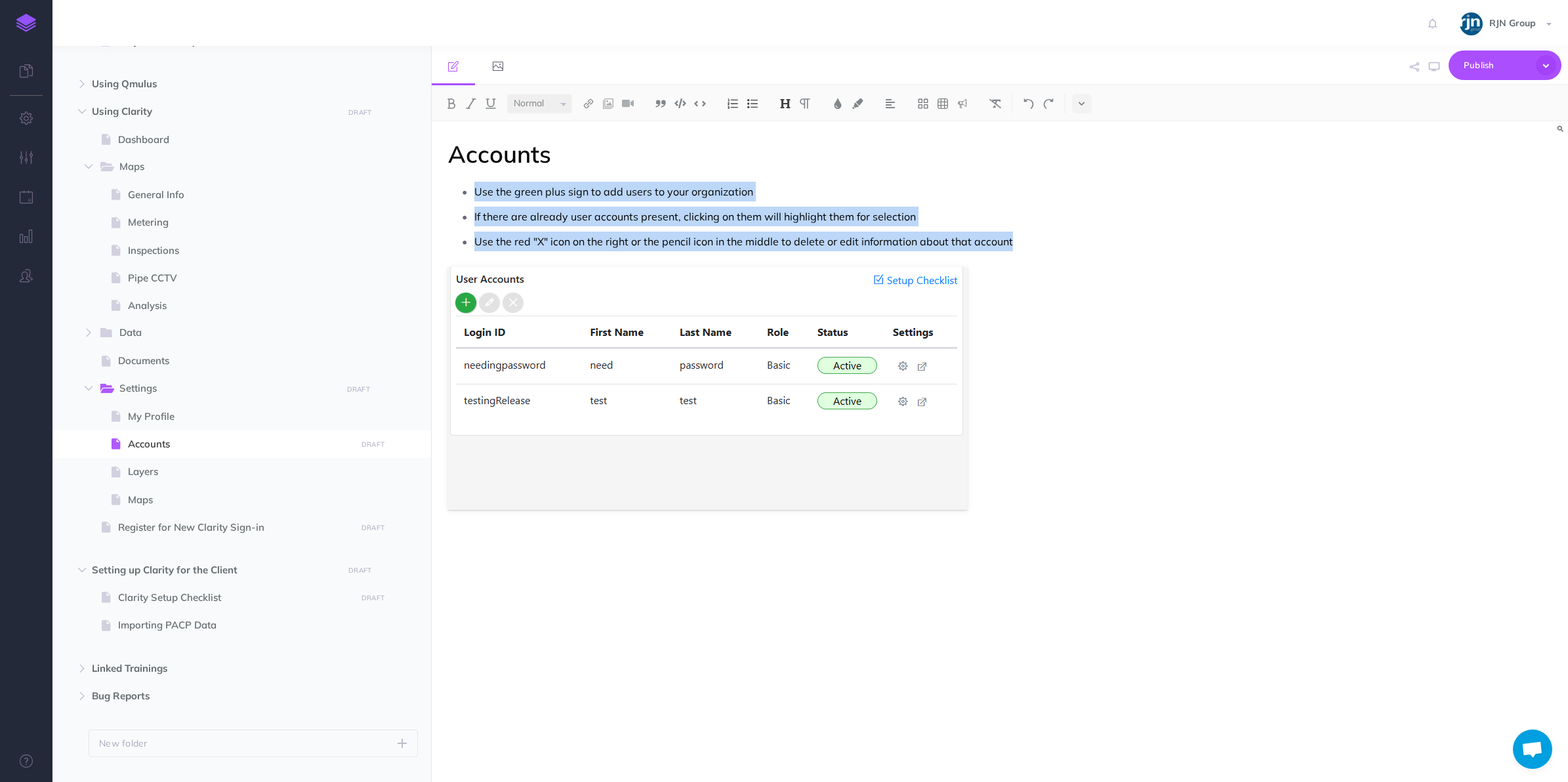
drag, startPoint x: 1038, startPoint y: 244, endPoint x: 898, endPoint y: 155, distance: 165.9
click at [898, 155] on div "Accounts Use the green plus sign to add users to your organization If there are…" at bounding box center [830, 445] width 796 height 648
click at [1021, 232] on p "Use the red "X" icon on the right or the pencil icon in the middle to delete or…" at bounding box center [843, 242] width 737 height 20
drag, startPoint x: 1017, startPoint y: 243, endPoint x: 474, endPoint y: 223, distance: 543.4
click at [474, 223] on ul "Use the green plus sign to add users to your organization If there are already …" at bounding box center [833, 216] width 756 height 69
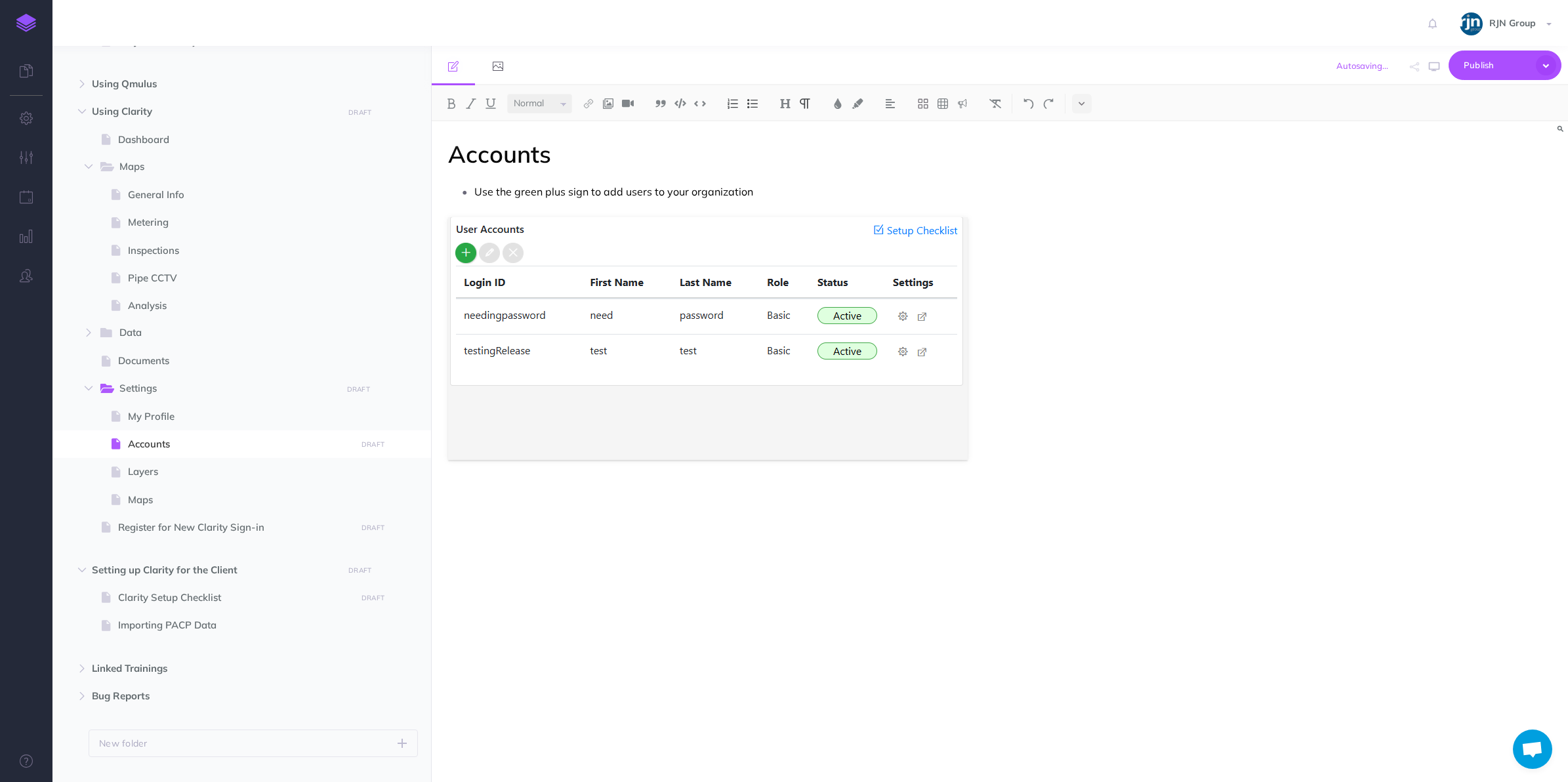
click at [678, 187] on p "Use the green plus sign to add users to your organization" at bounding box center [843, 192] width 737 height 20
drag, startPoint x: 473, startPoint y: 189, endPoint x: 779, endPoint y: 178, distance: 306.2
click at [779, 178] on div "Accounts Use the green plus sign to add users to your organization" at bounding box center [830, 445] width 796 height 648
click at [679, 192] on p "This is the area to Add, Edit, and Manage all client accounts fro" at bounding box center [843, 192] width 737 height 20
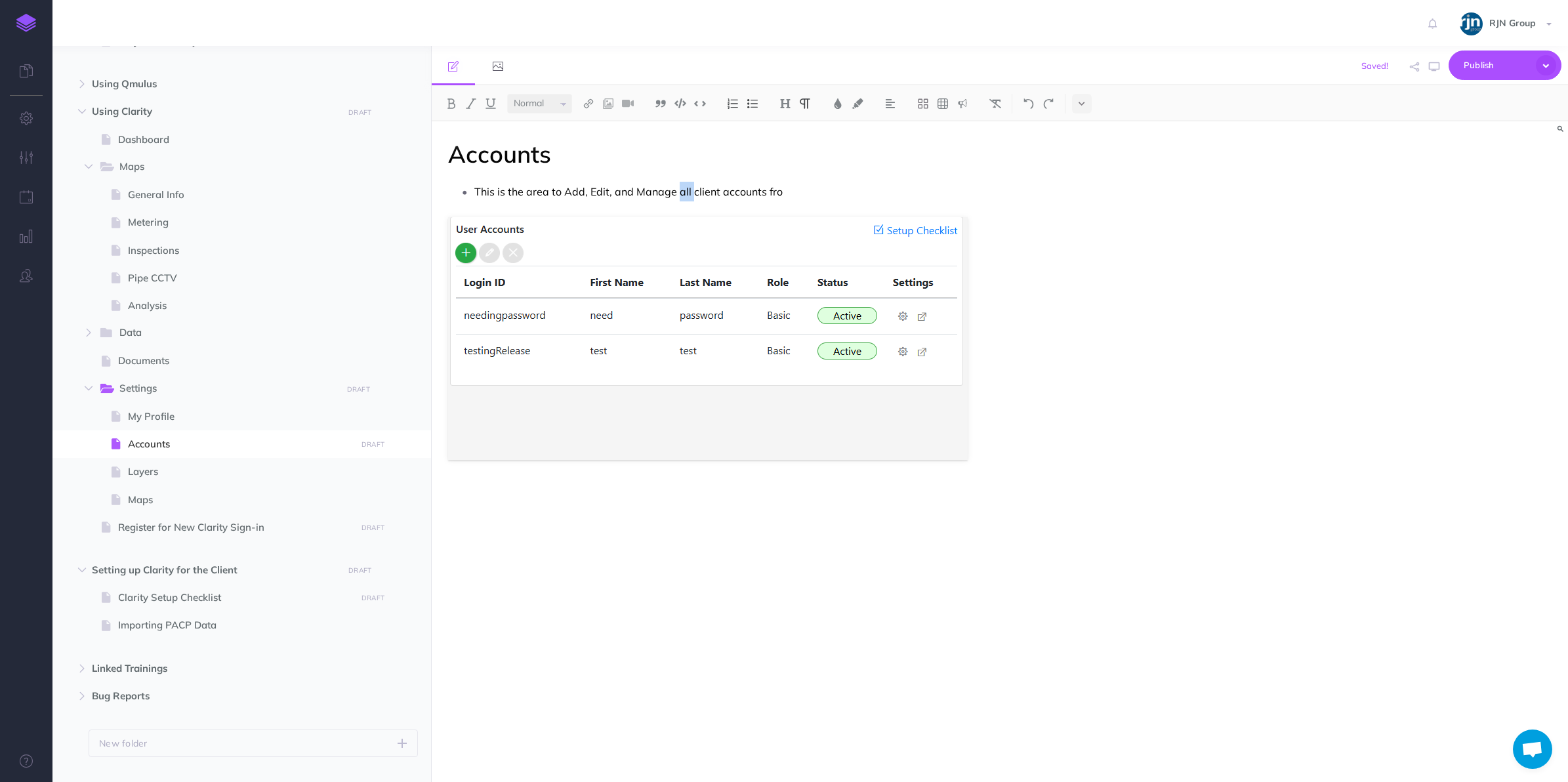
click at [690, 194] on p "This is the area to Add, Edit, and Manage all client accounts fro" at bounding box center [843, 192] width 737 height 20
click at [736, 191] on p "This is the area to Add, Edit, and Manage all of a client accounts fro" at bounding box center [843, 192] width 737 height 20
click at [220, 427] on span at bounding box center [242, 416] width 379 height 27
select select "null"
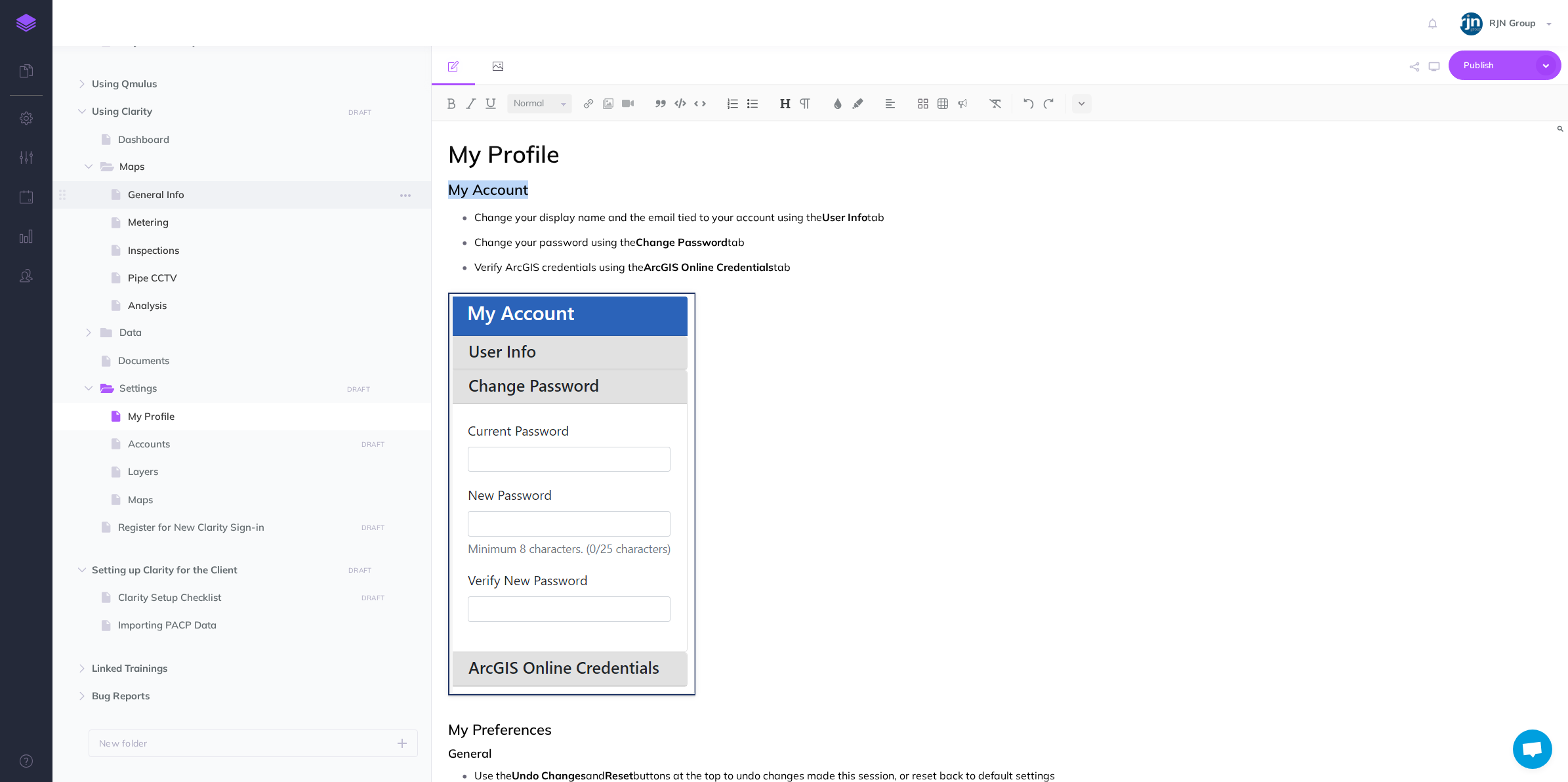
drag, startPoint x: 540, startPoint y: 187, endPoint x: 429, endPoint y: 188, distance: 111.0
click at [429, 188] on div "Clarity User Center Collapse all Expand all Expand to root folders [URL][DOMAIN…" at bounding box center [810, 414] width 1516 height 736
copy h2 "My Account"
click at [178, 451] on span "Accounts" at bounding box center [240, 444] width 224 height 16
select select "null"
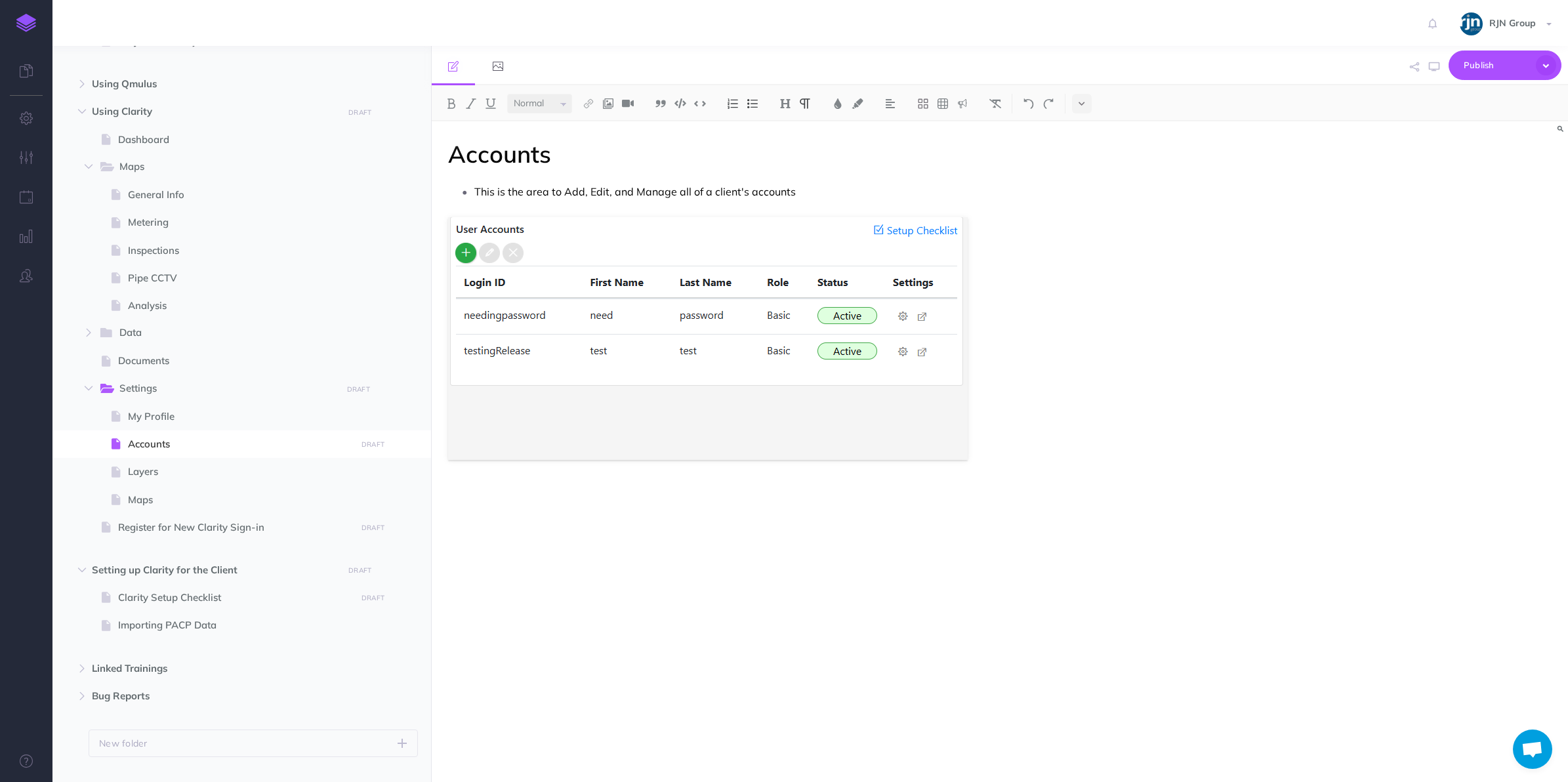
click at [480, 552] on div "Accounts This is the area to Add, Edit, and Manage all of a client's accounts" at bounding box center [830, 445] width 796 height 648
click at [474, 516] on p at bounding box center [830, 516] width 763 height 16
paste div
click at [475, 490] on h2 "My Account" at bounding box center [830, 494] width 763 height 16
click at [528, 596] on div "Accounts This is the area to Add, Edit, and Manage all of a client's accounts A…" at bounding box center [830, 445] width 796 height 648
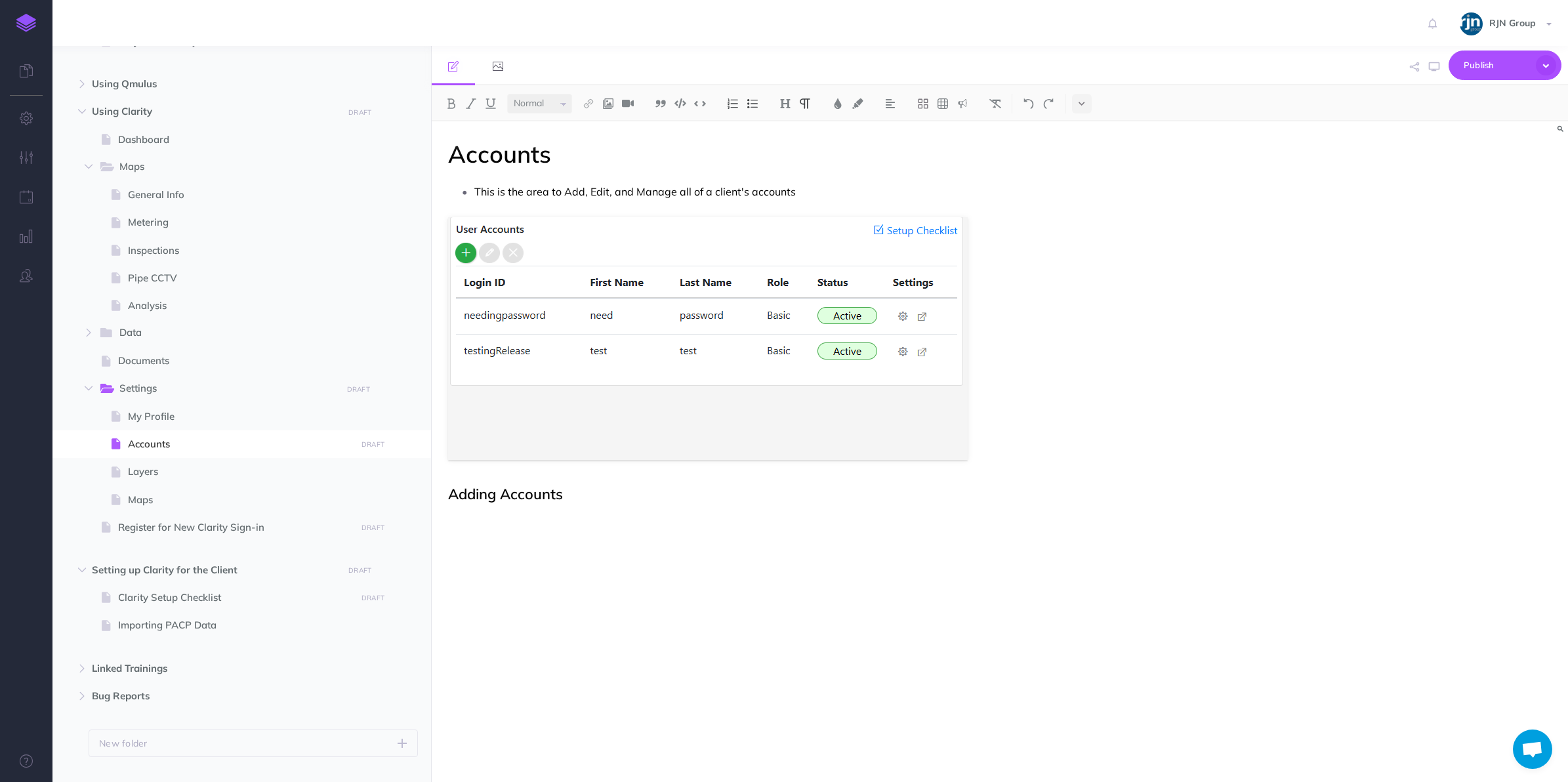
click at [479, 532] on div "Accounts This is the area to Add, Edit, and Manage all of a client's accounts A…" at bounding box center [830, 445] width 796 height 648
click at [473, 515] on p at bounding box center [830, 520] width 763 height 16
click at [752, 110] on button at bounding box center [753, 104] width 20 height 20
click at [836, 529] on p "By clicking the green plus, you will get the account creation menu" at bounding box center [843, 522] width 737 height 20
click at [838, 528] on p "By clicking the green plus, you will get the account creation menu" at bounding box center [843, 522] width 737 height 20
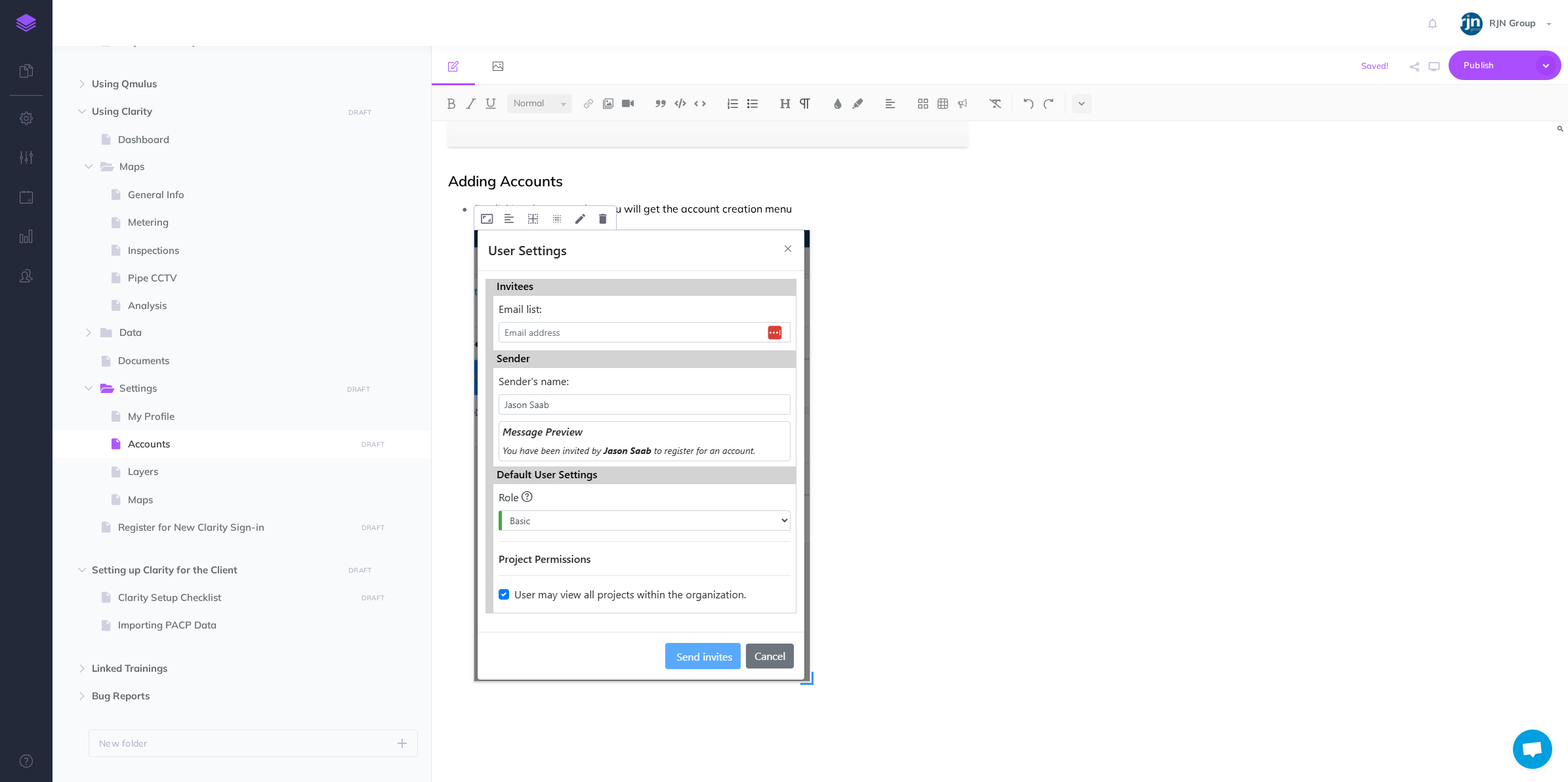
scroll to position [315, 0]
click at [812, 204] on p "By clicking the green plus, you will get the account creation menu" at bounding box center [843, 207] width 737 height 20
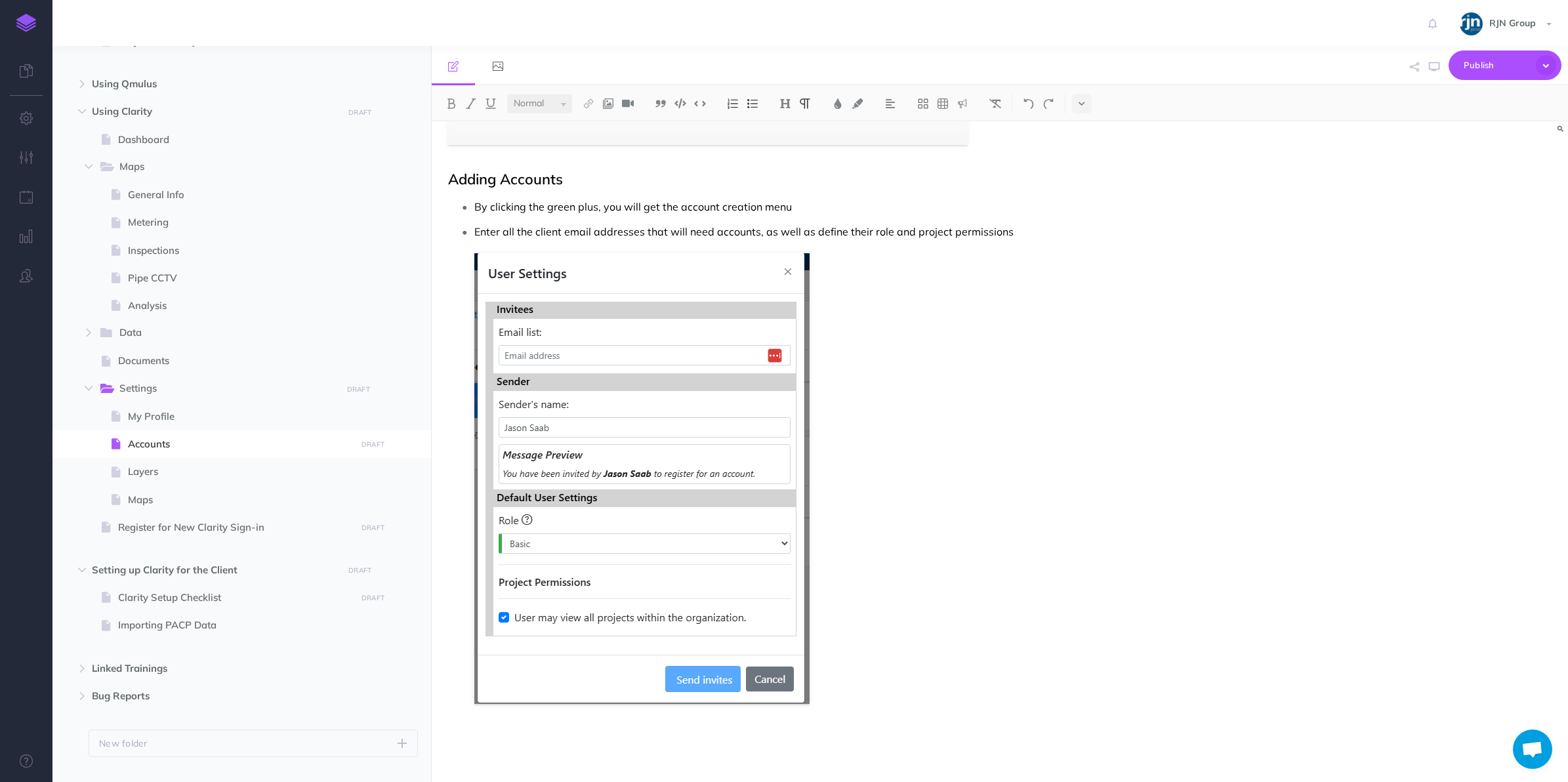
click at [969, 238] on p "Enter all the client email addresses that will need accounts, as well as define…" at bounding box center [843, 232] width 737 height 20
click at [1108, 231] on p "Enter all the client email addresses that will need accounts, as well as define…" at bounding box center [843, 232] width 737 height 20
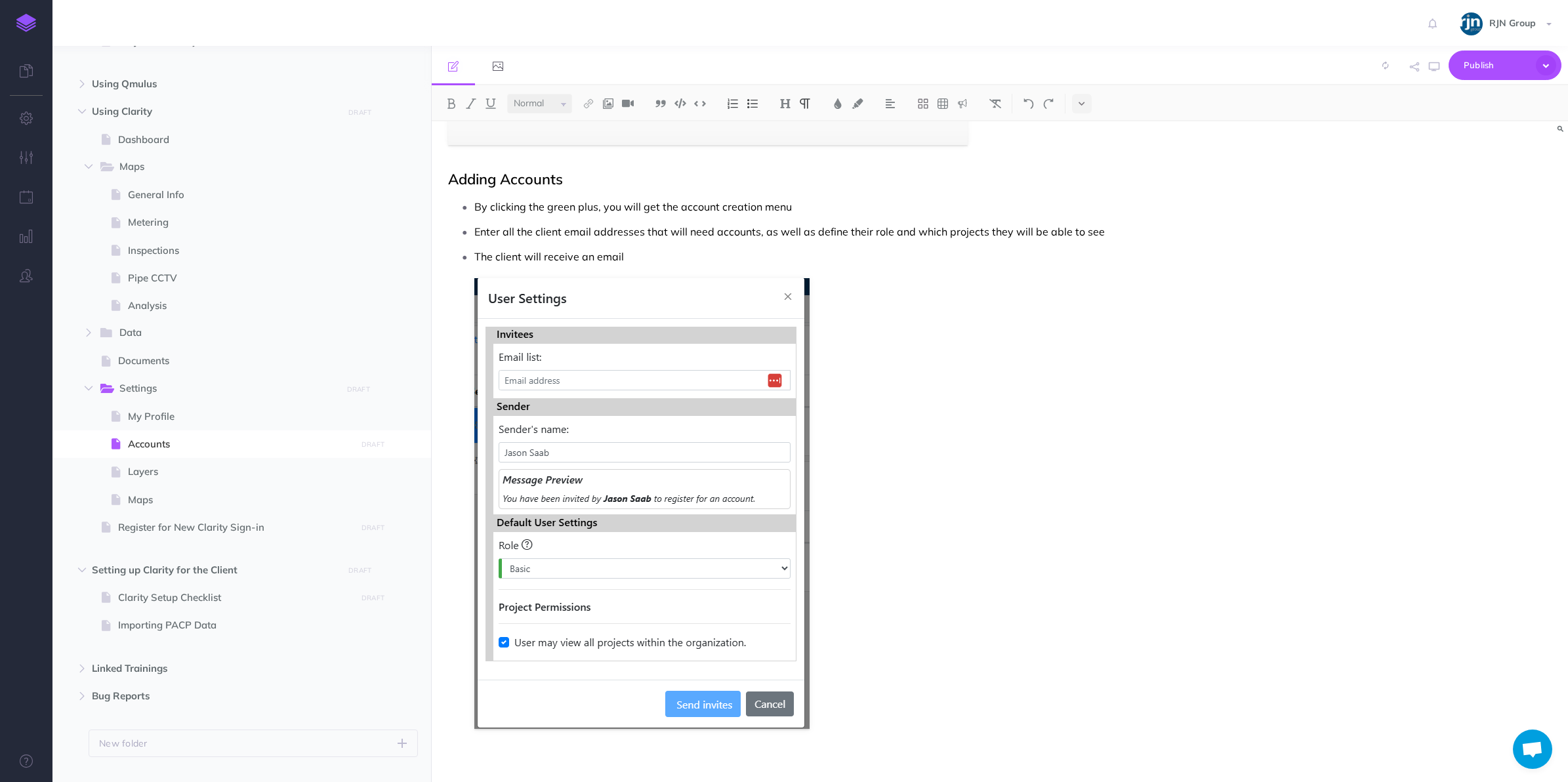
click at [650, 259] on p "The client will receive an email" at bounding box center [843, 257] width 737 height 20
click at [1038, 262] on p "The client will receive an email invitation from Clarity with you as the sender…" at bounding box center [843, 257] width 737 height 20
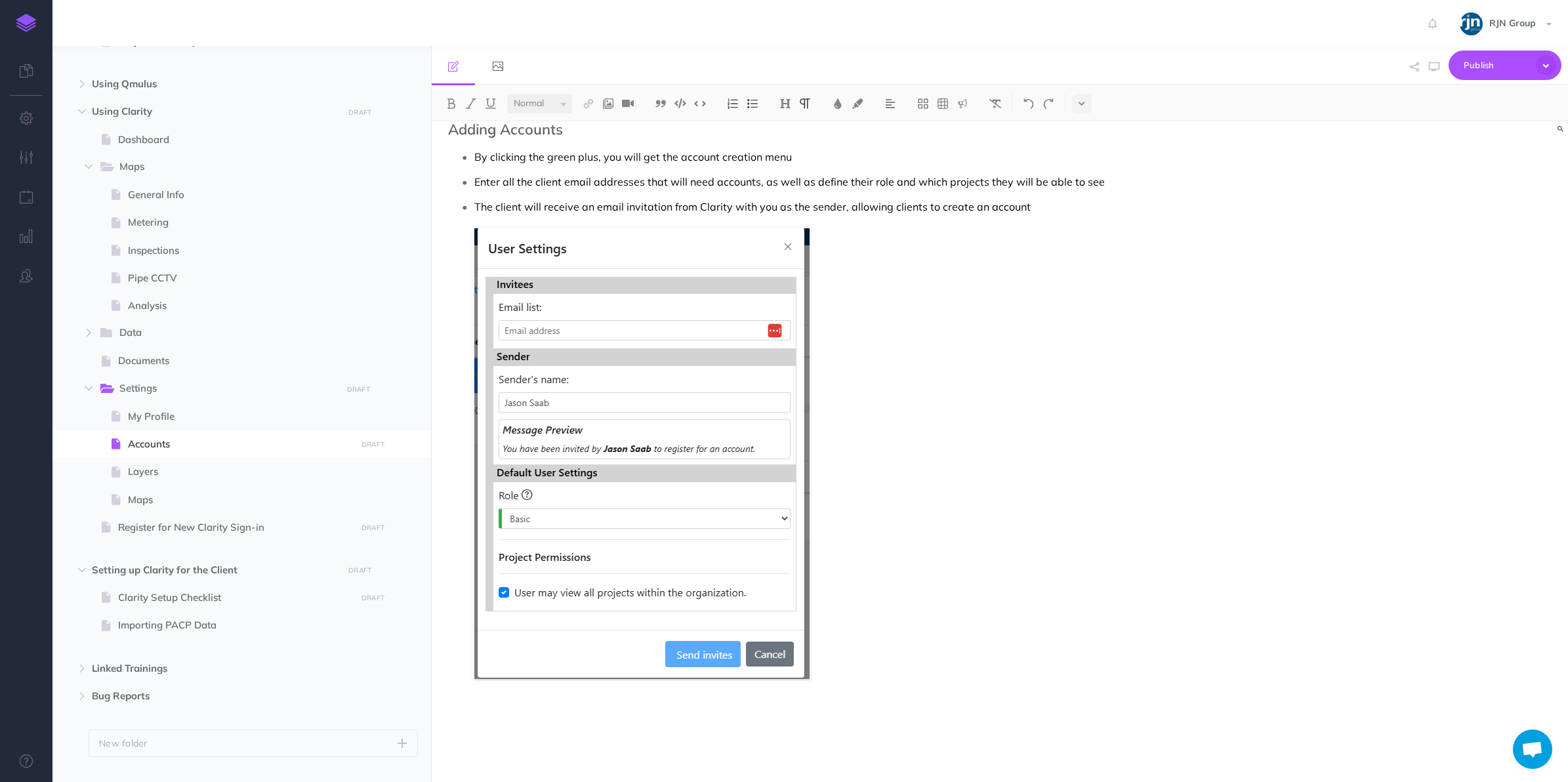
click at [839, 717] on p at bounding box center [843, 715] width 737 height 20
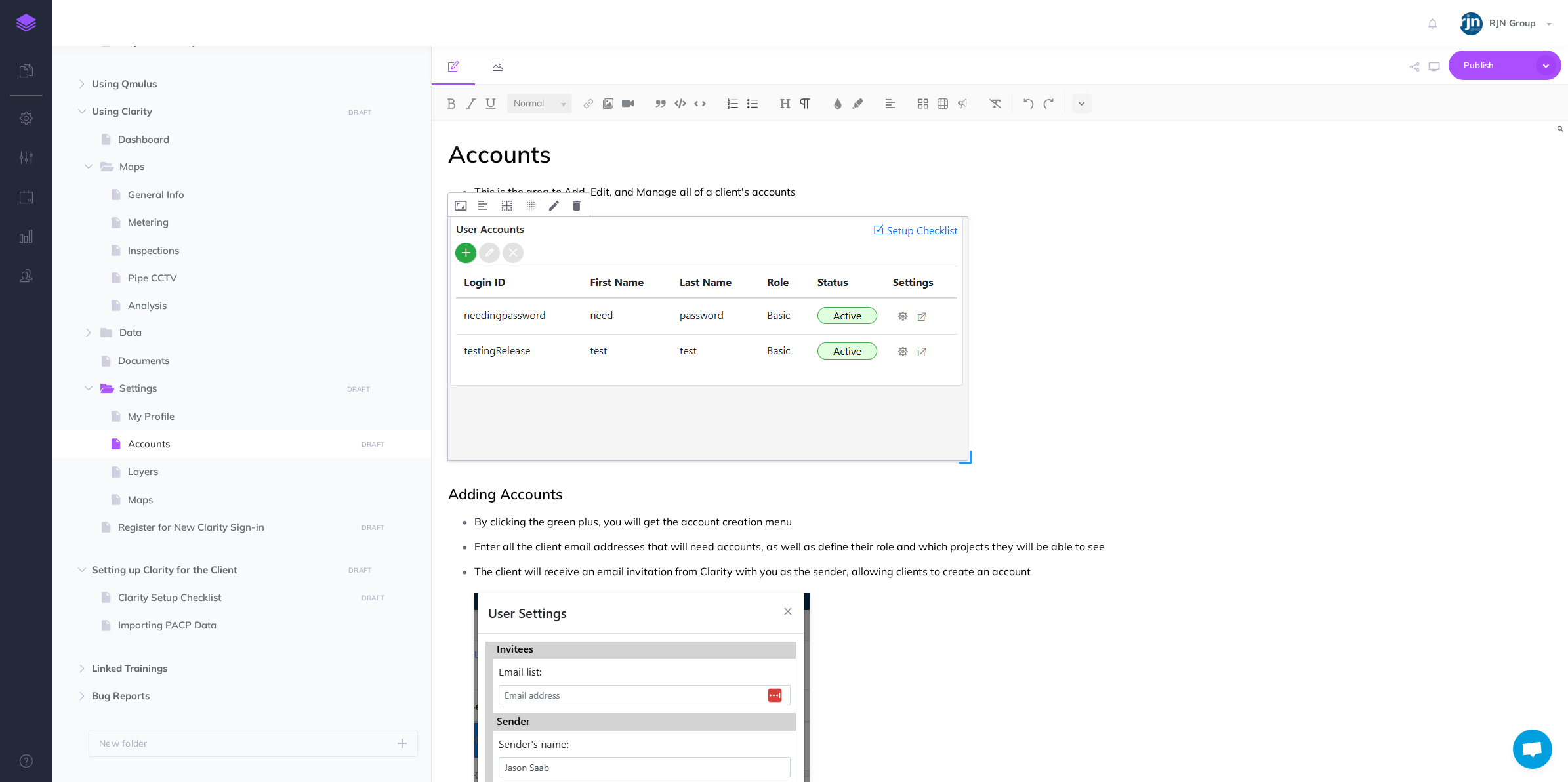
click at [696, 387] on img at bounding box center [708, 338] width 520 height 243
click at [573, 201] on icon at bounding box center [577, 206] width 8 height 10
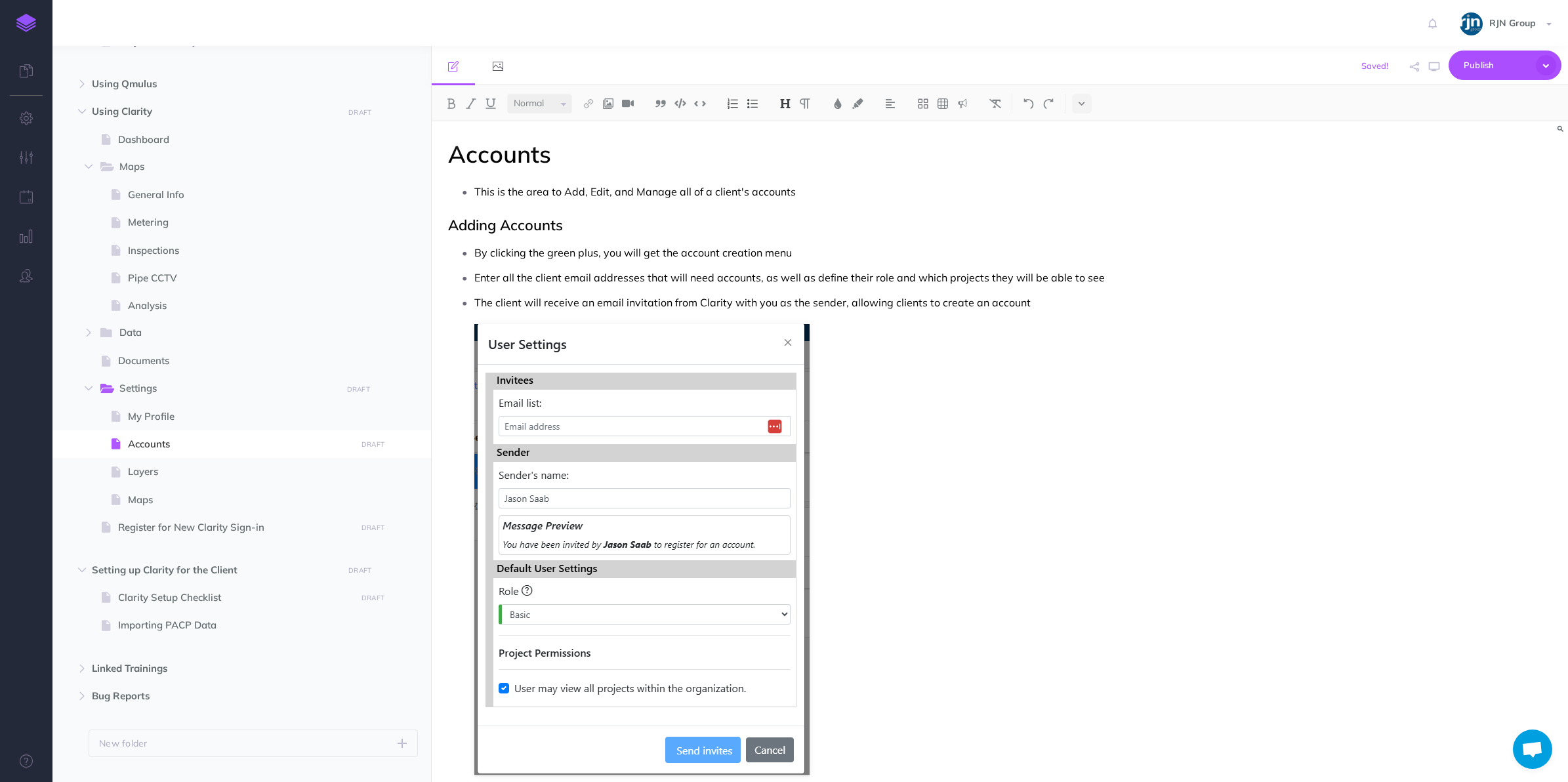
click at [811, 202] on div "Accounts This is the area to Add, Edit, and Manage all of a client's accounts A…" at bounding box center [830, 499] width 796 height 757
click at [811, 191] on p "This is the area to Add, Edit, and Manage all of a client's accounts" at bounding box center [843, 192] width 737 height 20
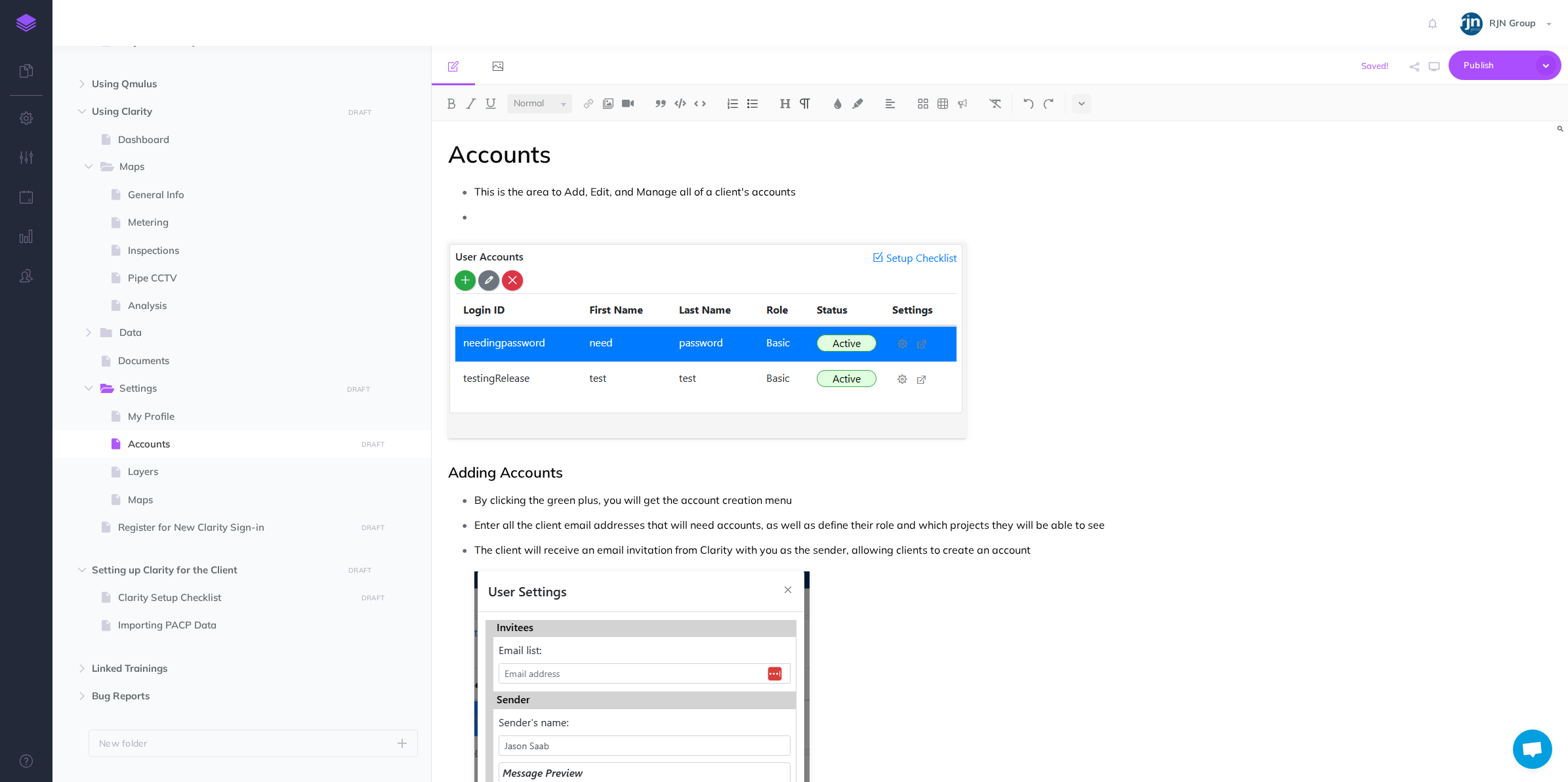
click at [696, 220] on p at bounding box center [843, 216] width 737 height 20
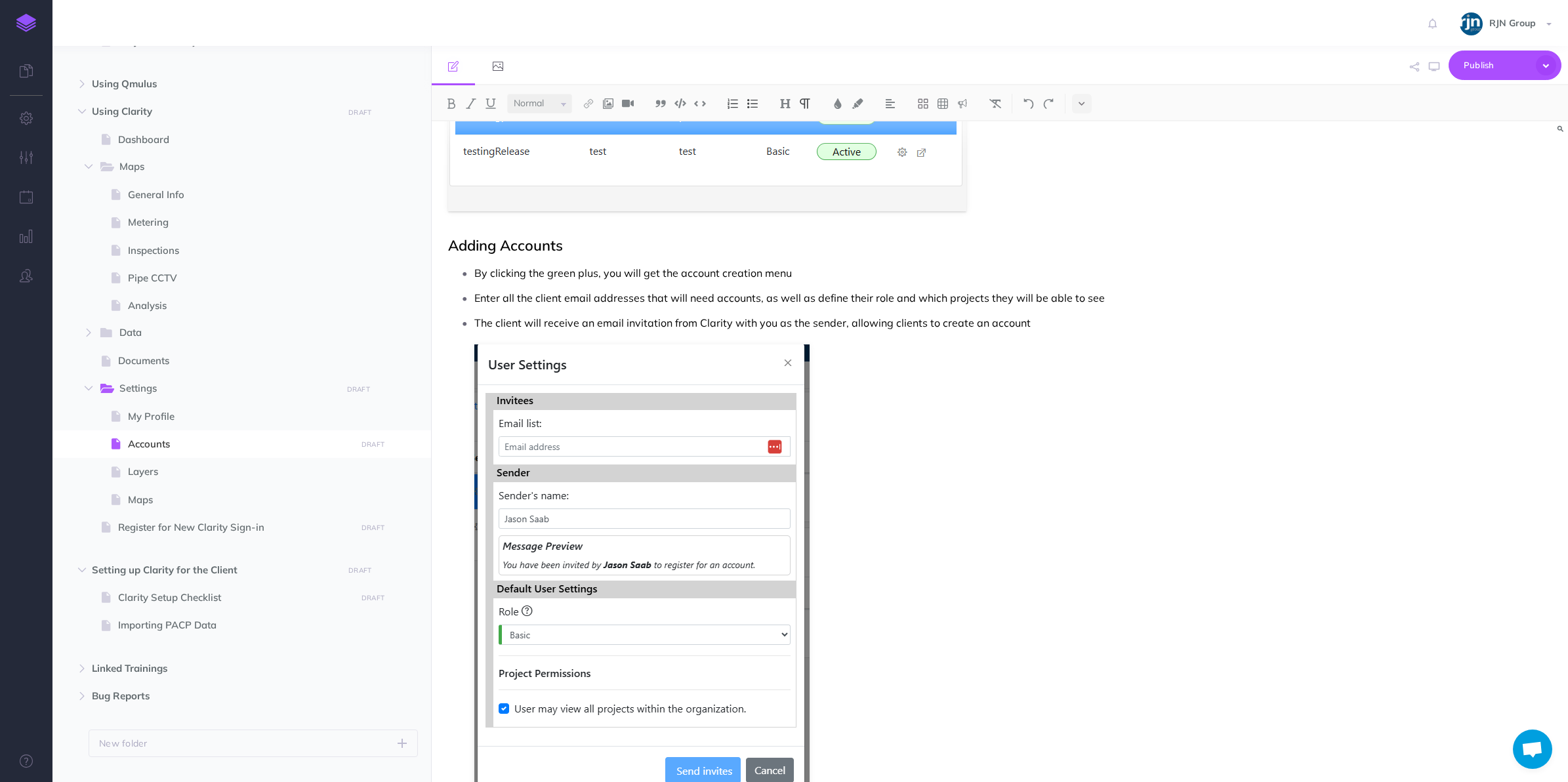
scroll to position [318, 0]
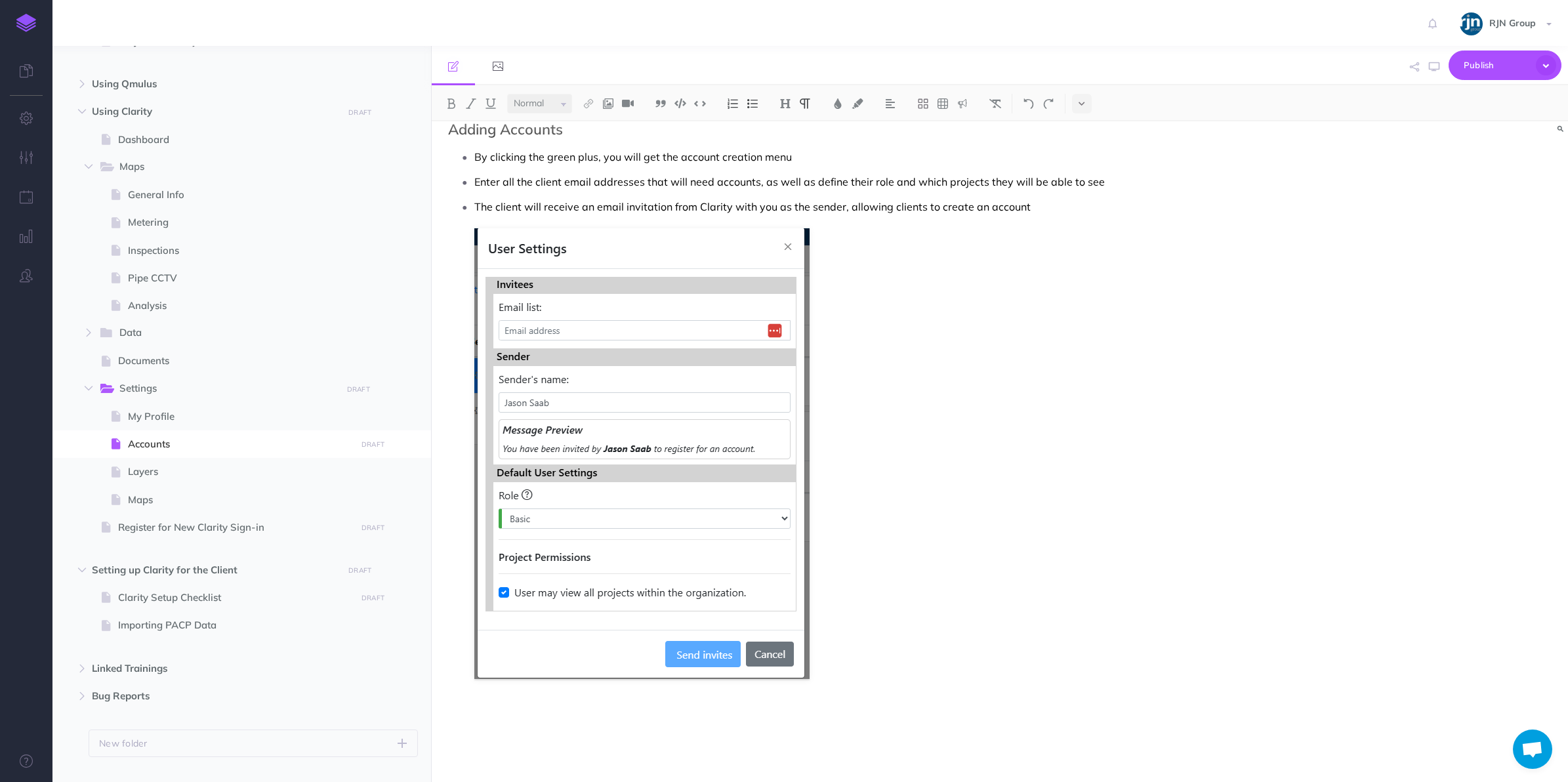
click at [493, 712] on p at bounding box center [843, 715] width 737 height 20
click at [1023, 192] on ul "By clicking the green plus, you will get the account creation menu Enter all th…" at bounding box center [833, 436] width 756 height 578
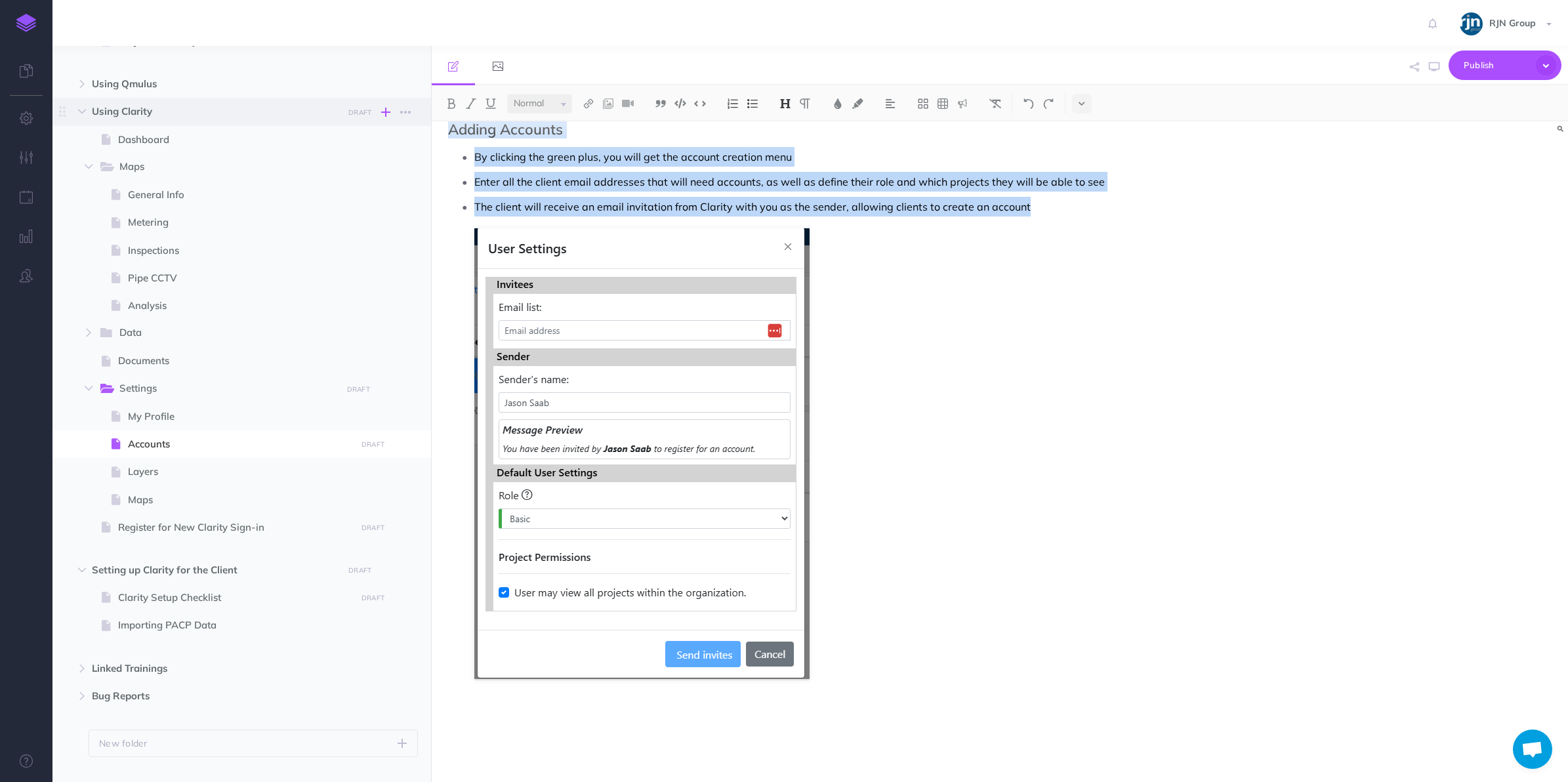
scroll to position [0, 0]
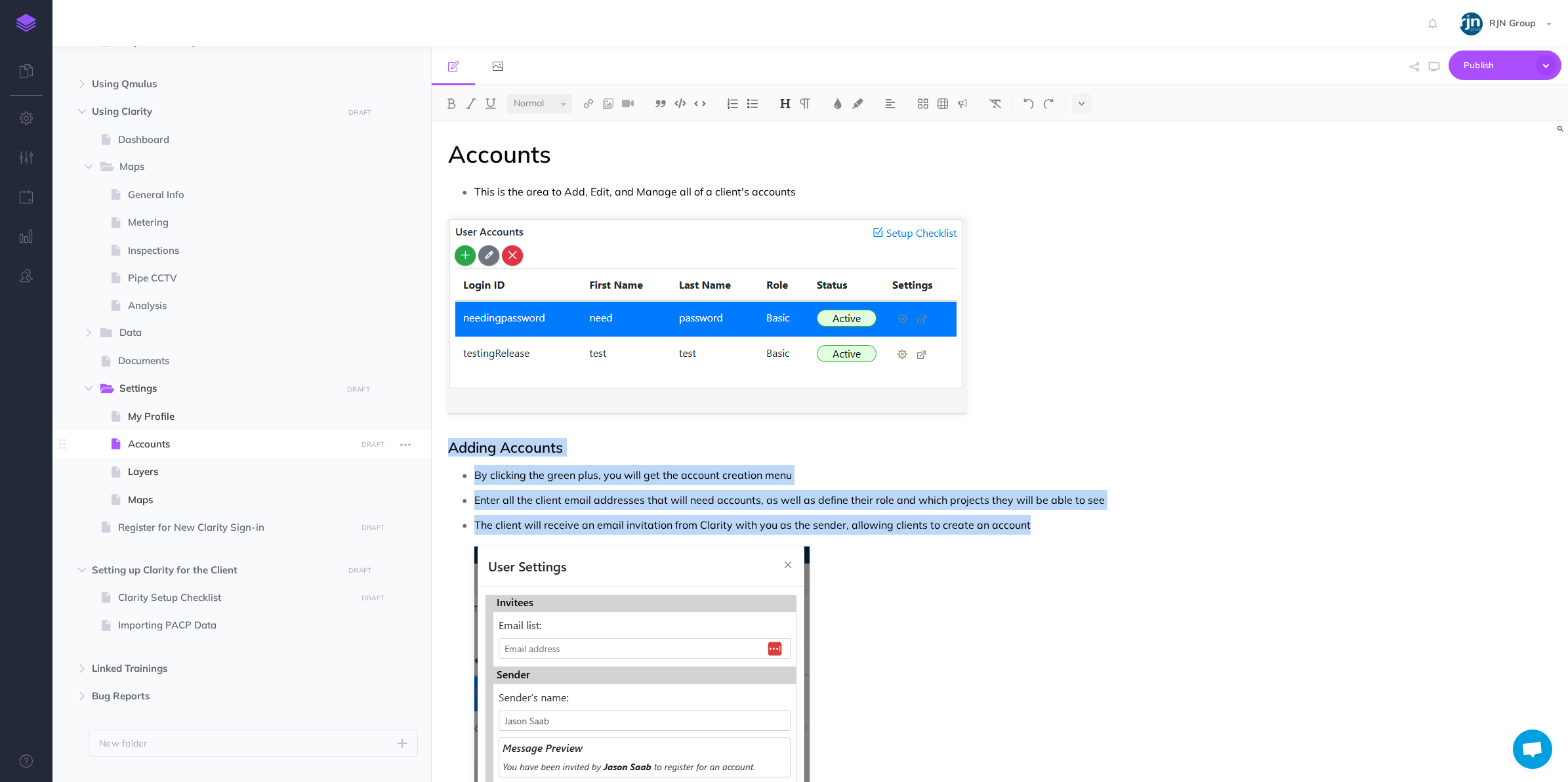
drag, startPoint x: 1034, startPoint y: 212, endPoint x: 424, endPoint y: 457, distance: 657.4
click at [424, 457] on div "Clarity User Center Collapse all Expand all Expand to root folders [URL][DOMAIN…" at bounding box center [810, 414] width 1516 height 736
copy ul "By clicking the green plus, you will get the account creation menu Enter all th…"
drag, startPoint x: 446, startPoint y: 455, endPoint x: 1175, endPoint y: 515, distance: 731.5
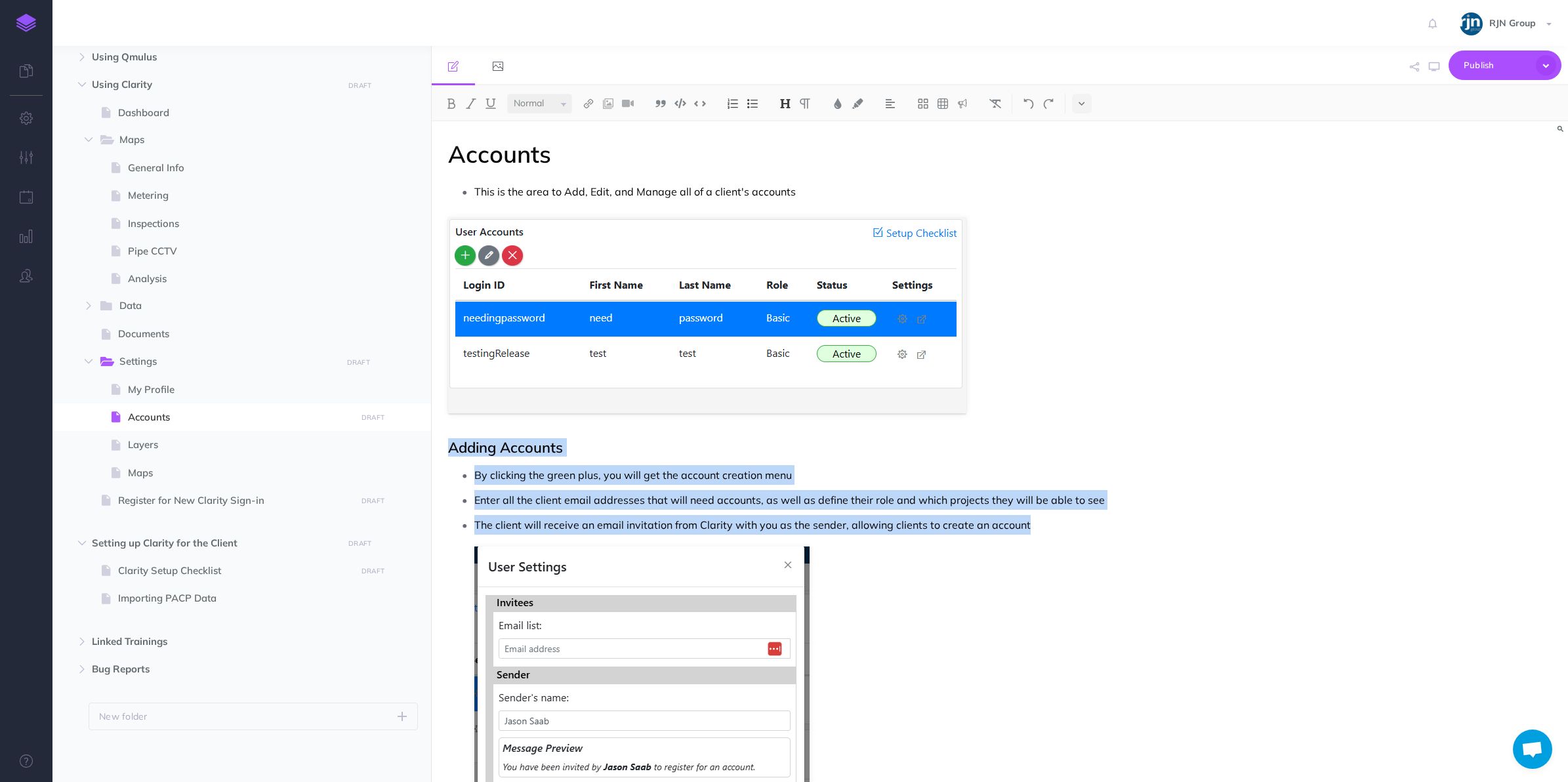
click at [1175, 515] on div "Accounts This is the area to Add, Edit, and Manage all of a client's accounts A…" at bounding box center [830, 610] width 796 height 979
copy div "Adding Accounts By clicking the green plus, you will get the account creation m…"
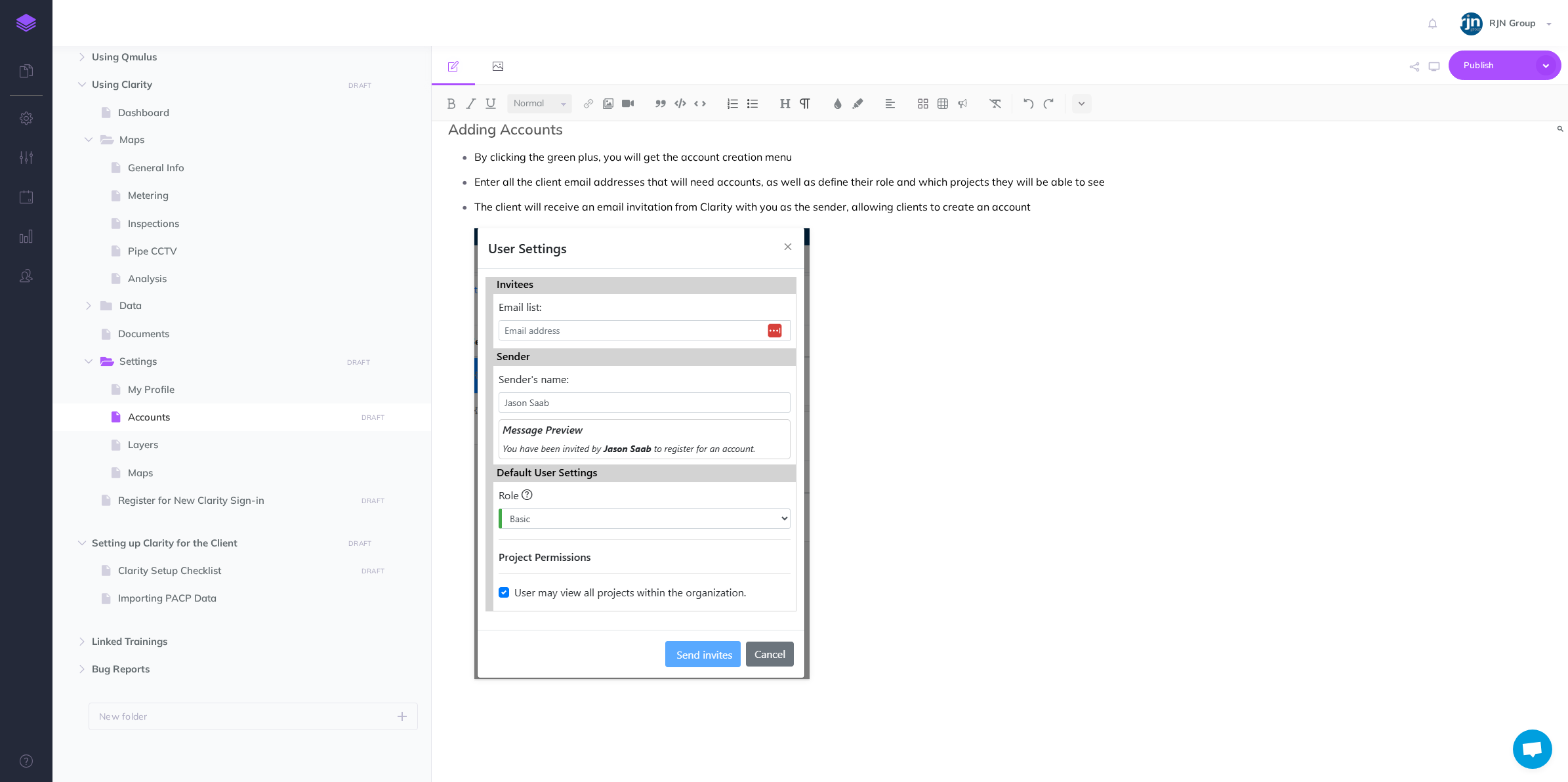
click at [479, 705] on p at bounding box center [843, 715] width 737 height 20
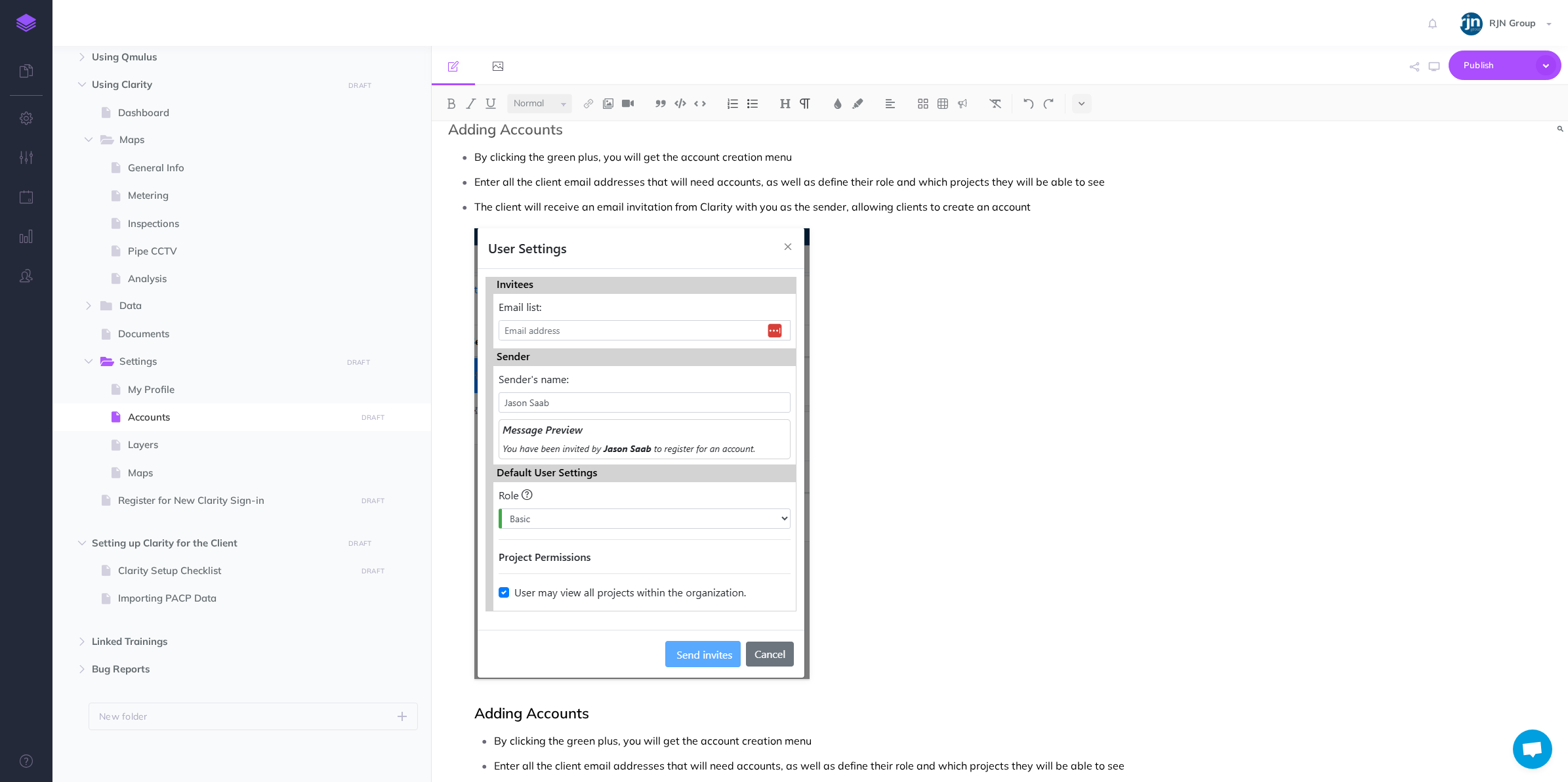
scroll to position [336, 0]
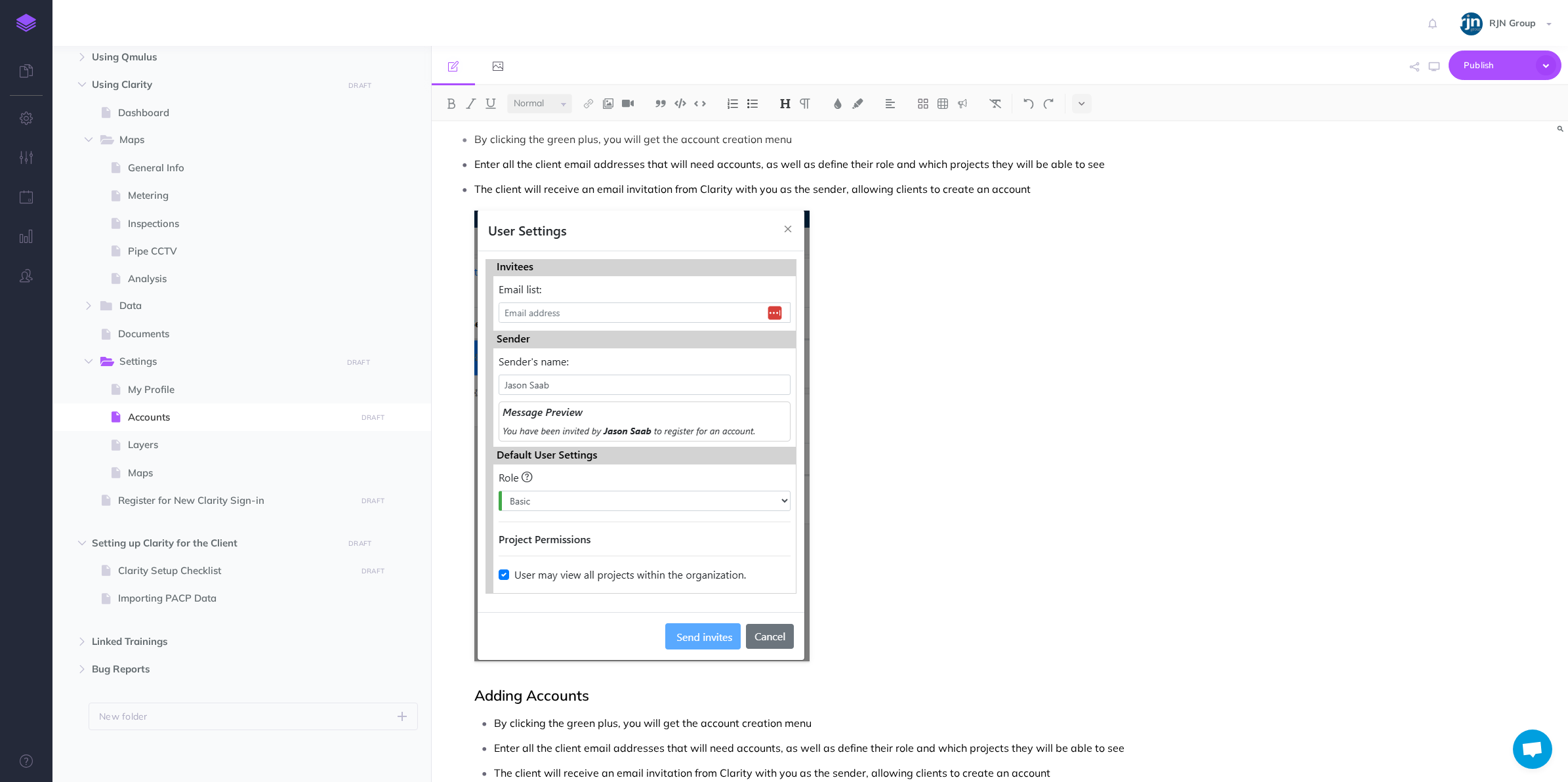
click at [479, 697] on h2 "Adding Accounts" at bounding box center [843, 695] width 737 height 16
drag, startPoint x: 479, startPoint y: 697, endPoint x: 525, endPoint y: 690, distance: 46.5
click at [525, 690] on h2 "Adding Accounts" at bounding box center [843, 695] width 737 height 16
